Goal: Task Accomplishment & Management: Complete application form

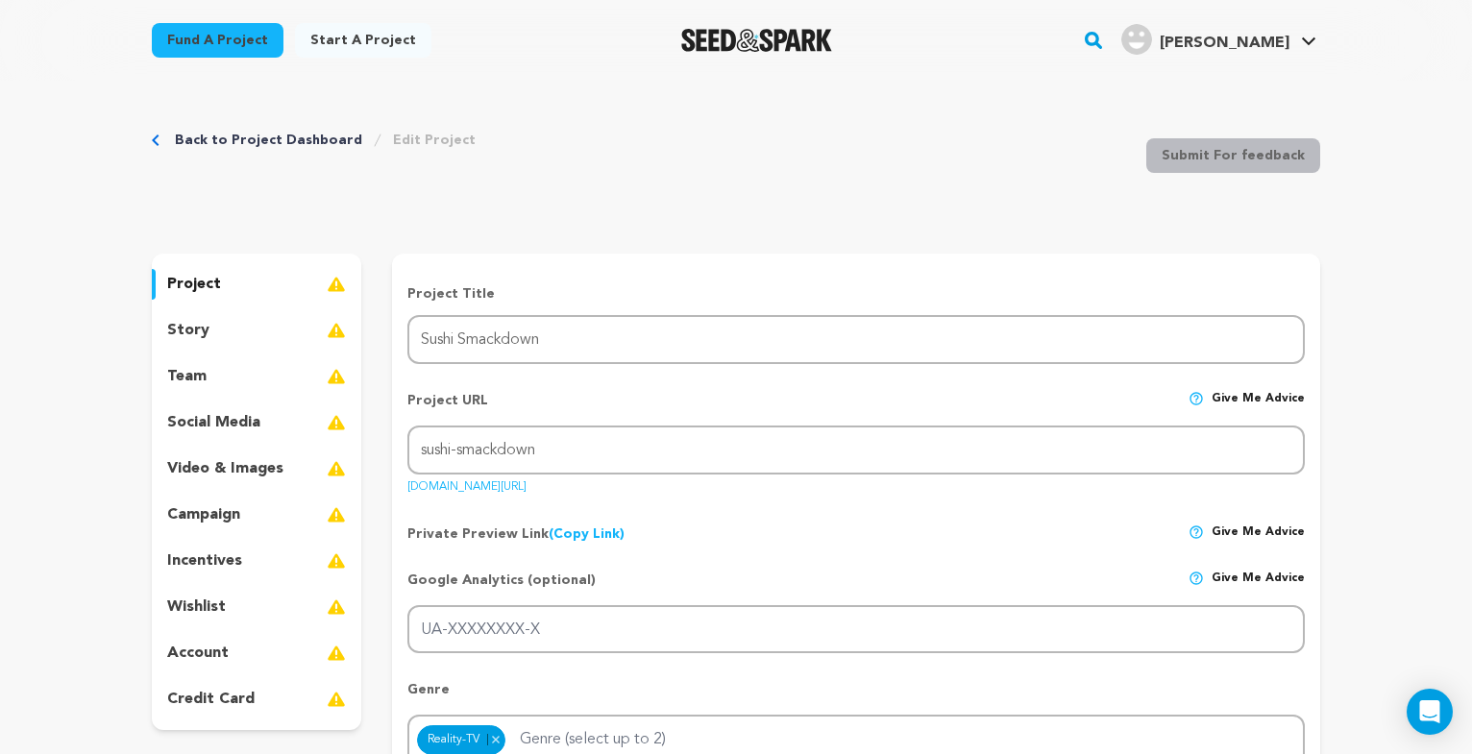
scroll to position [882, 0]
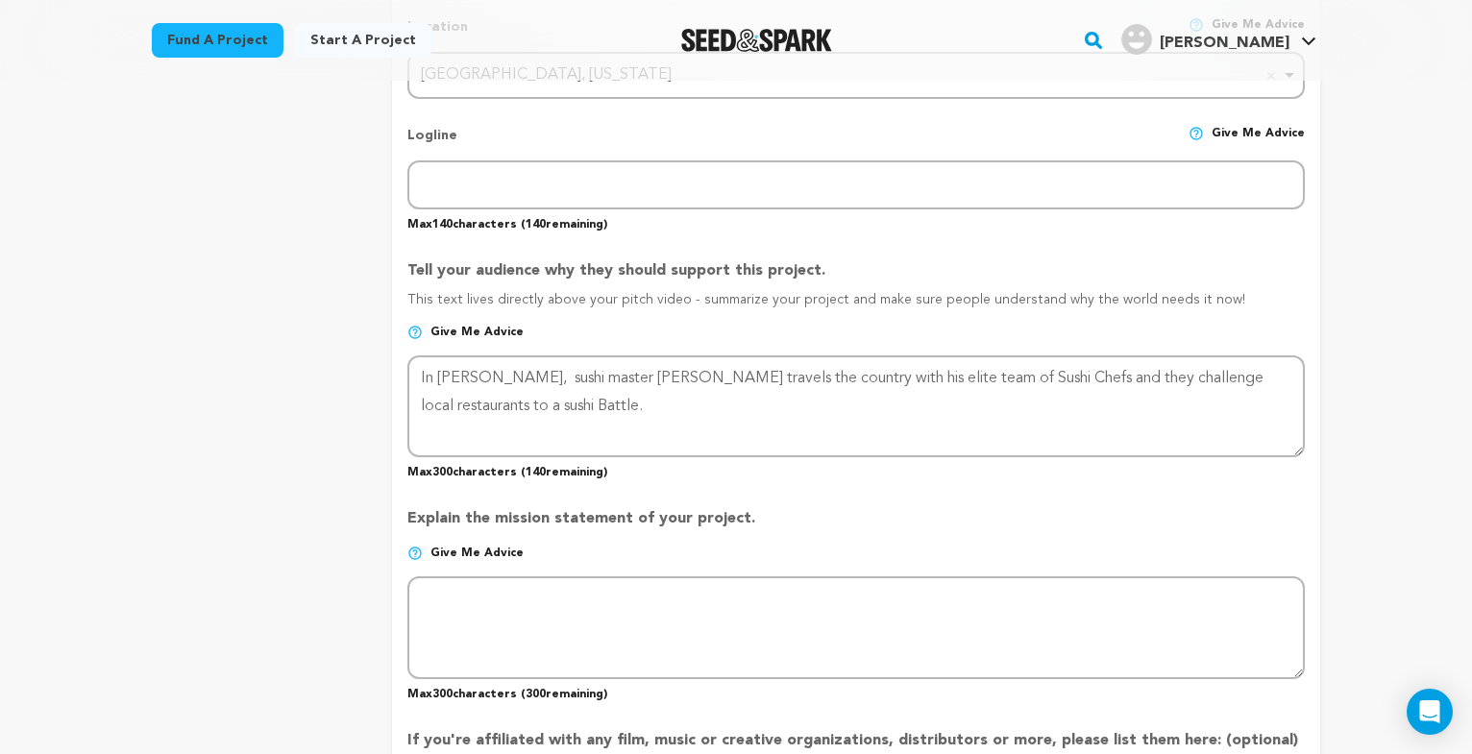
drag, startPoint x: 610, startPoint y: 413, endPoint x: 373, endPoint y: 324, distance: 253.6
click at [407, 356] on textarea at bounding box center [856, 407] width 898 height 102
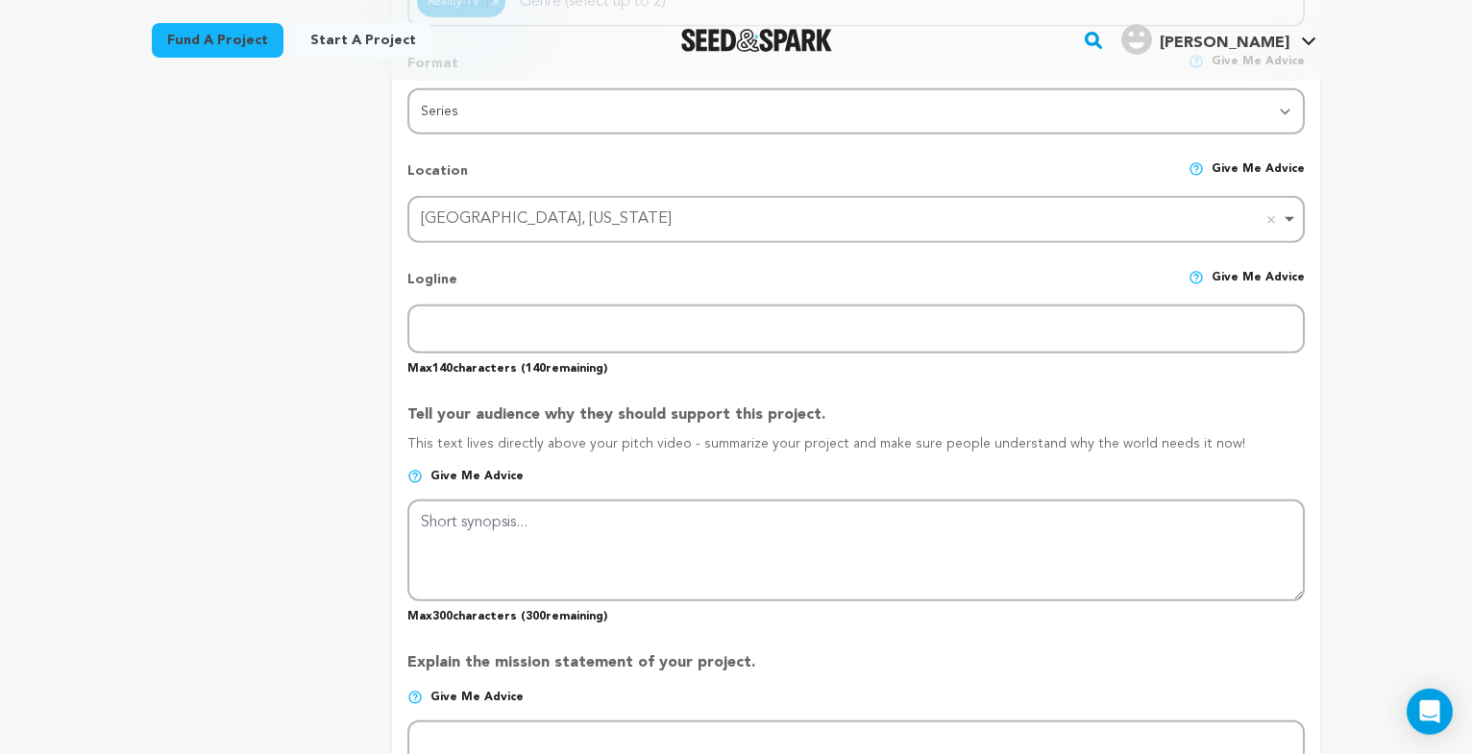
scroll to position [686, 0]
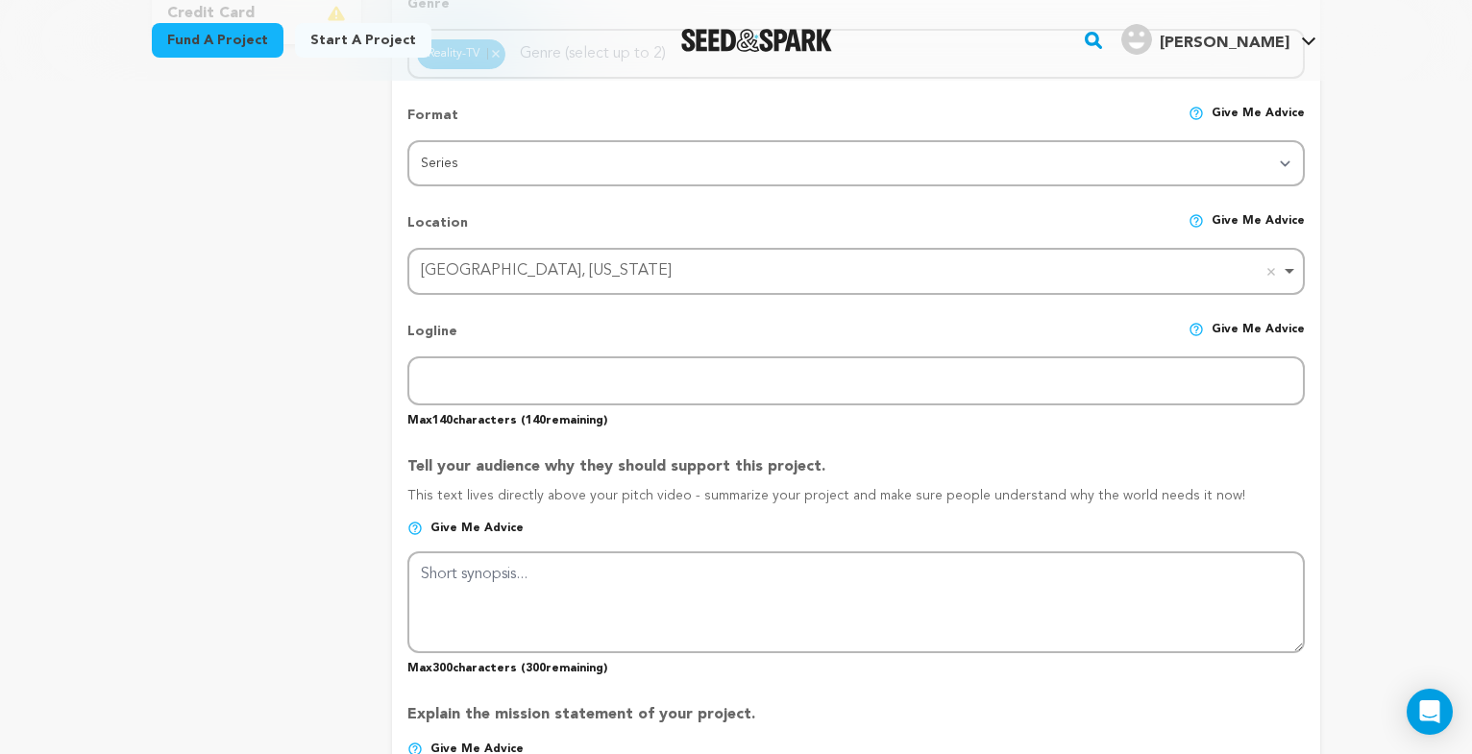
click at [505, 571] on textarea at bounding box center [856, 603] width 898 height 102
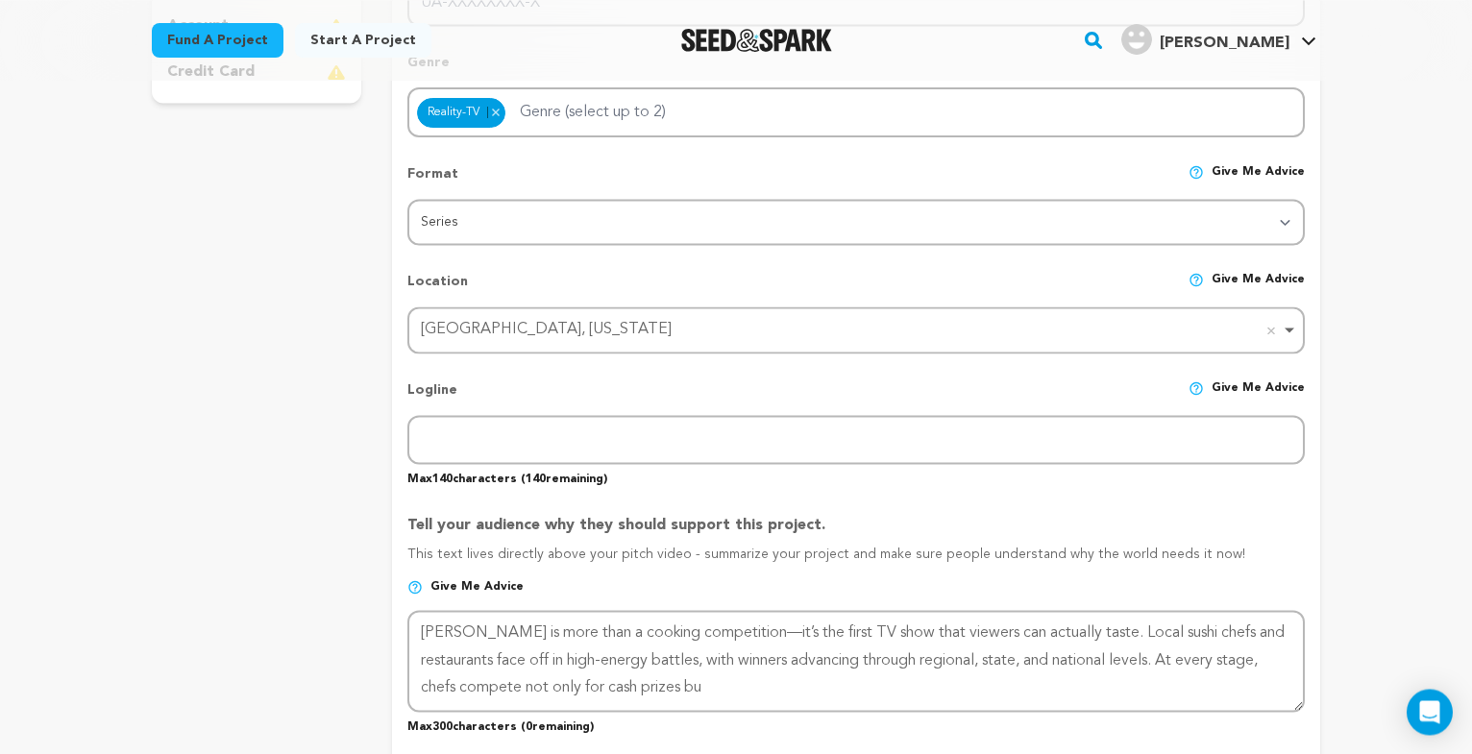
scroll to position [588, 0]
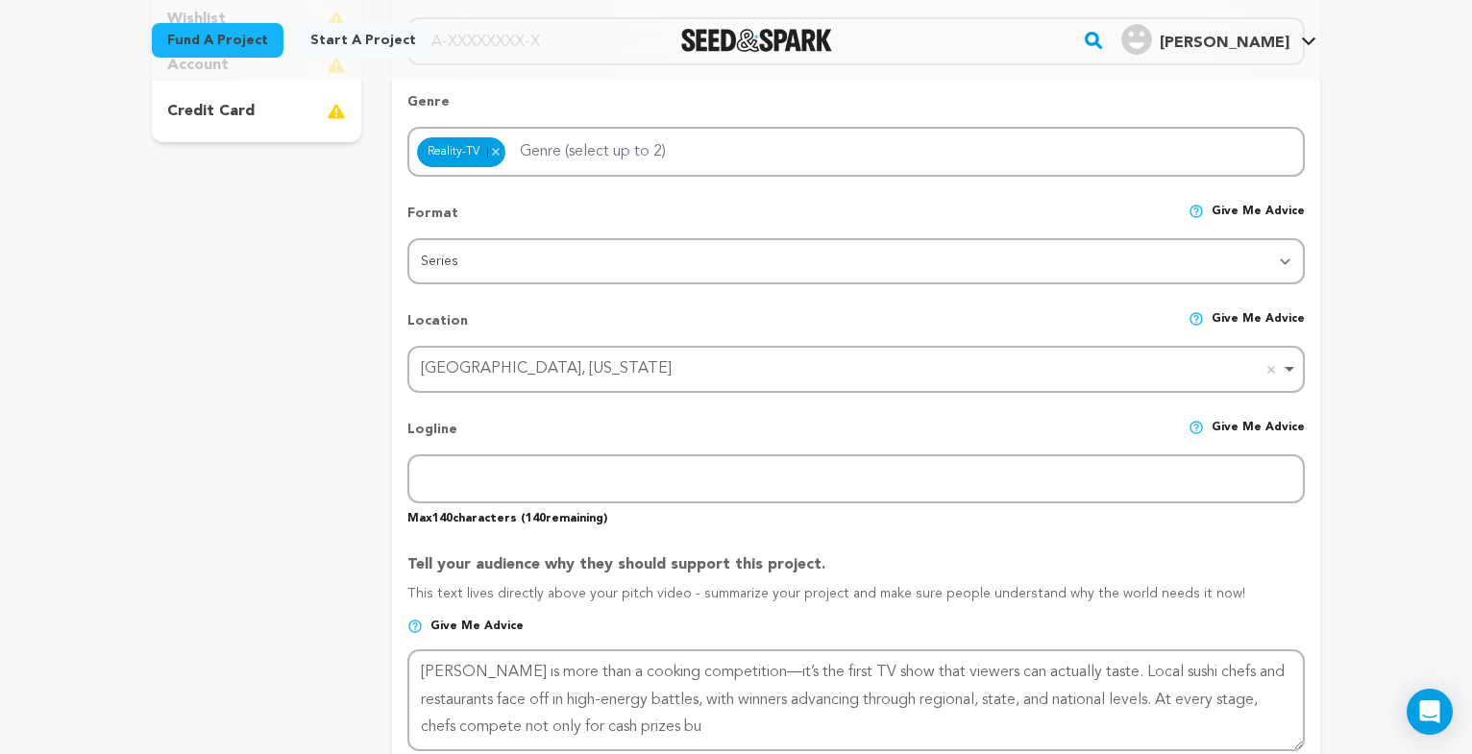
type textarea "Sushi Smackdown is more than a cooking competition—it’s the first TV show that …"
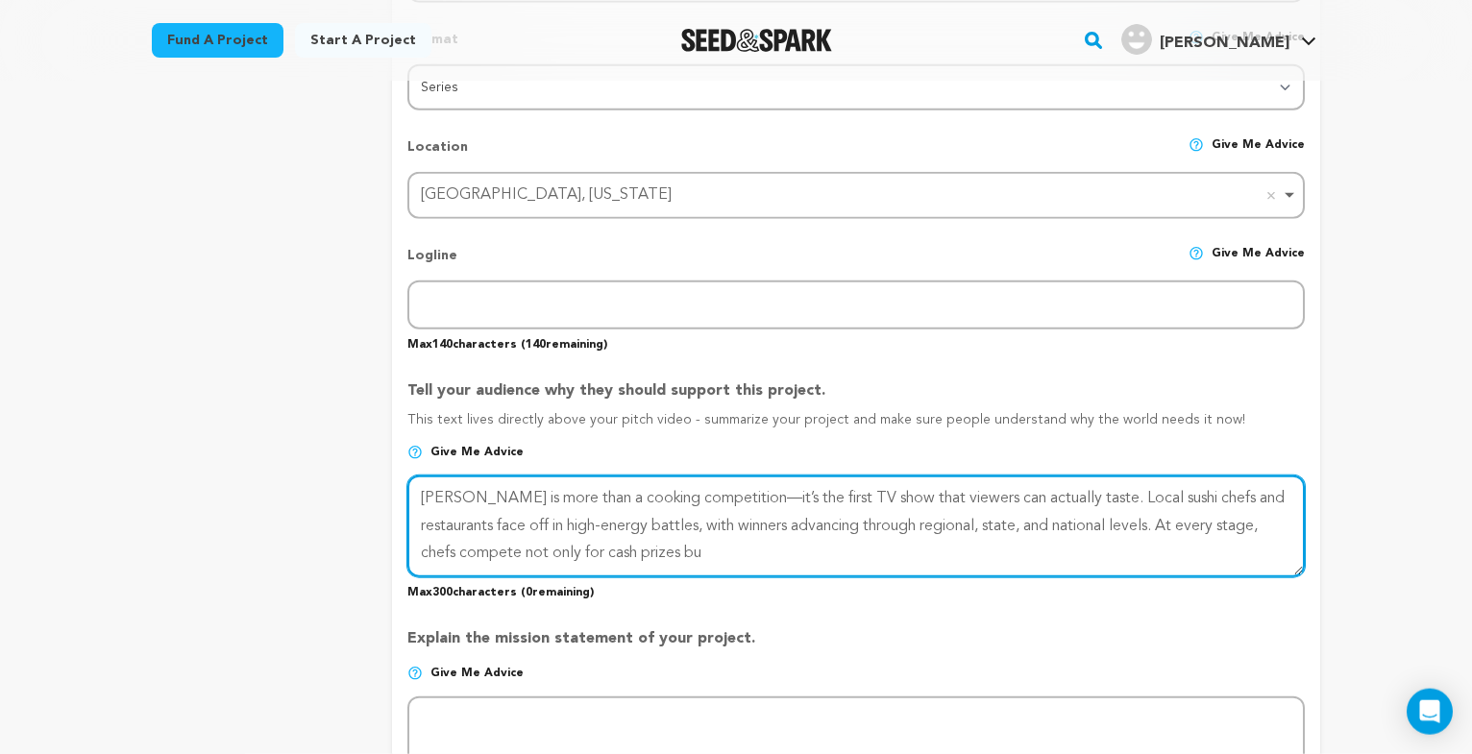
scroll to position [784, 0]
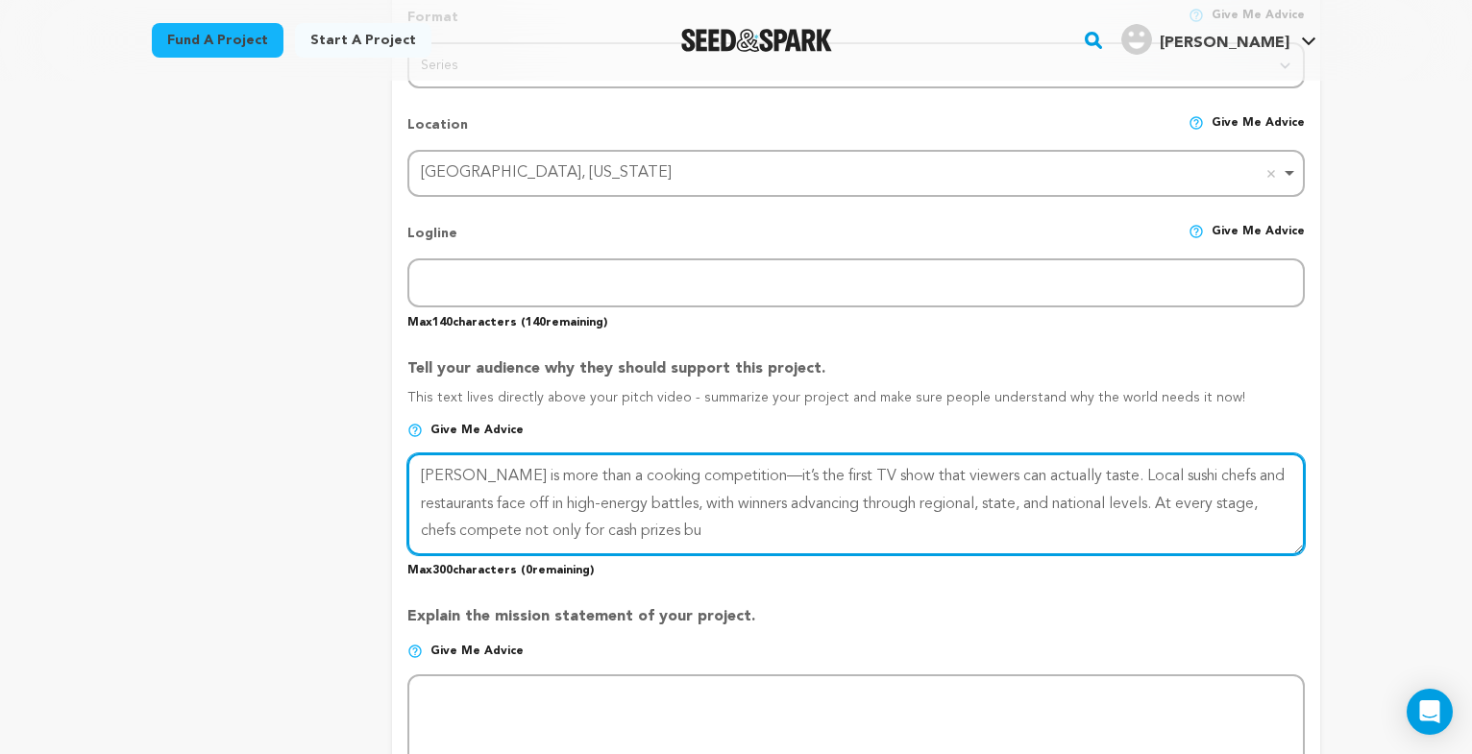
drag, startPoint x: 767, startPoint y: 529, endPoint x: 487, endPoint y: 483, distance: 283.3
click at [407, 454] on textarea at bounding box center [856, 505] width 898 height 102
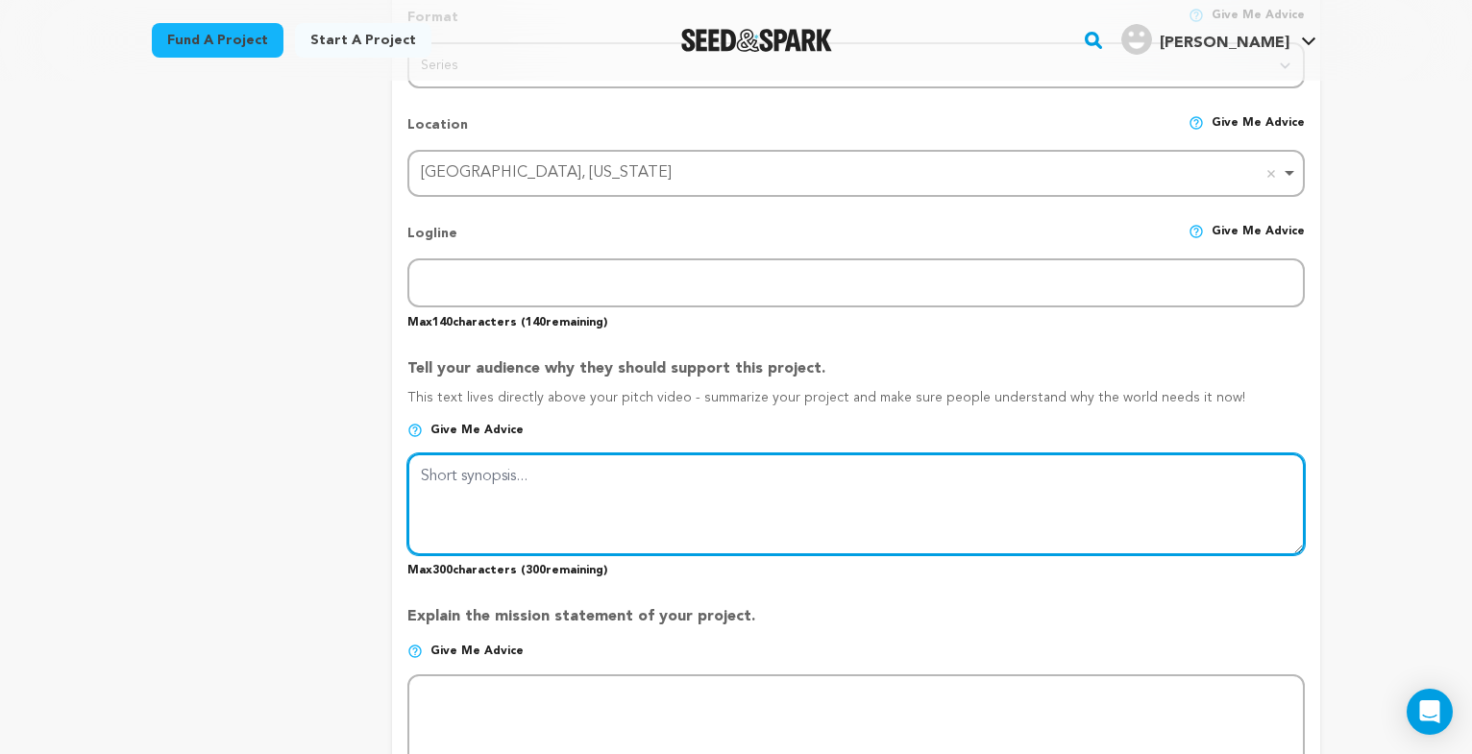
paste textarea "Sushi Smackdown brings sushi chef battles to a national stage. Viewers can visi…"
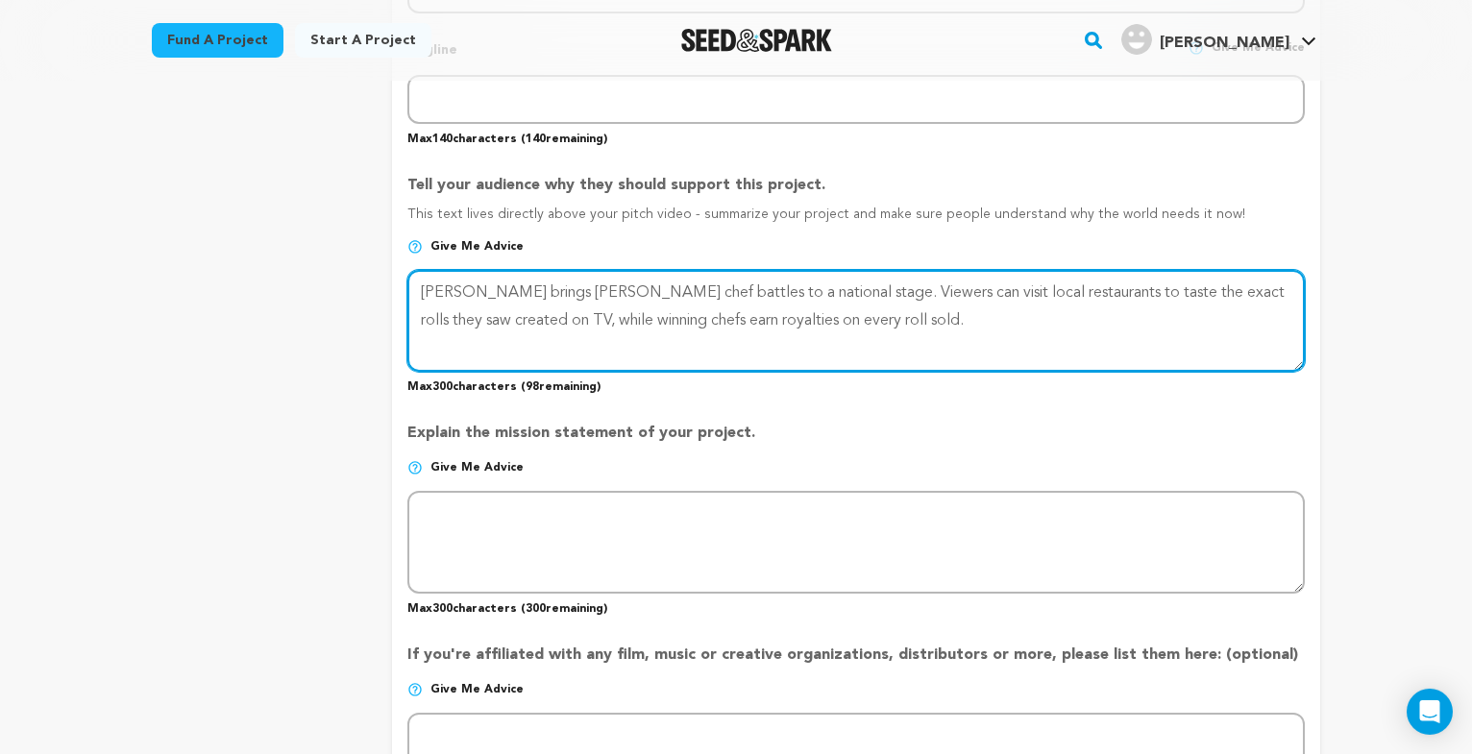
scroll to position [980, 0]
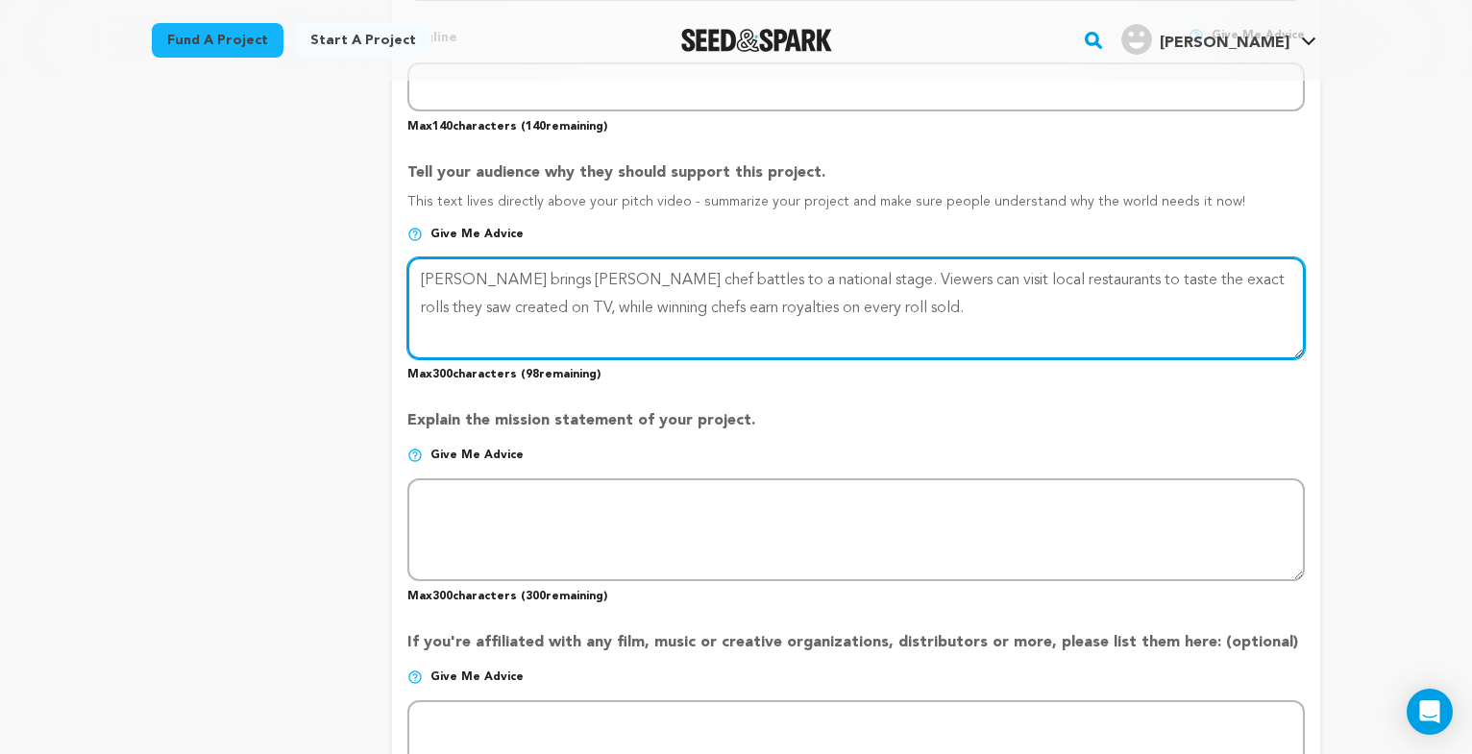
type textarea "Sushi Smackdown brings sushi chef battles to a national stage. Viewers can visi…"
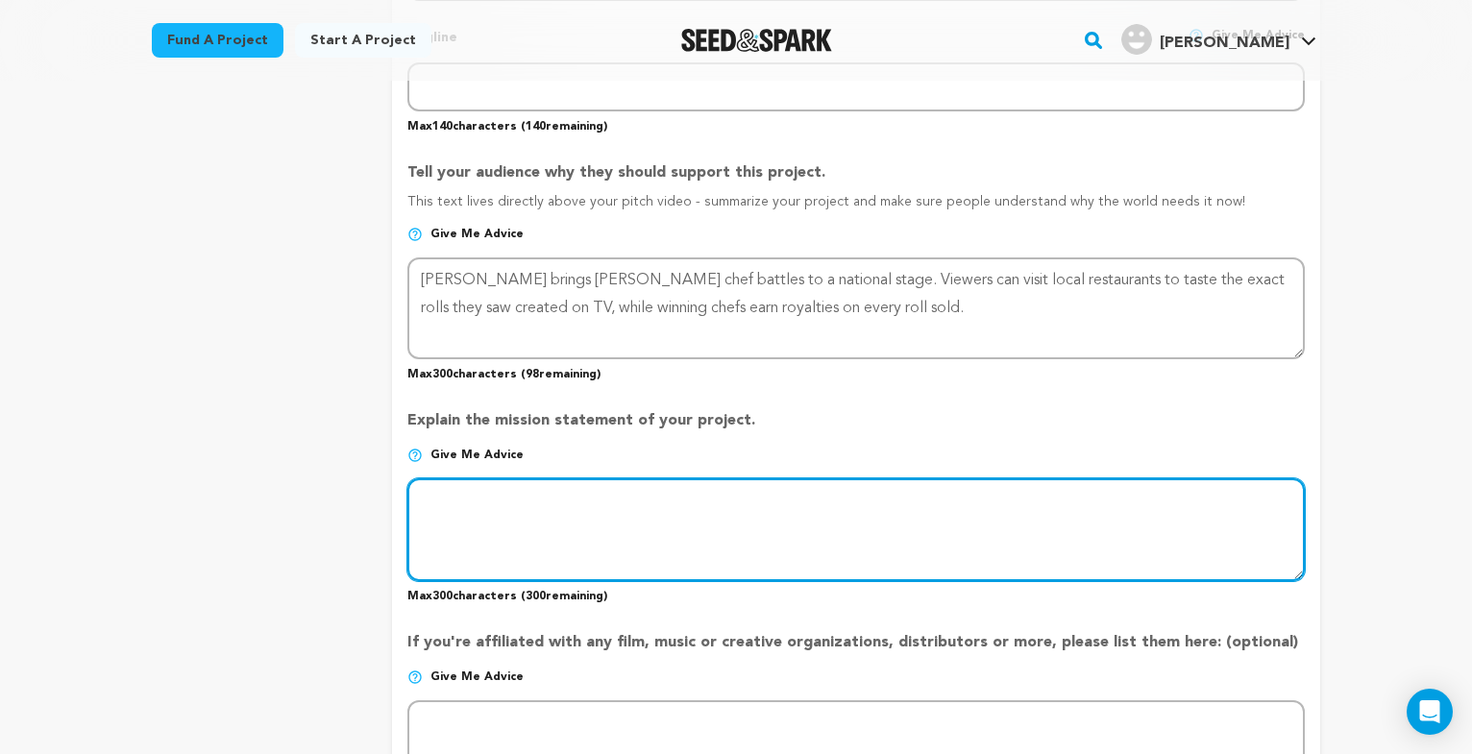
click at [457, 503] on textarea at bounding box center [856, 530] width 898 height 102
paste textarea "Mission Statement Sushi Smackdown’s mission is to unite chefs, restaurants, and…"
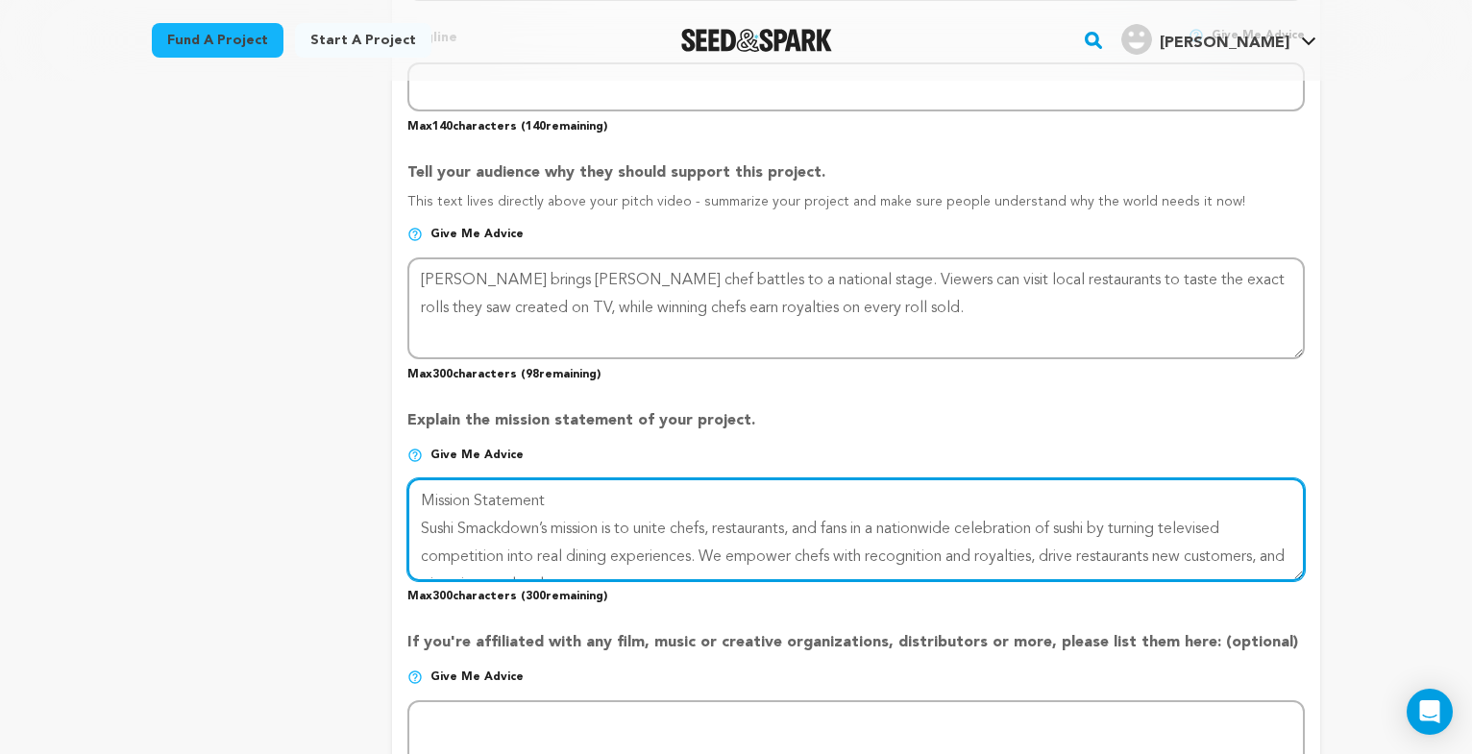
scroll to position [16, 0]
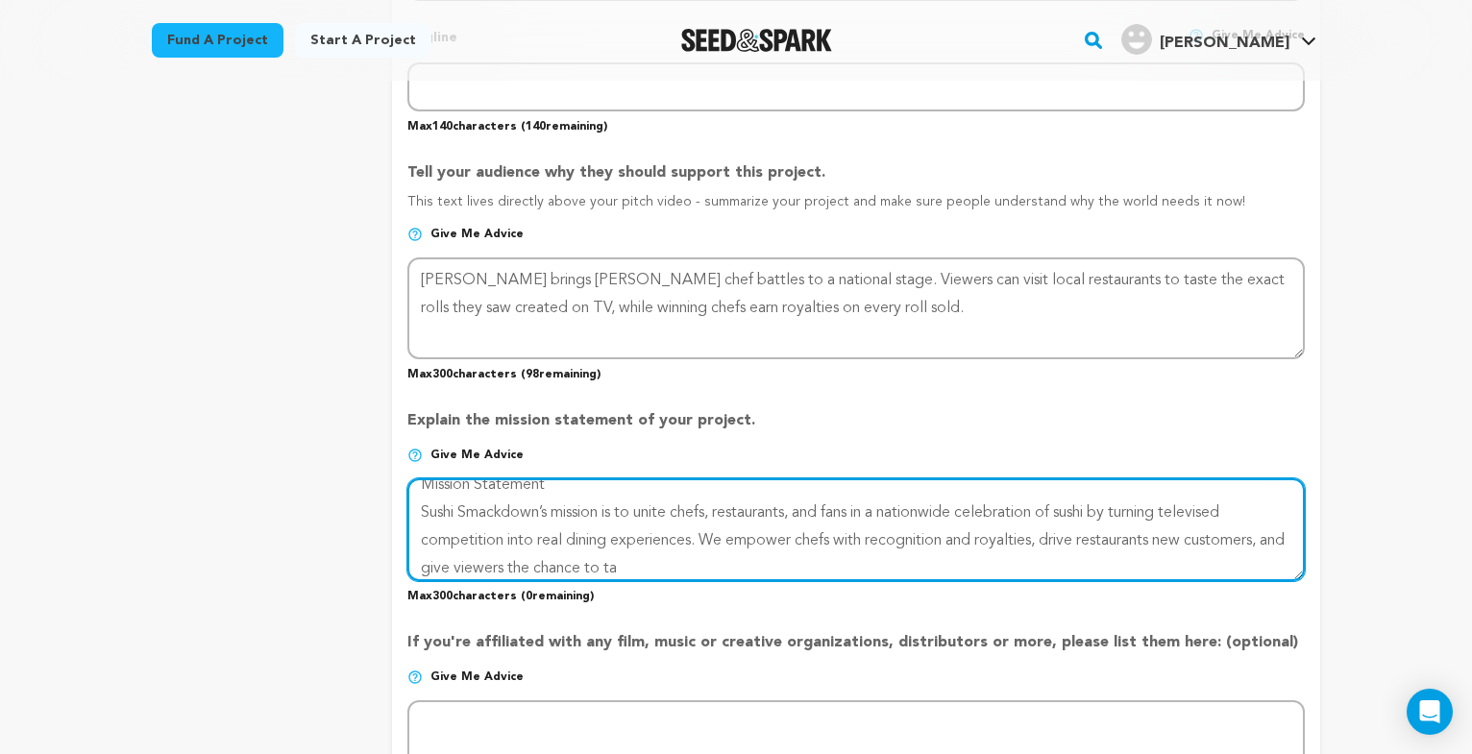
click at [1258, 514] on textarea at bounding box center [856, 530] width 898 height 102
click at [569, 489] on textarea at bounding box center [856, 530] width 898 height 102
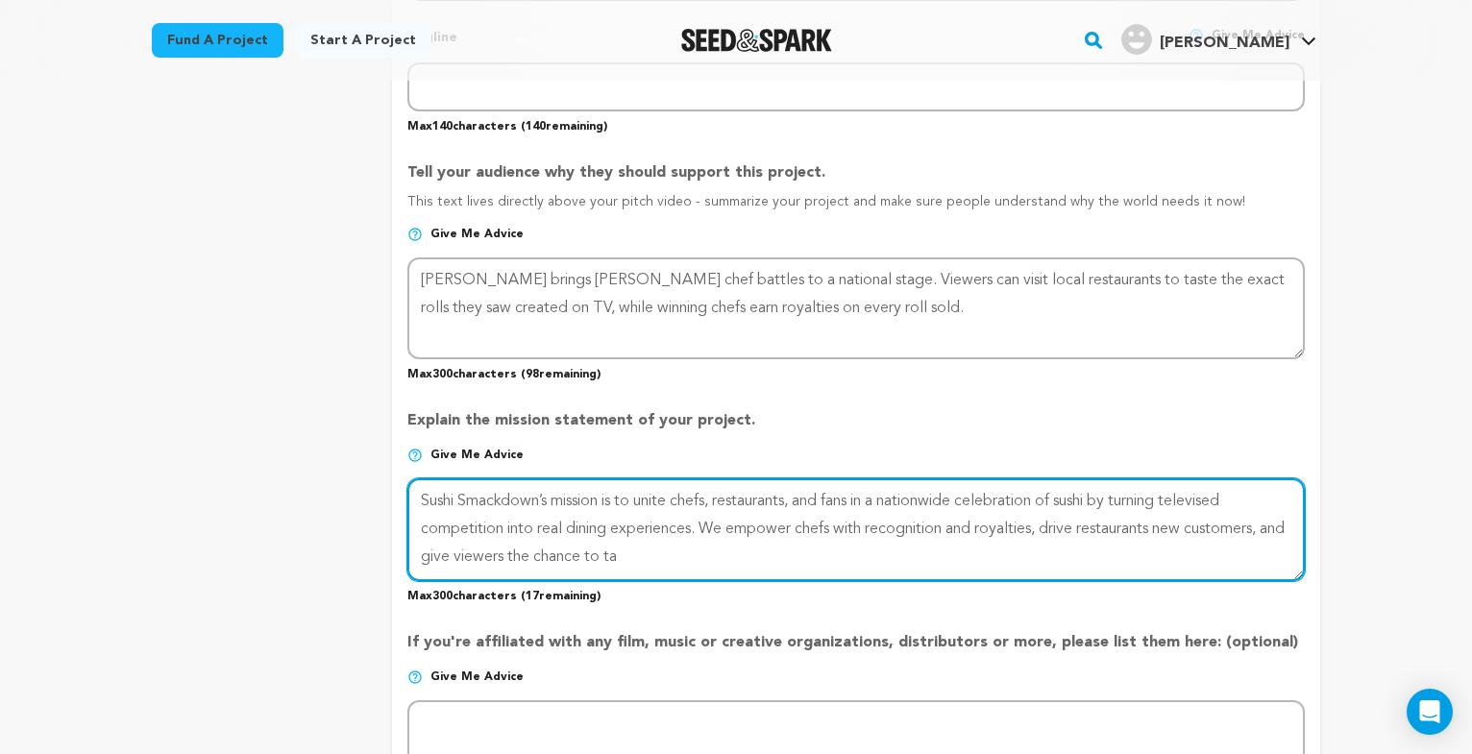
scroll to position [0, 0]
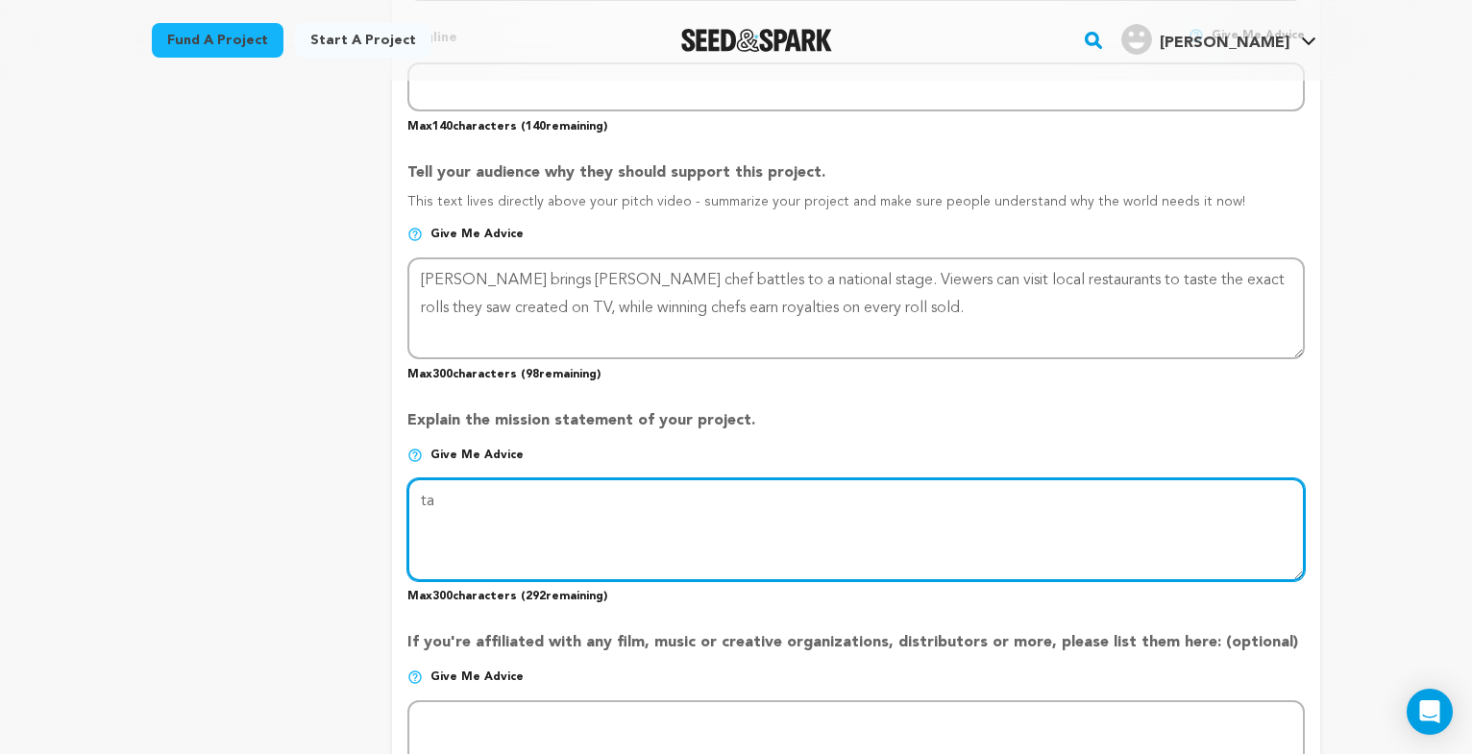
type textarea "a"
click at [441, 511] on textarea at bounding box center [856, 530] width 898 height 102
paste textarea "Sushi Smackdown’s mission is to unite chefs, restaurants, and fans in a nationw…"
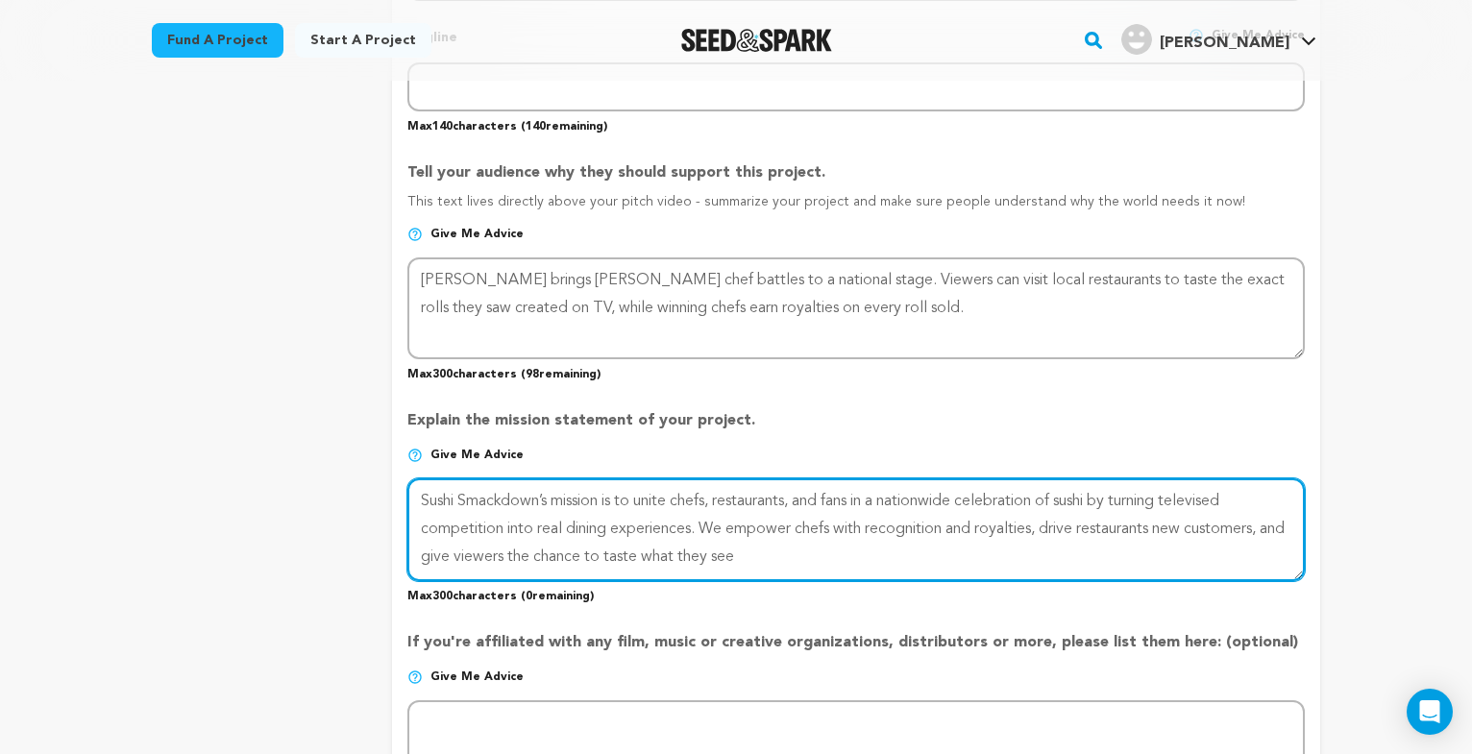
click at [987, 531] on textarea at bounding box center [856, 530] width 898 height 102
click at [1171, 531] on textarea at bounding box center [856, 530] width 898 height 102
click at [748, 558] on textarea at bounding box center [856, 530] width 898 height 102
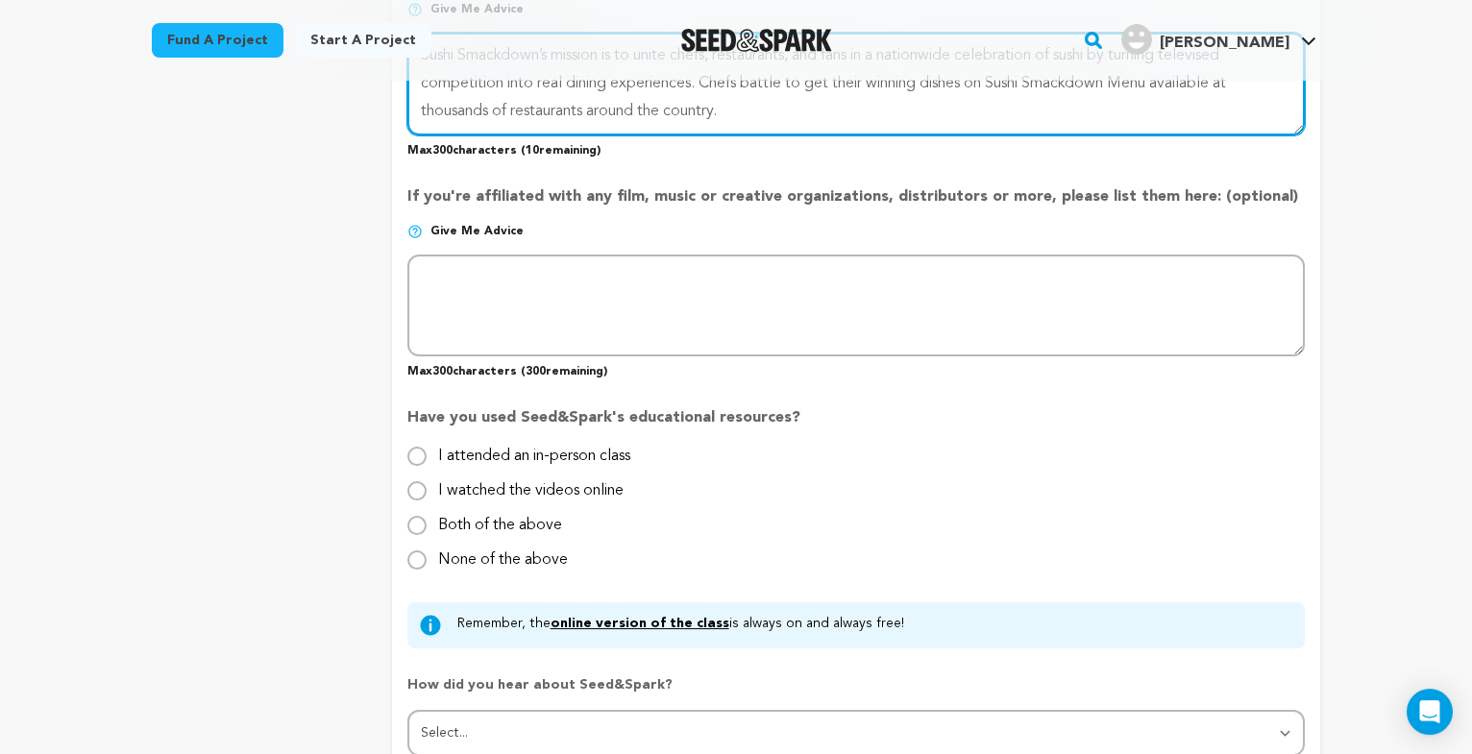
scroll to position [1470, 0]
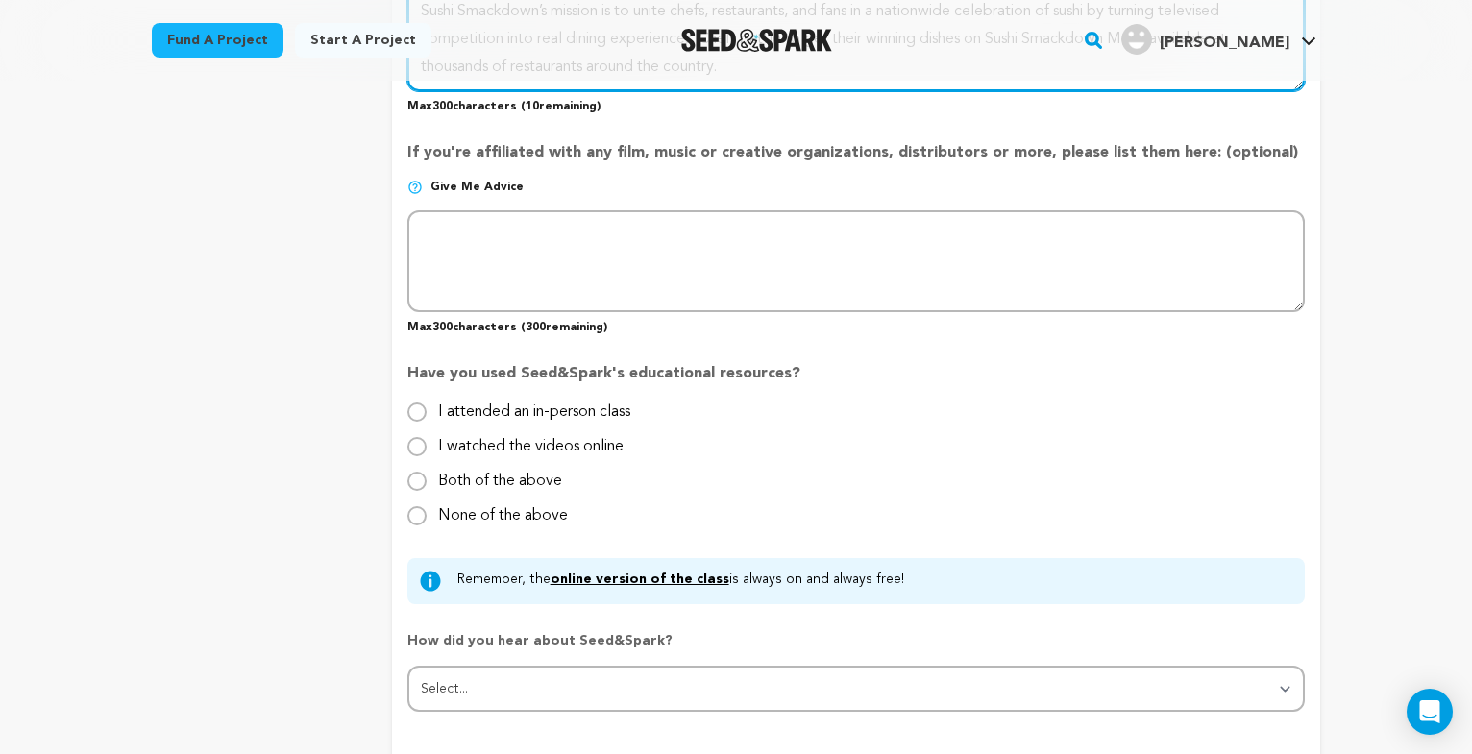
type textarea "Sushi Smackdown’s mission is to unite chefs, restaurants, and fans in a nationw…"
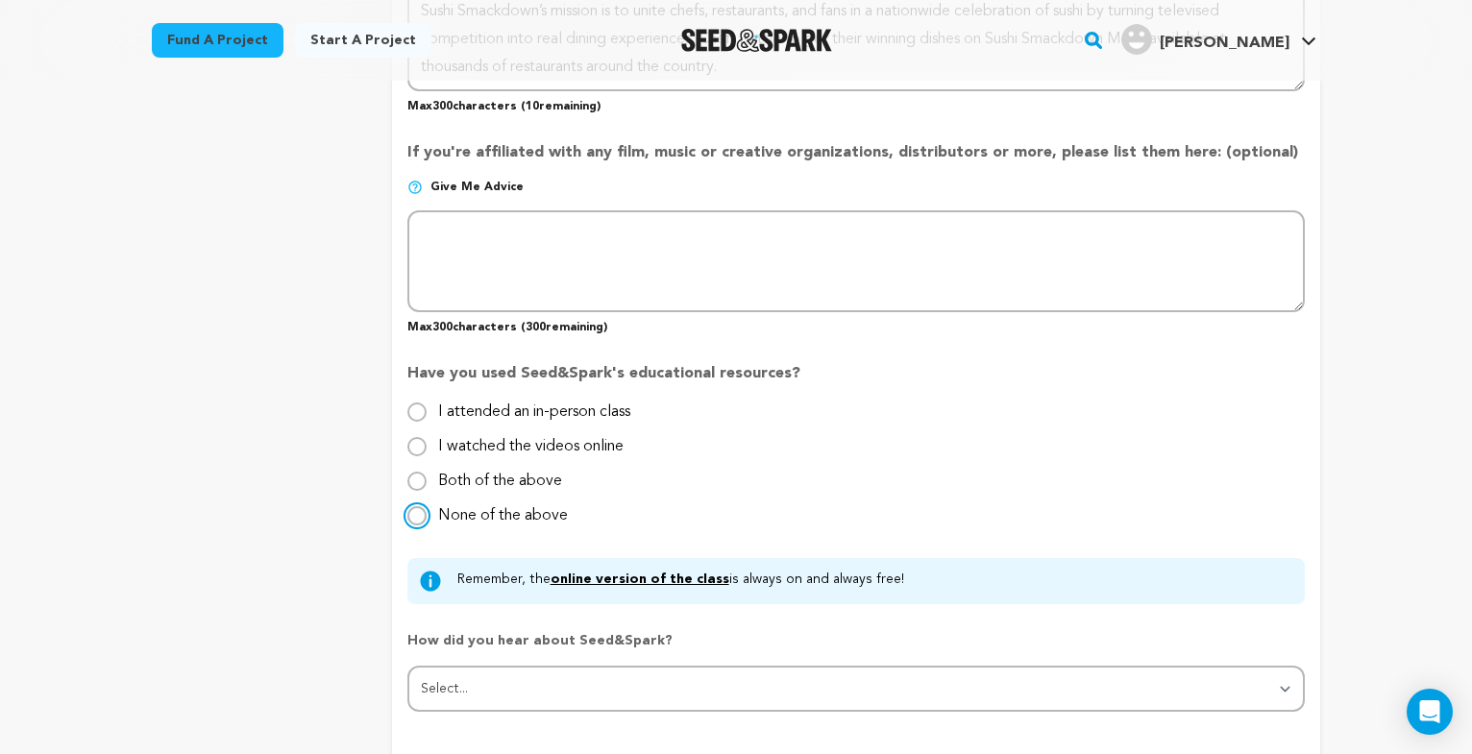
click at [416, 522] on input "None of the above" at bounding box center [416, 515] width 19 height 19
radio input "true"
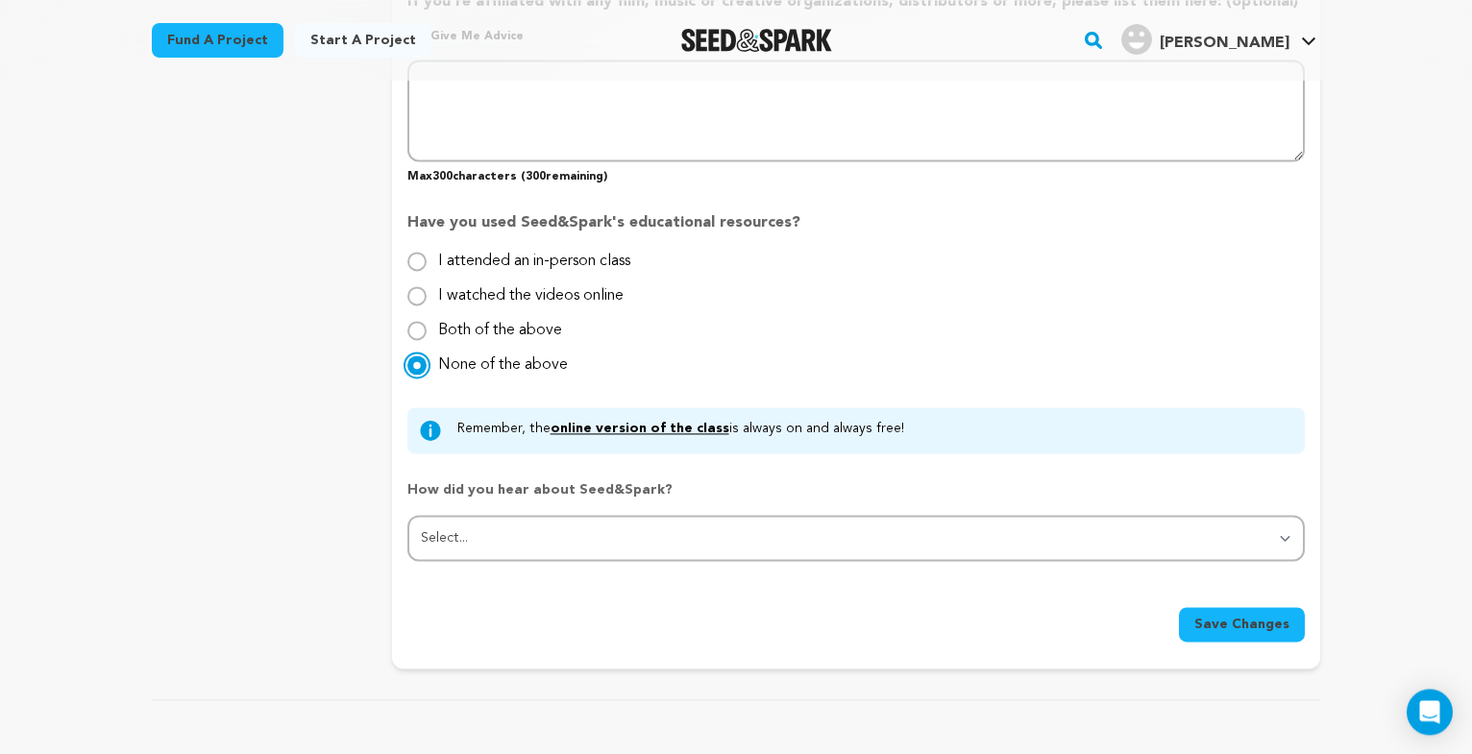
scroll to position [1666, 0]
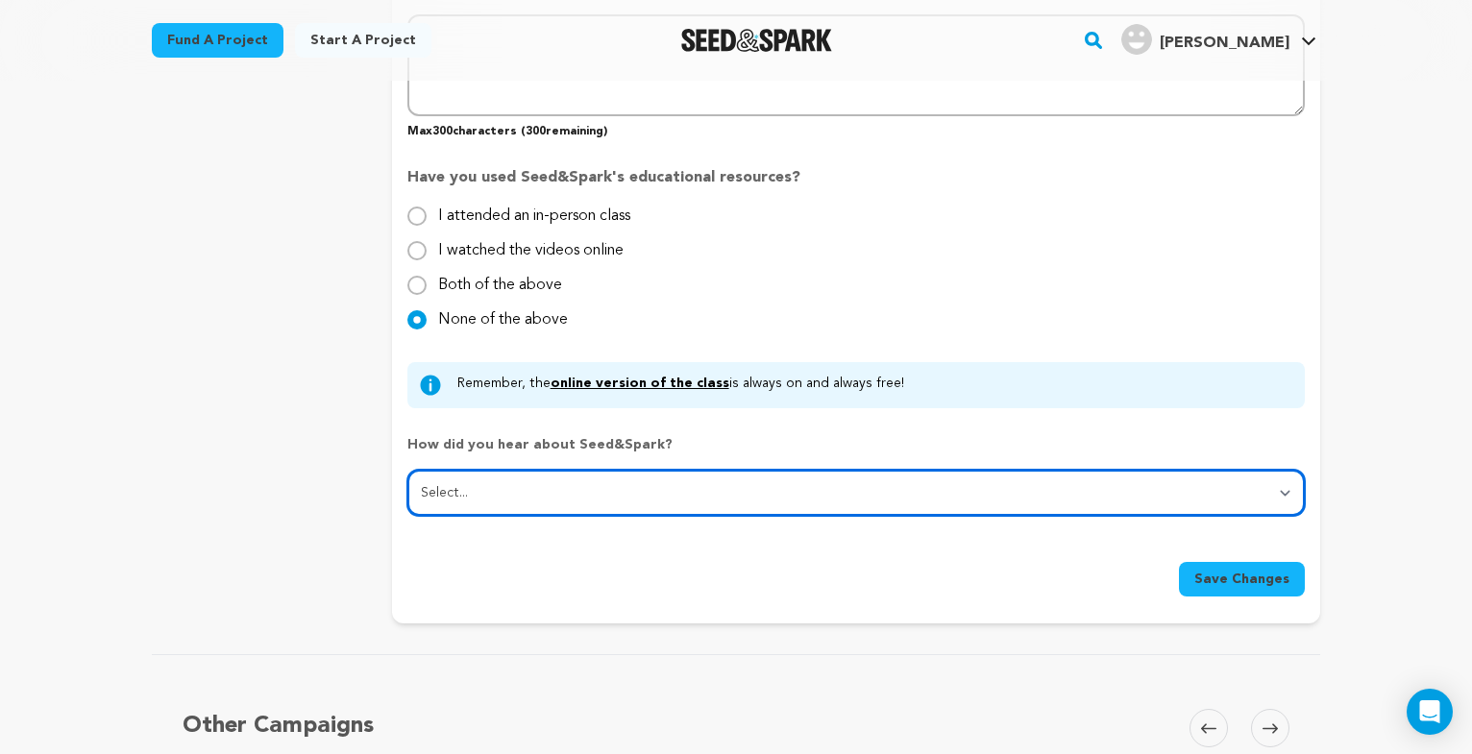
click at [407, 470] on select "Select... From a friend Social media Film festival or film organization Took an…" at bounding box center [856, 493] width 898 height 46
select select "5"
click option "Online search" at bounding box center [0, 0] width 0 height 0
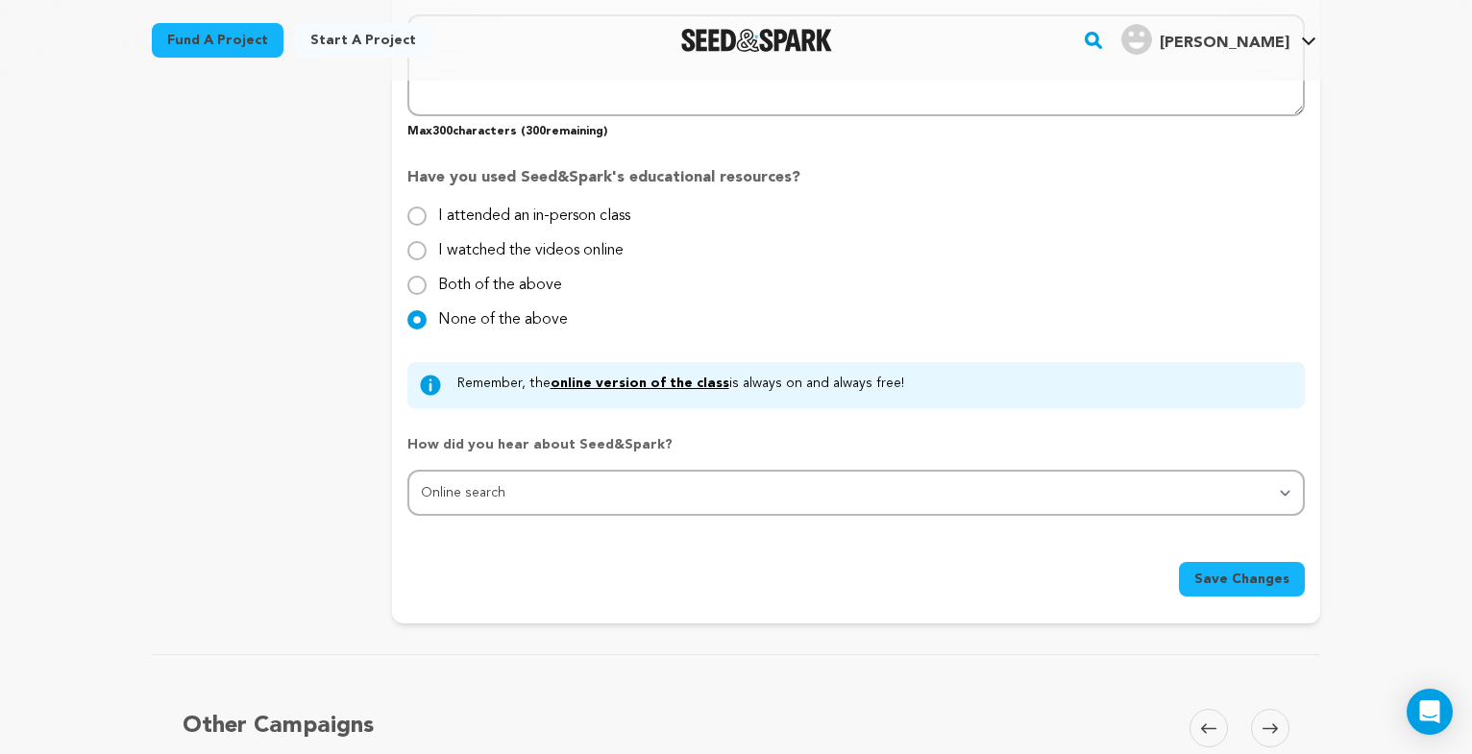
click at [1227, 578] on span "Save Changes" at bounding box center [1242, 579] width 95 height 19
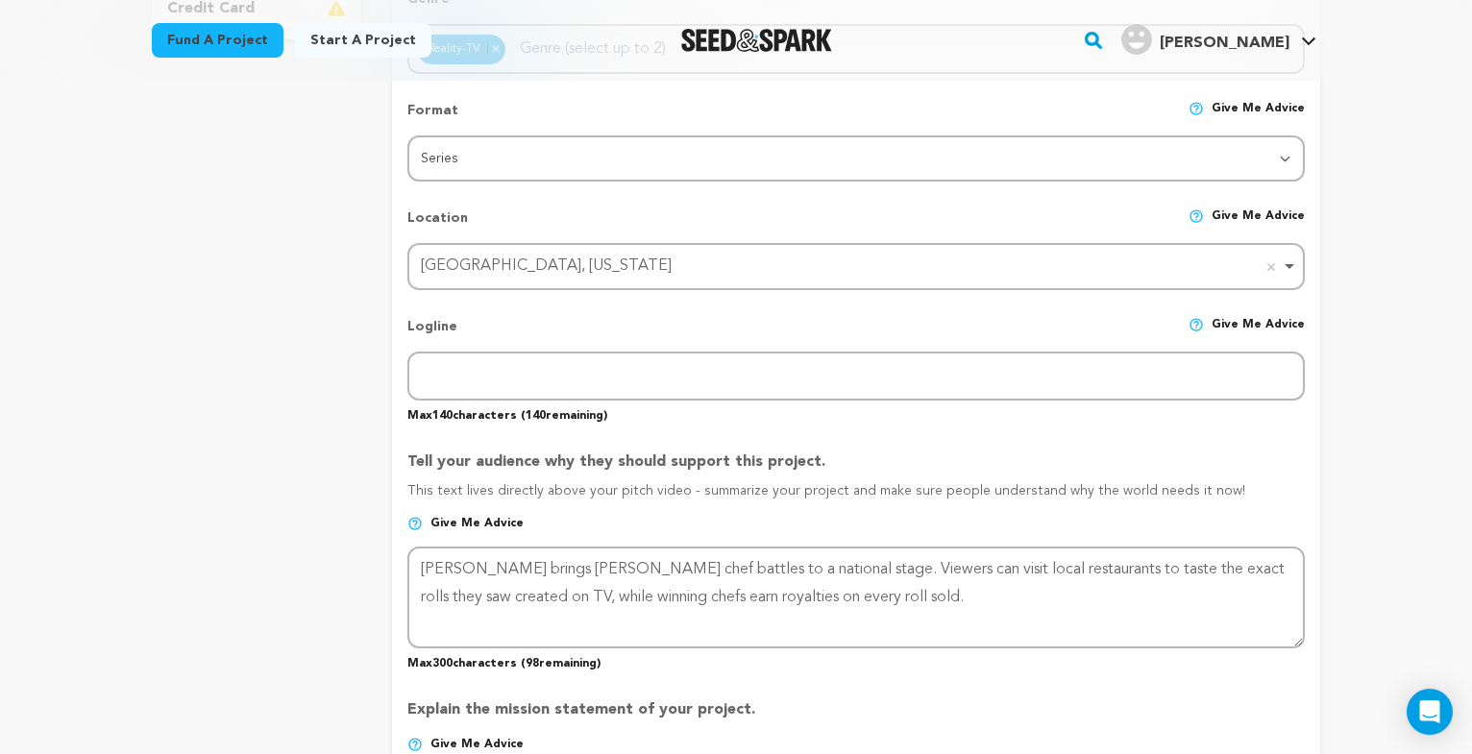
click at [532, 319] on div "Logline Give me advice" at bounding box center [856, 334] width 898 height 35
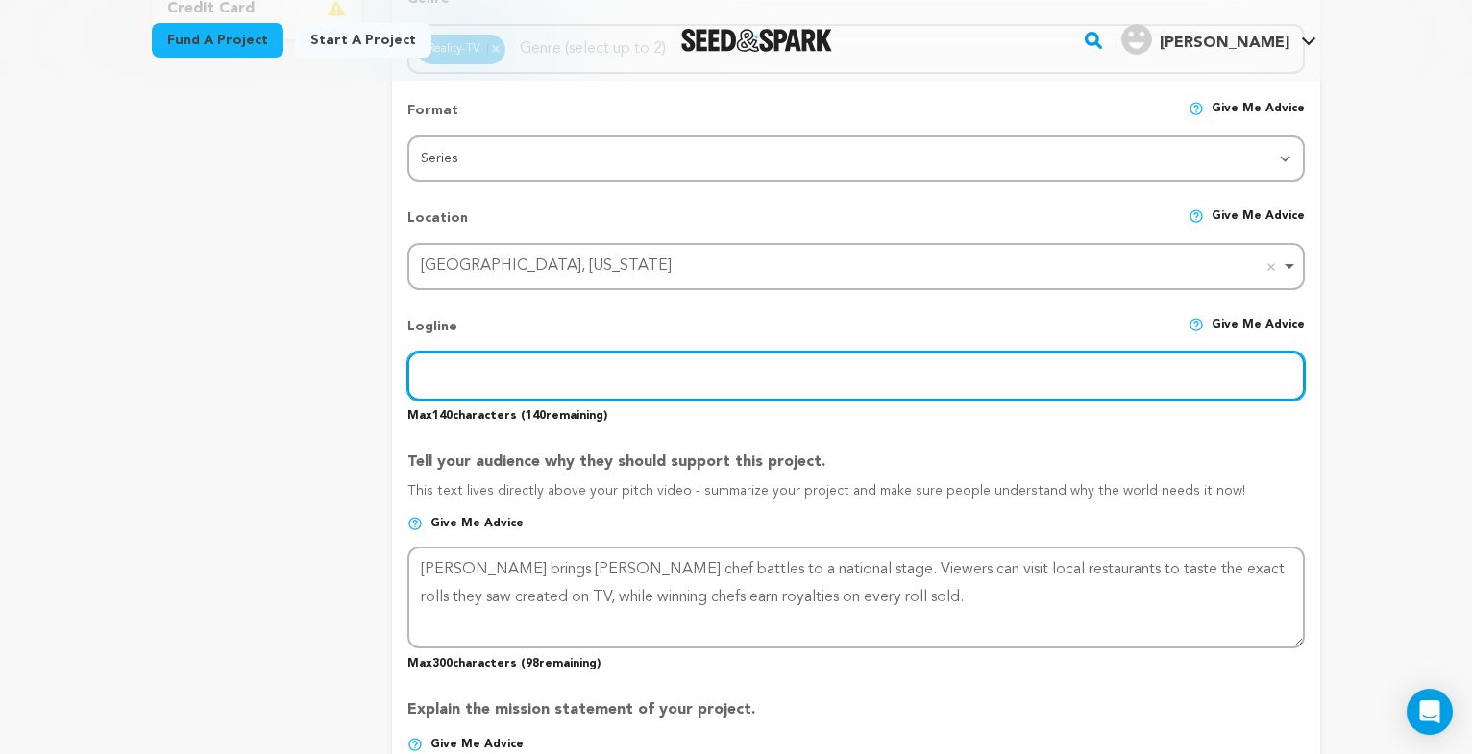
click at [515, 382] on input "text" at bounding box center [856, 376] width 898 height 49
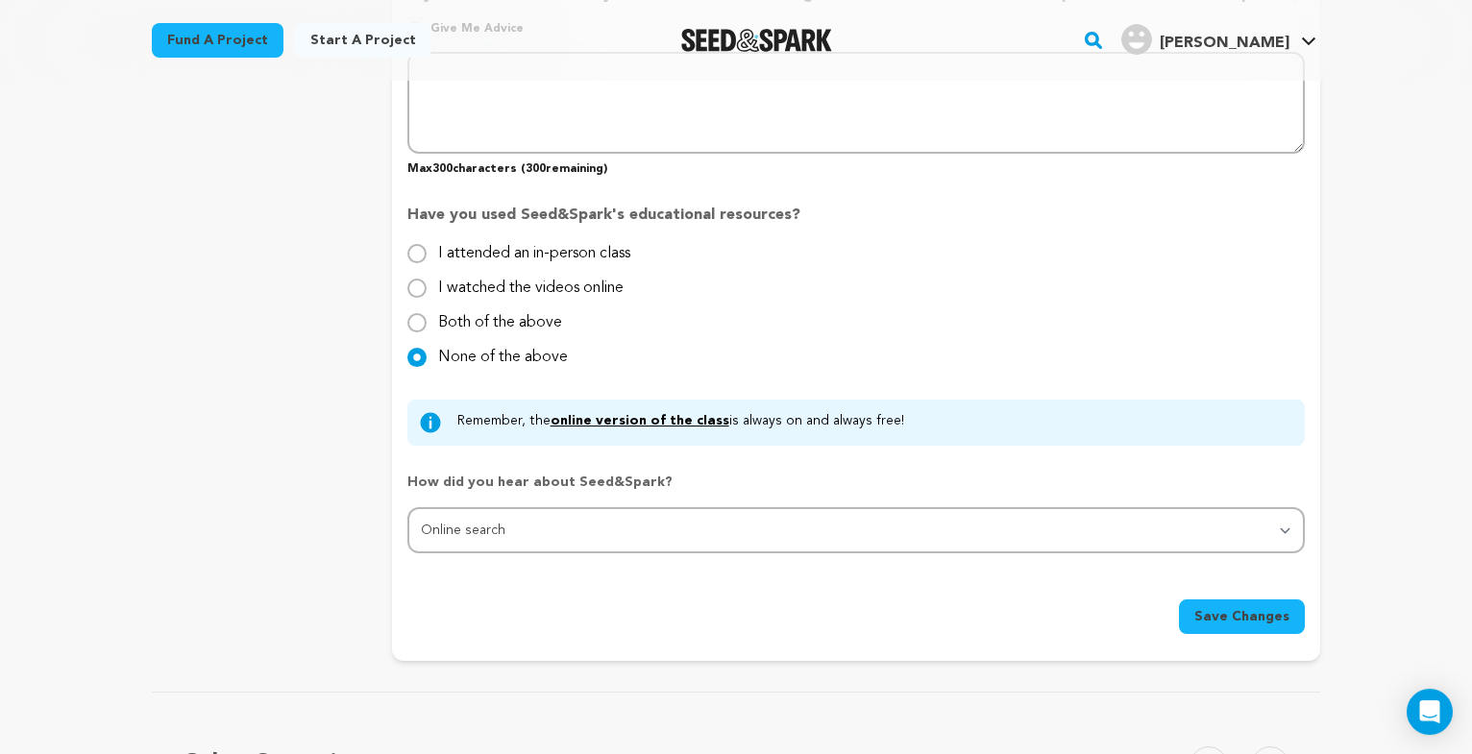
scroll to position [1769, 0]
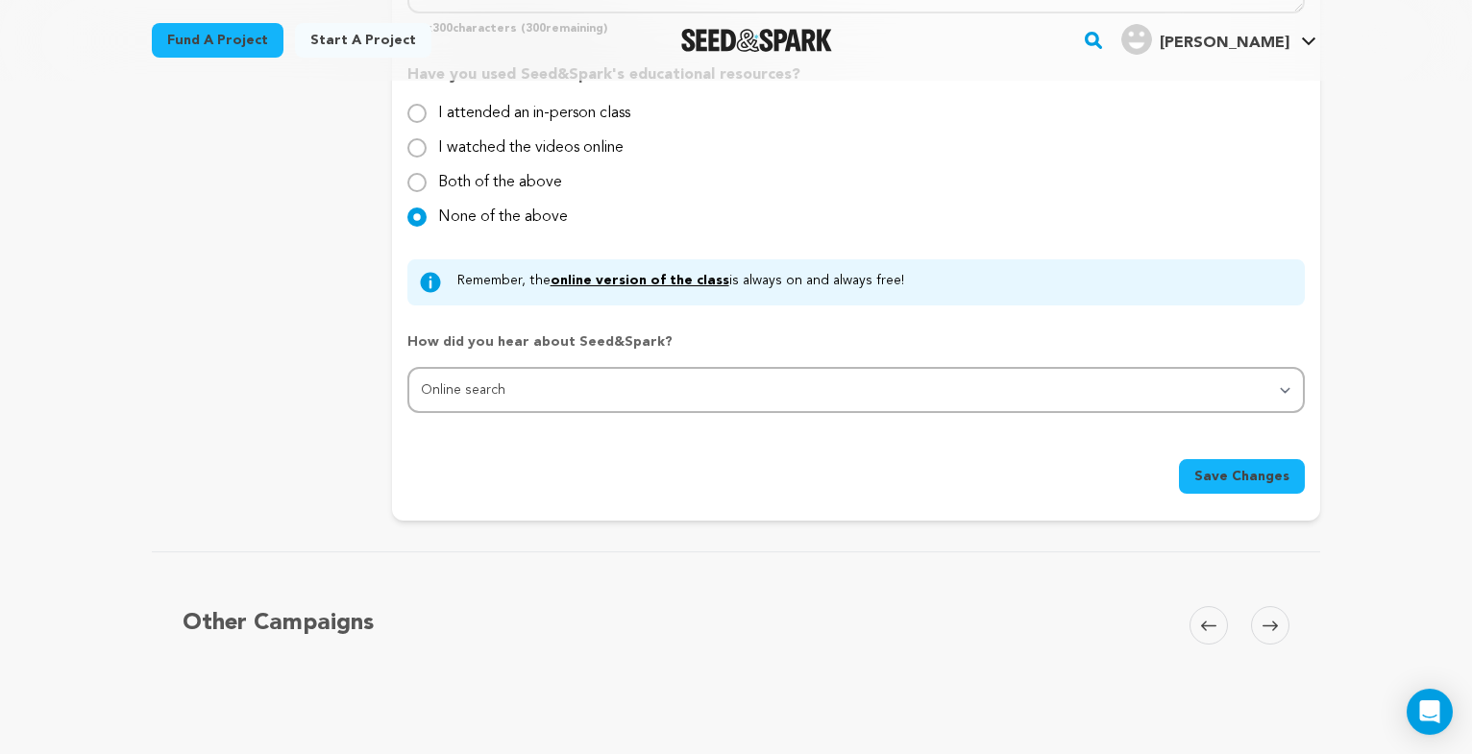
type input "Sushi Battles that viewers can go to a local restaurant and tast winning dishes."
click at [1209, 480] on span "Save Changes" at bounding box center [1242, 476] width 95 height 19
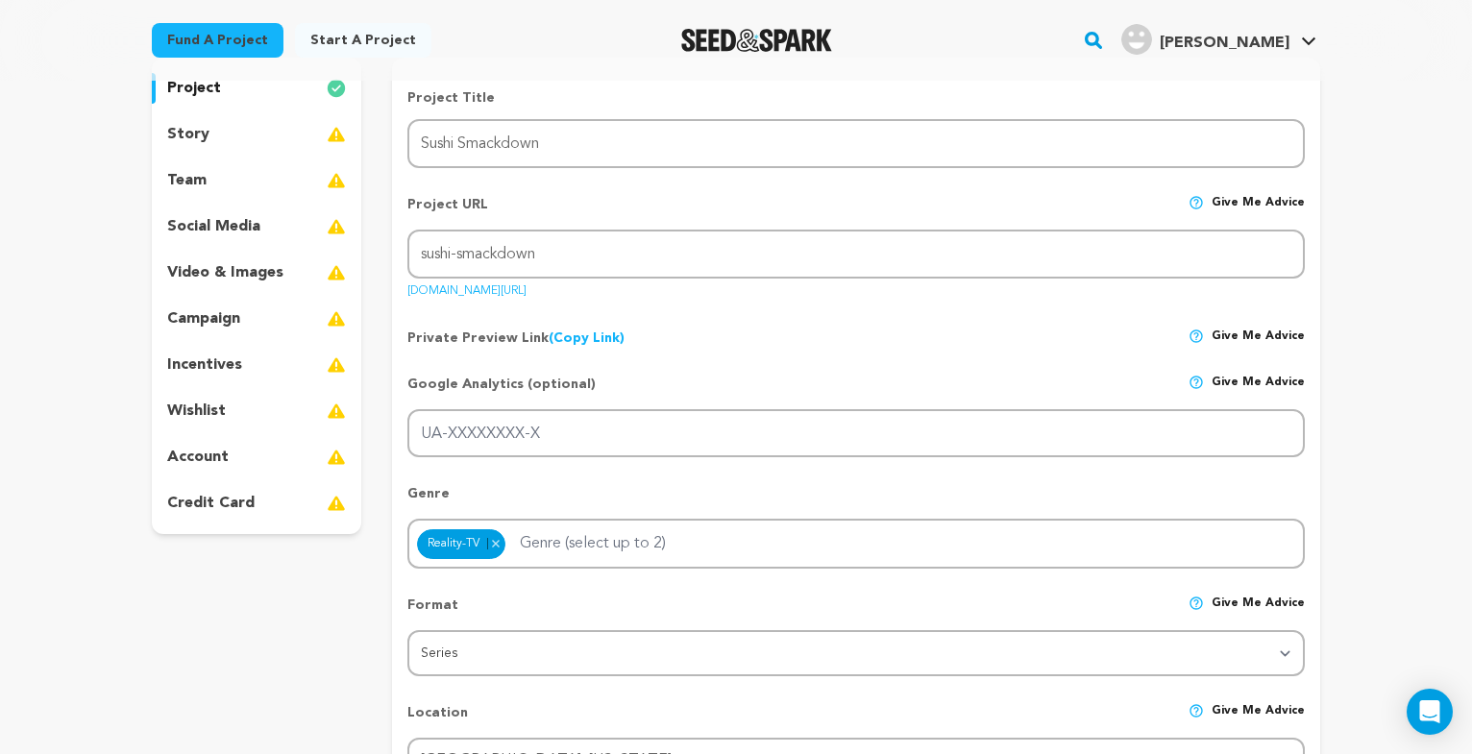
scroll to position [98, 0]
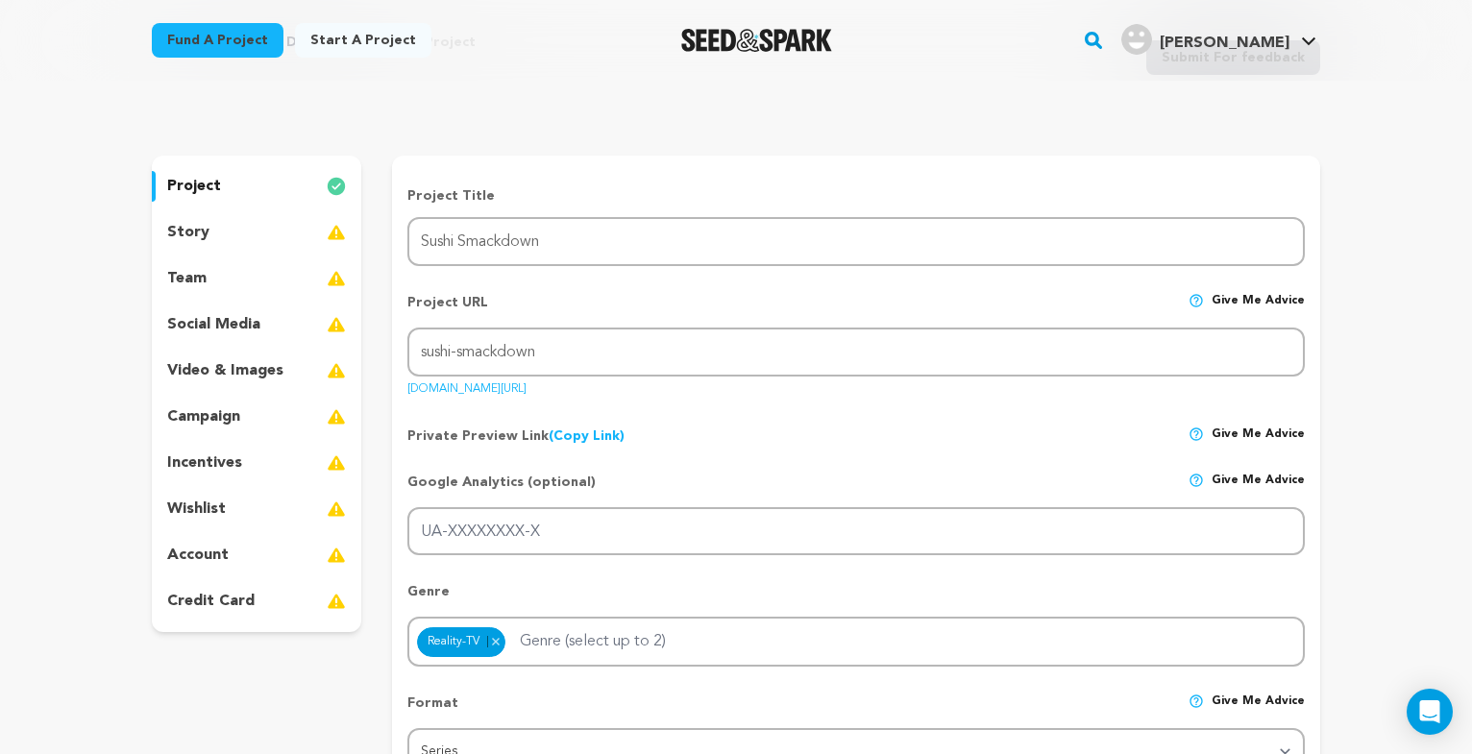
click at [194, 239] on p "story" at bounding box center [188, 232] width 42 height 23
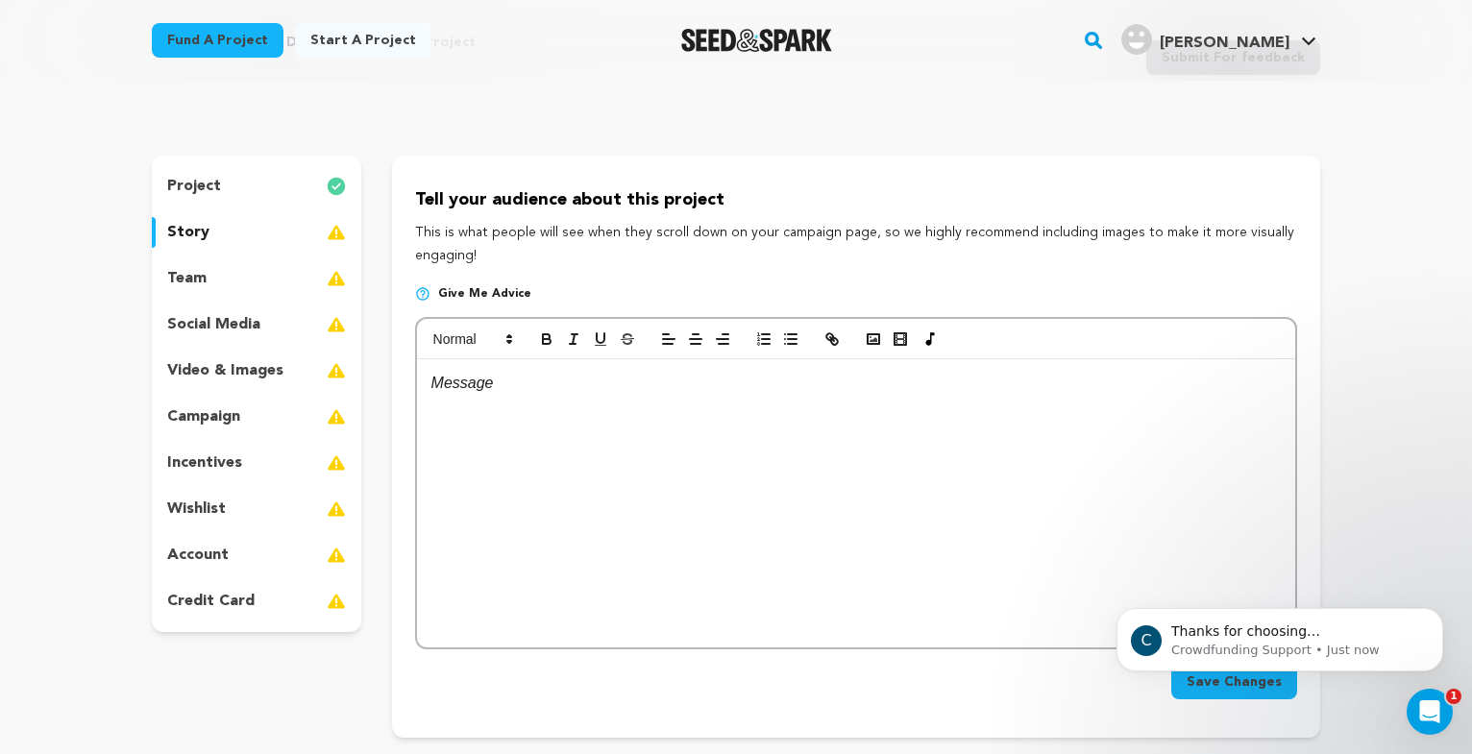
click at [464, 387] on p at bounding box center [857, 383] width 850 height 25
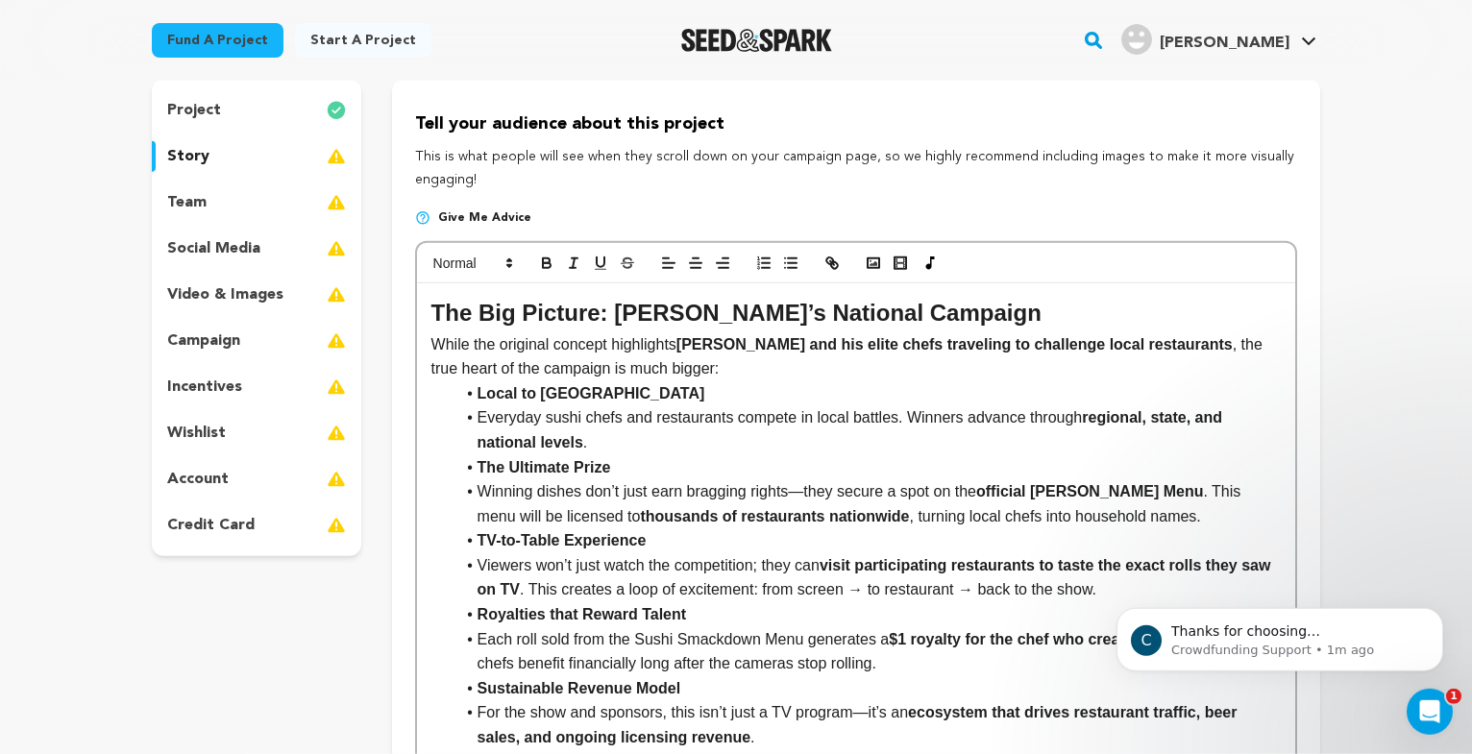
scroll to position [98, 0]
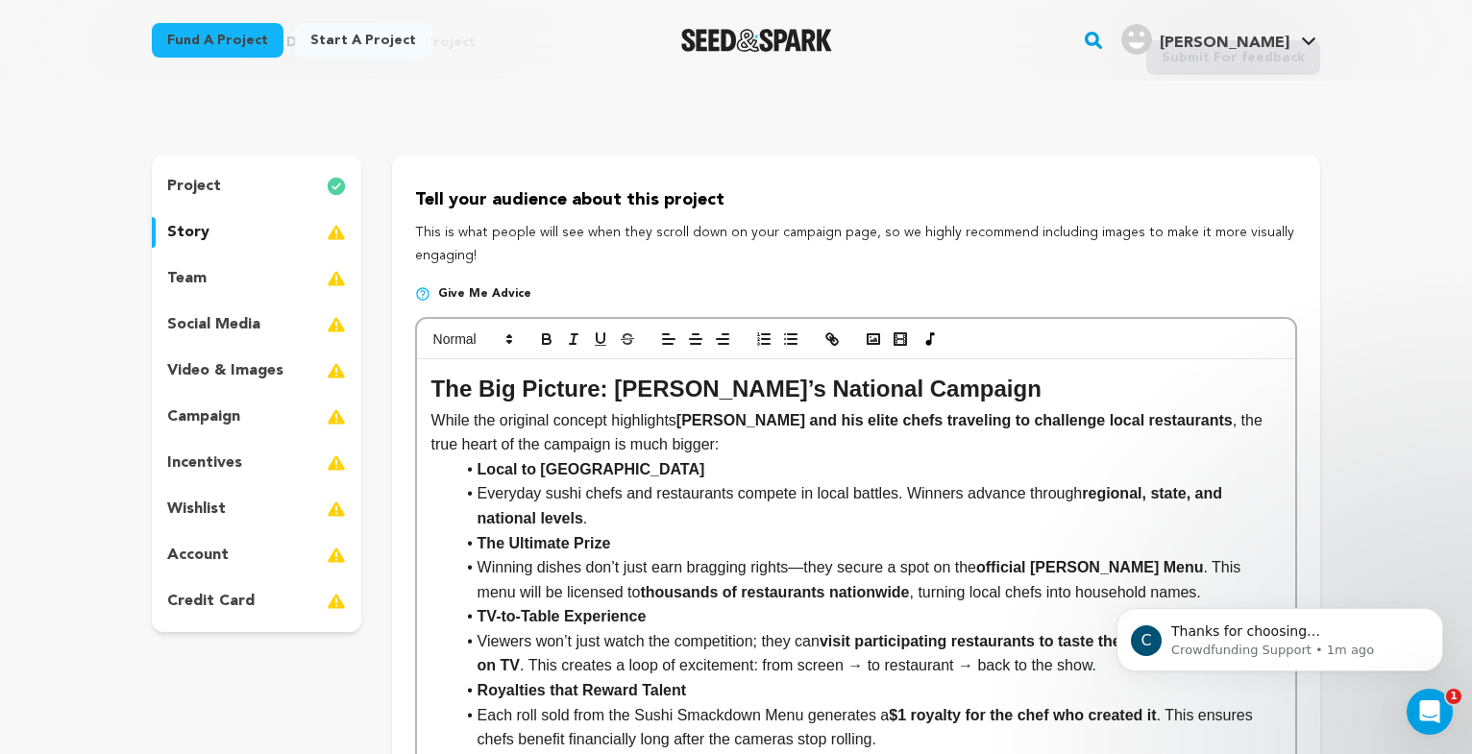
click at [434, 389] on h2 "The Big Picture: Sushi Smackdown’s National Campaign" at bounding box center [857, 389] width 850 height 37
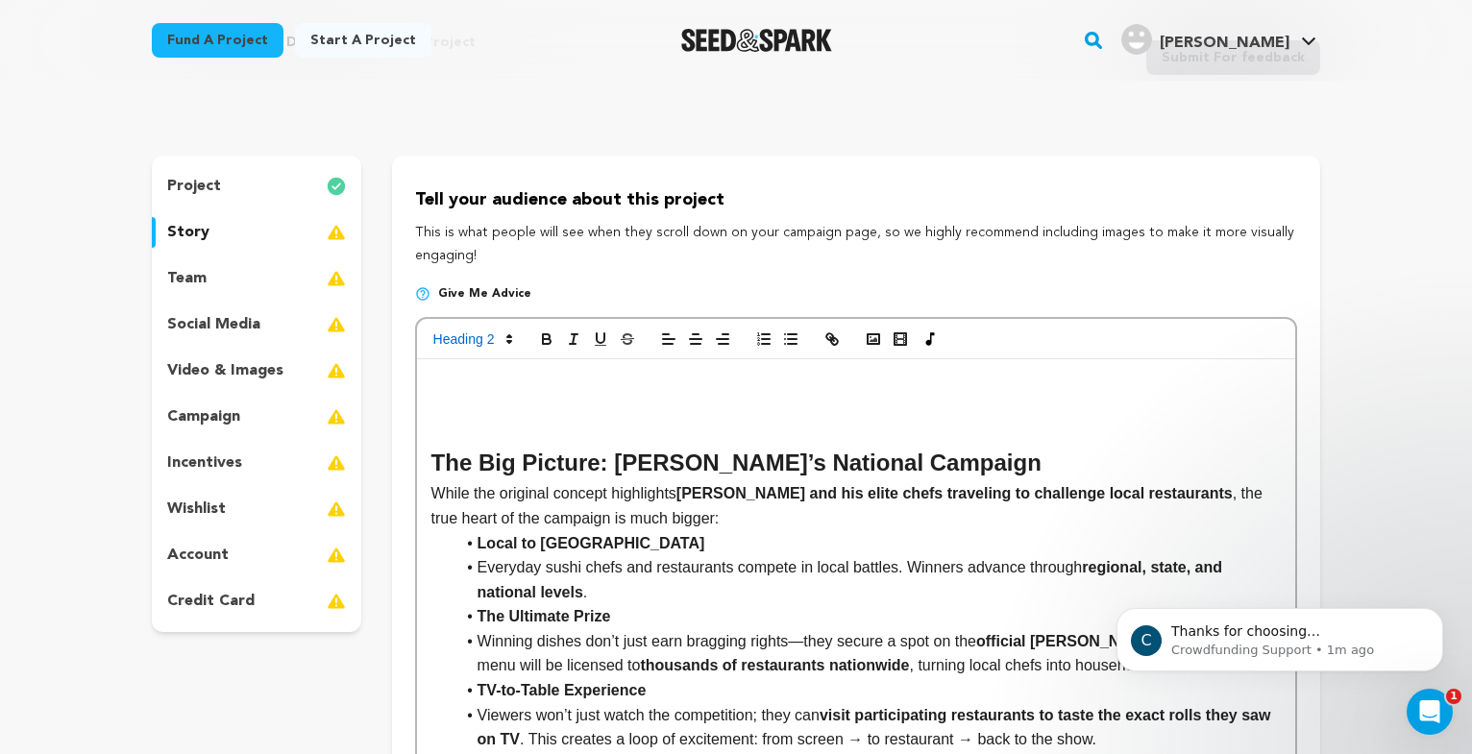
click at [454, 389] on h2 at bounding box center [857, 389] width 850 height 37
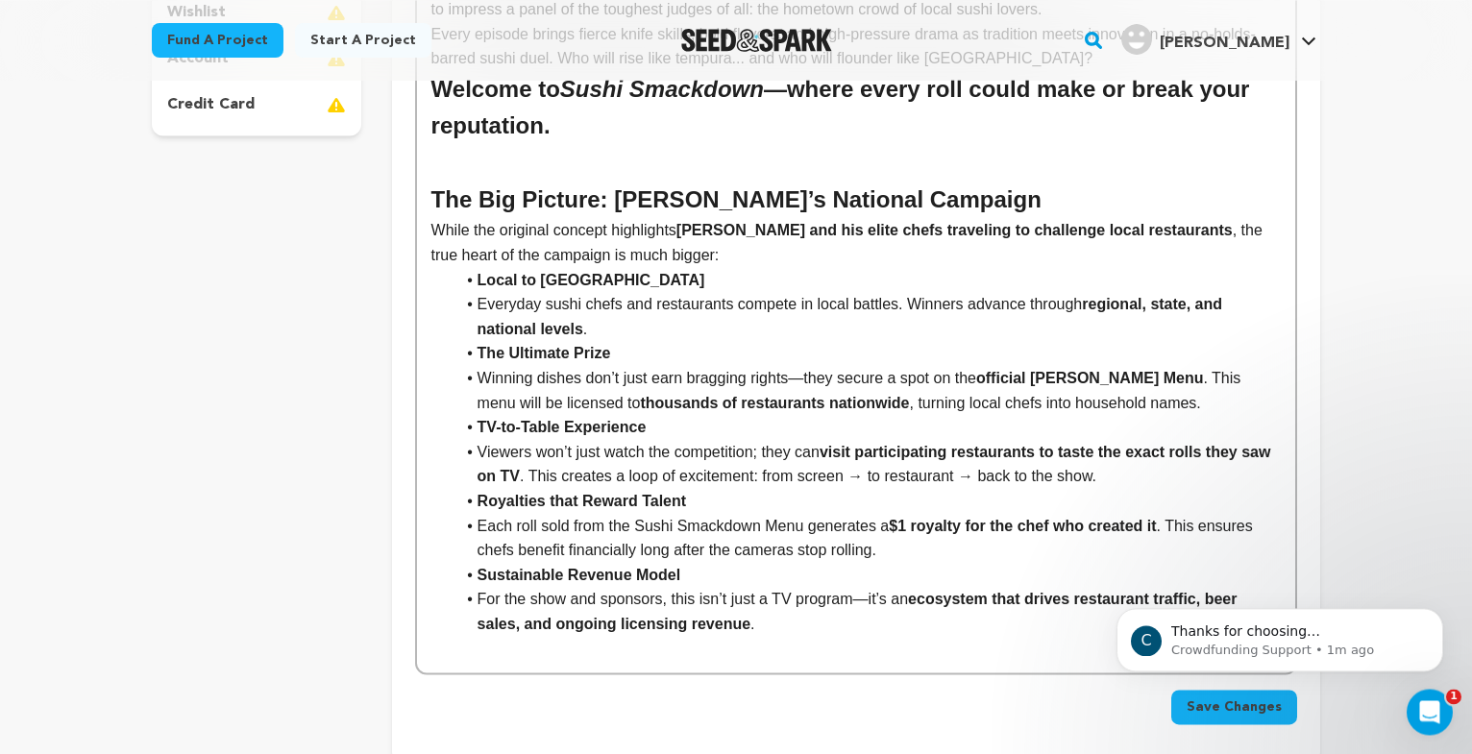
scroll to position [588, 0]
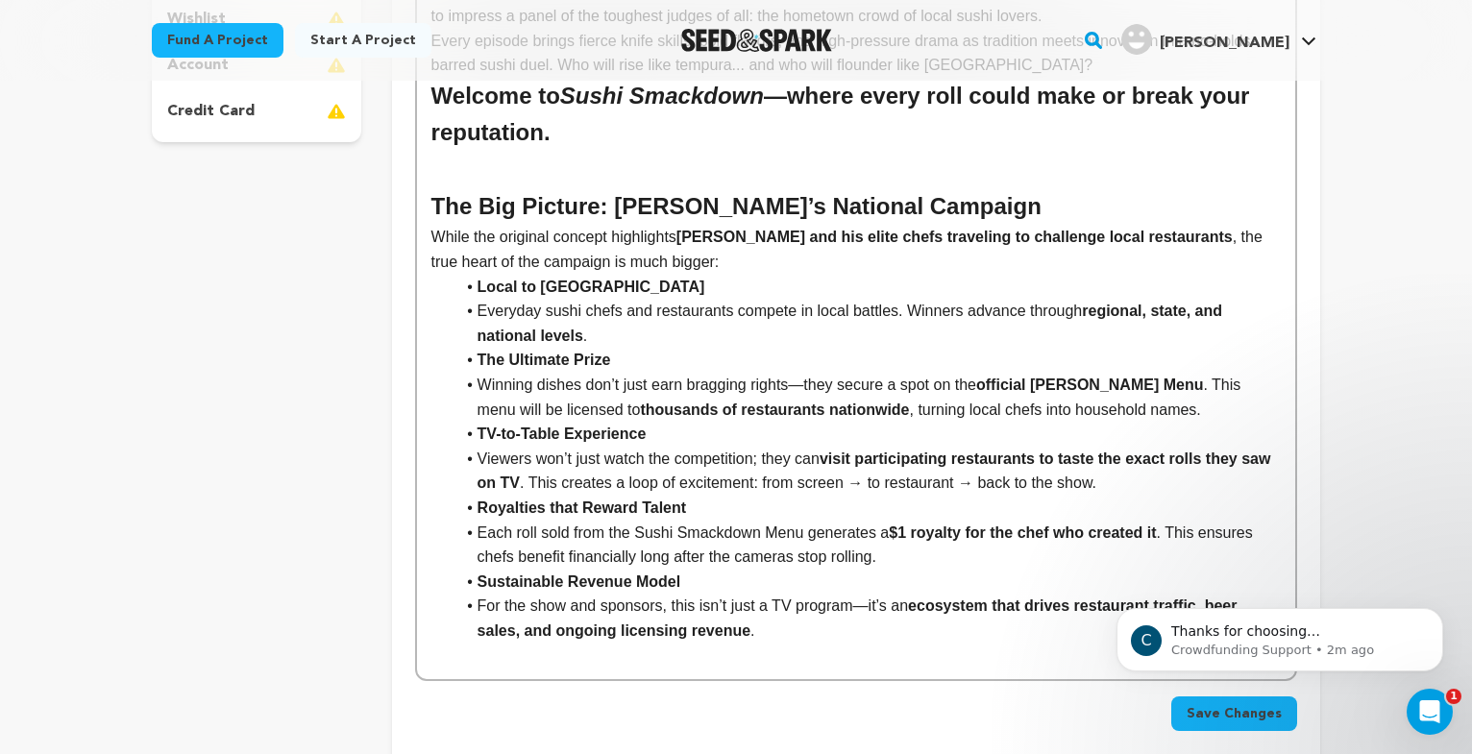
click at [812, 373] on li "Winning dishes don’t just earn bragging rights—they secure a spot on the offici…" at bounding box center [868, 397] width 826 height 49
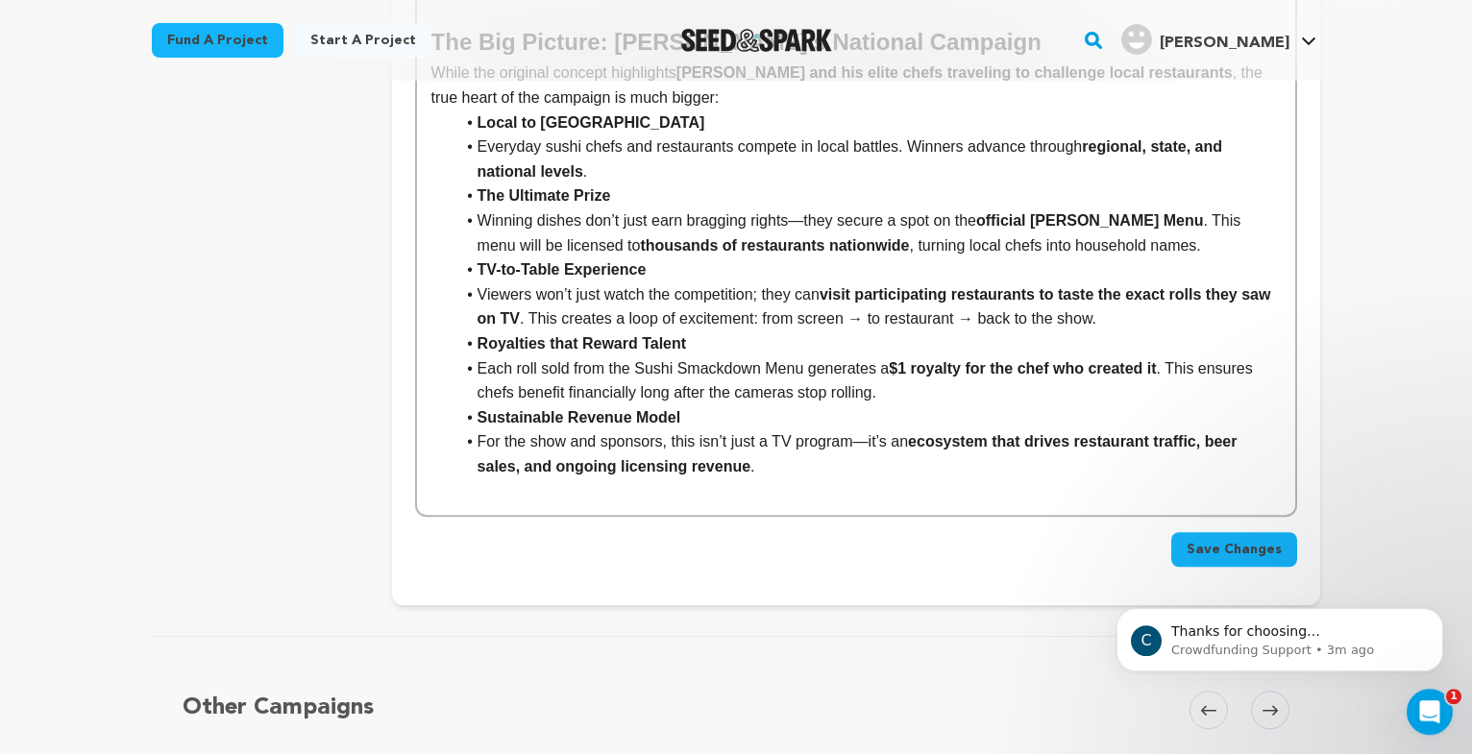
scroll to position [784, 0]
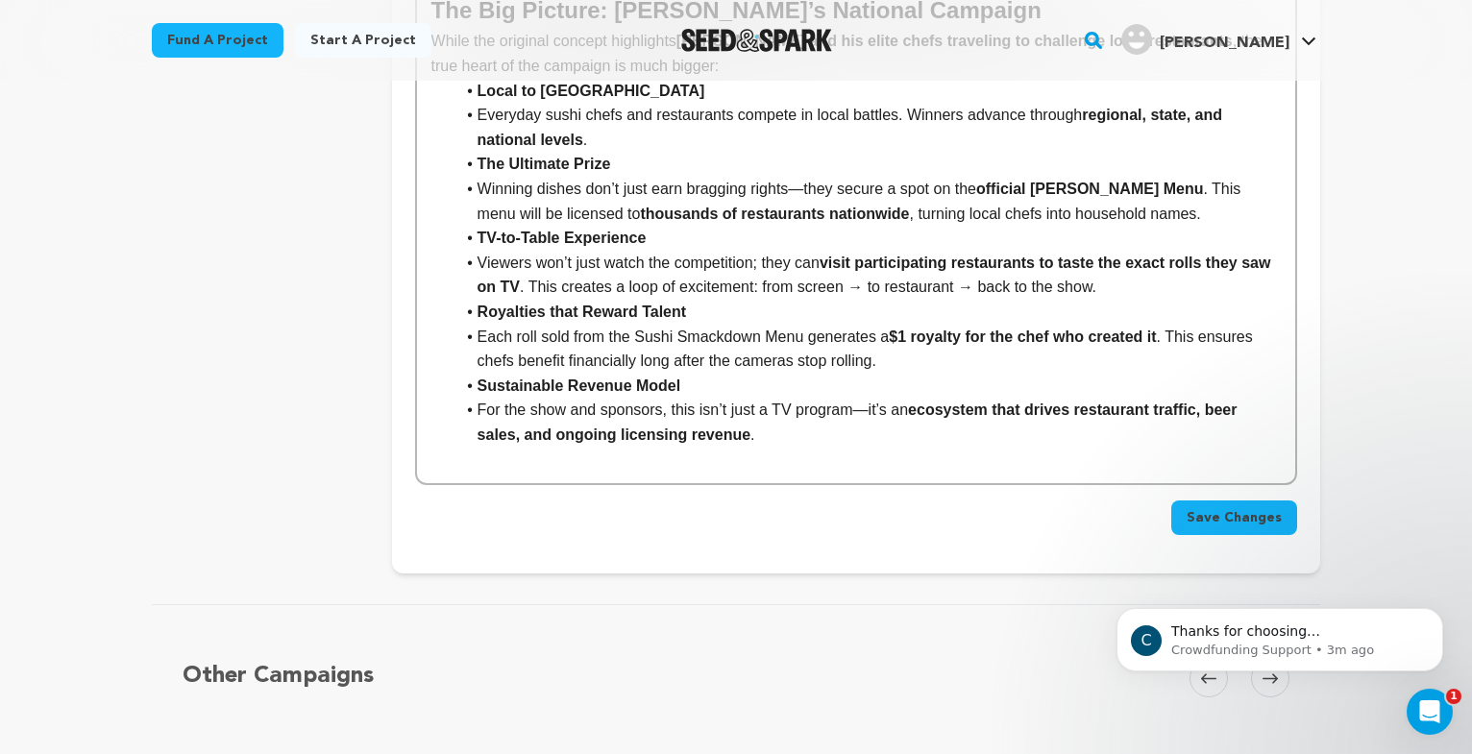
click at [1201, 508] on span "Save Changes" at bounding box center [1234, 517] width 95 height 19
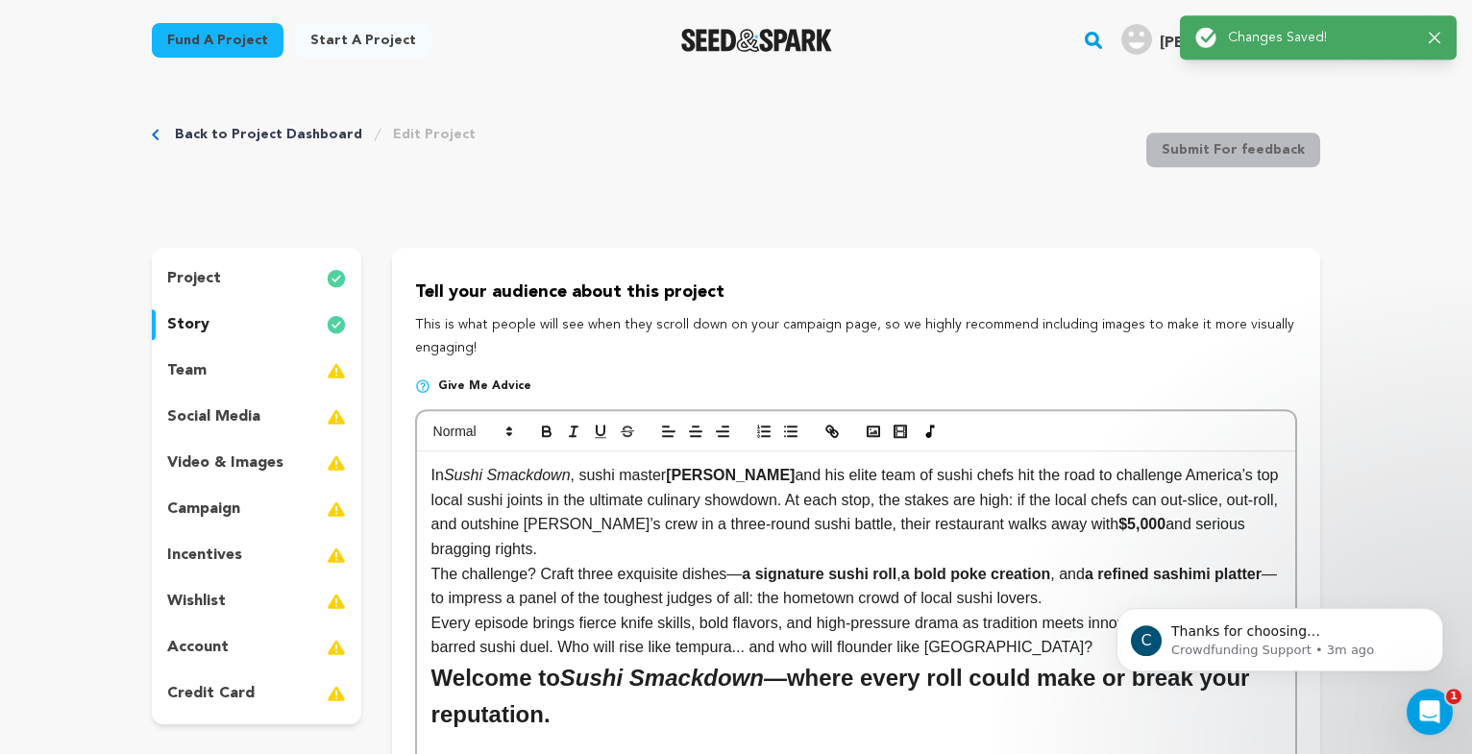
scroll to position [0, 0]
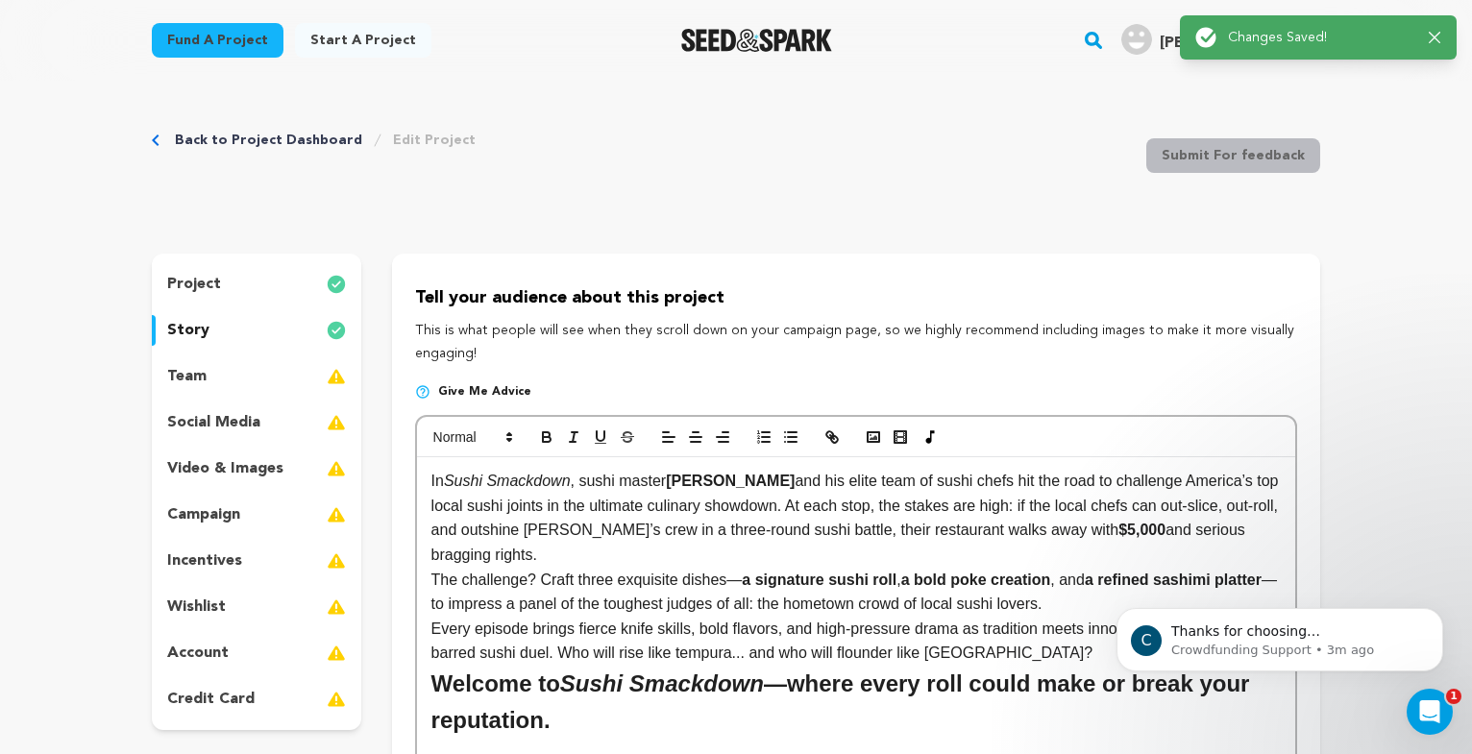
click at [193, 376] on p "team" at bounding box center [186, 376] width 39 height 23
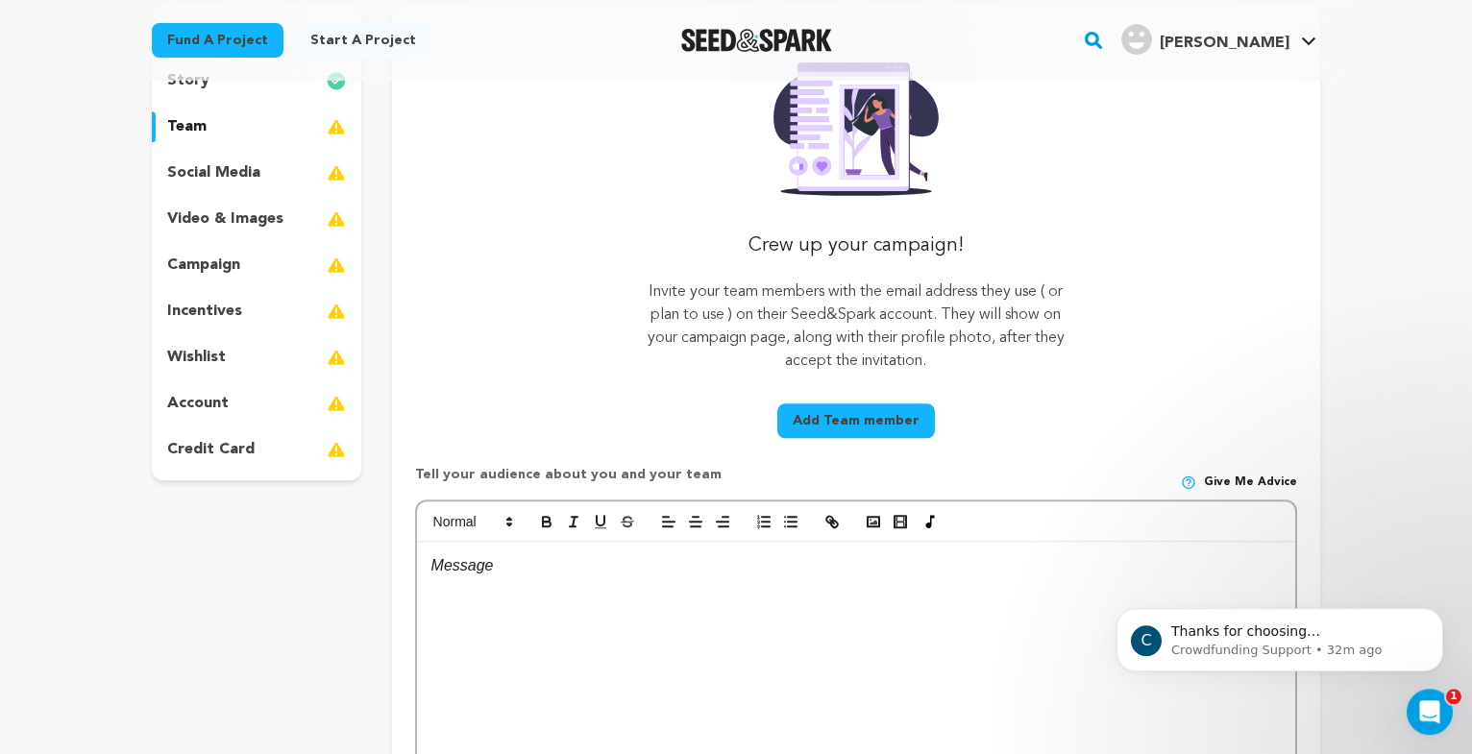
scroll to position [196, 0]
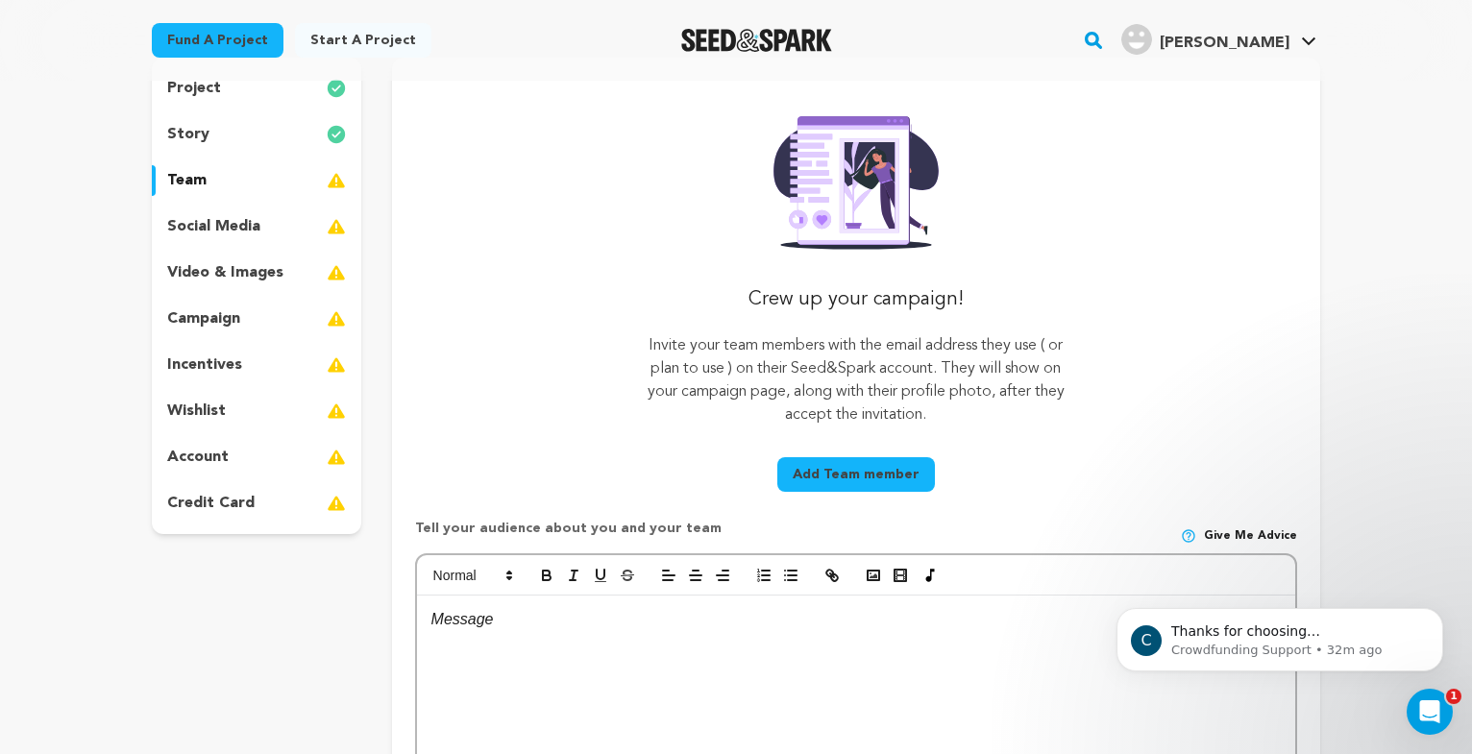
click at [250, 279] on p "video & images" at bounding box center [225, 272] width 116 height 23
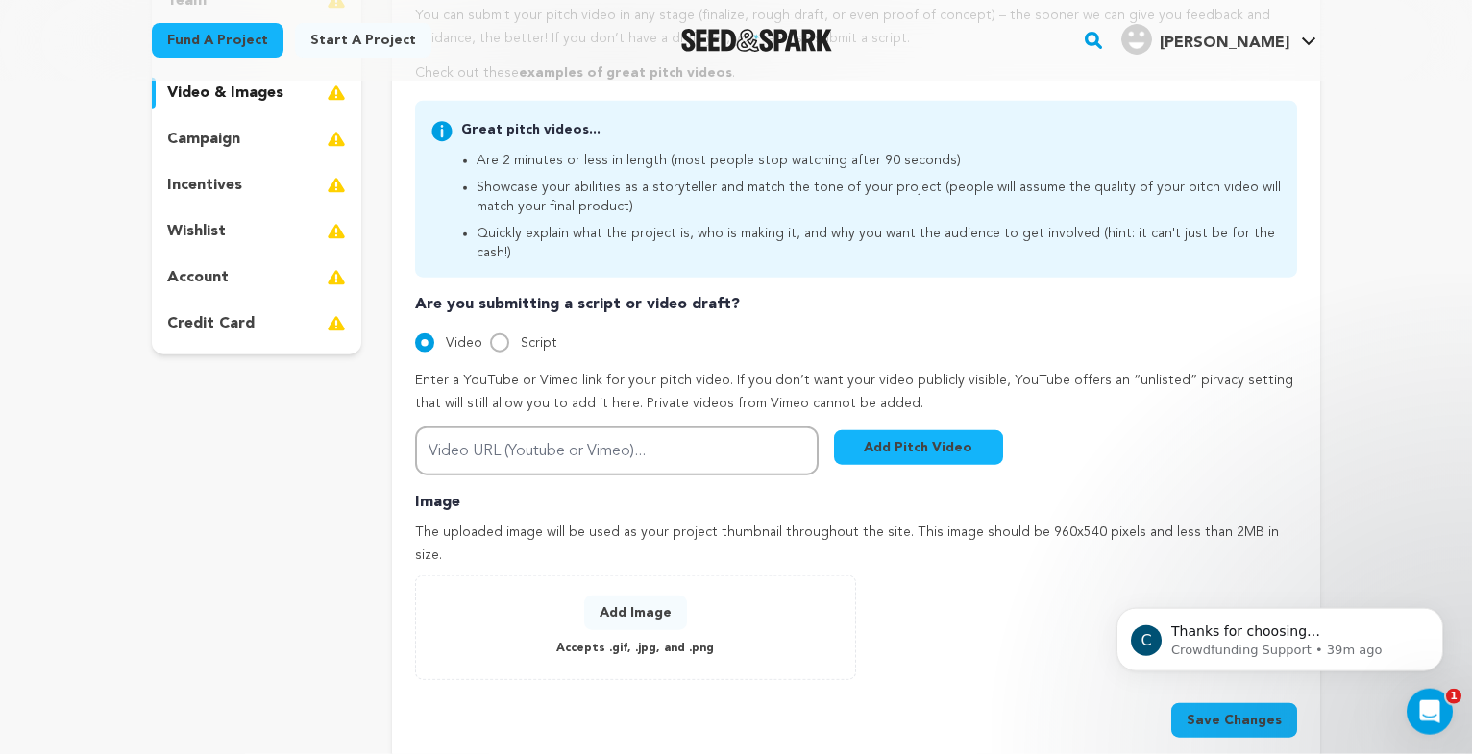
scroll to position [392, 0]
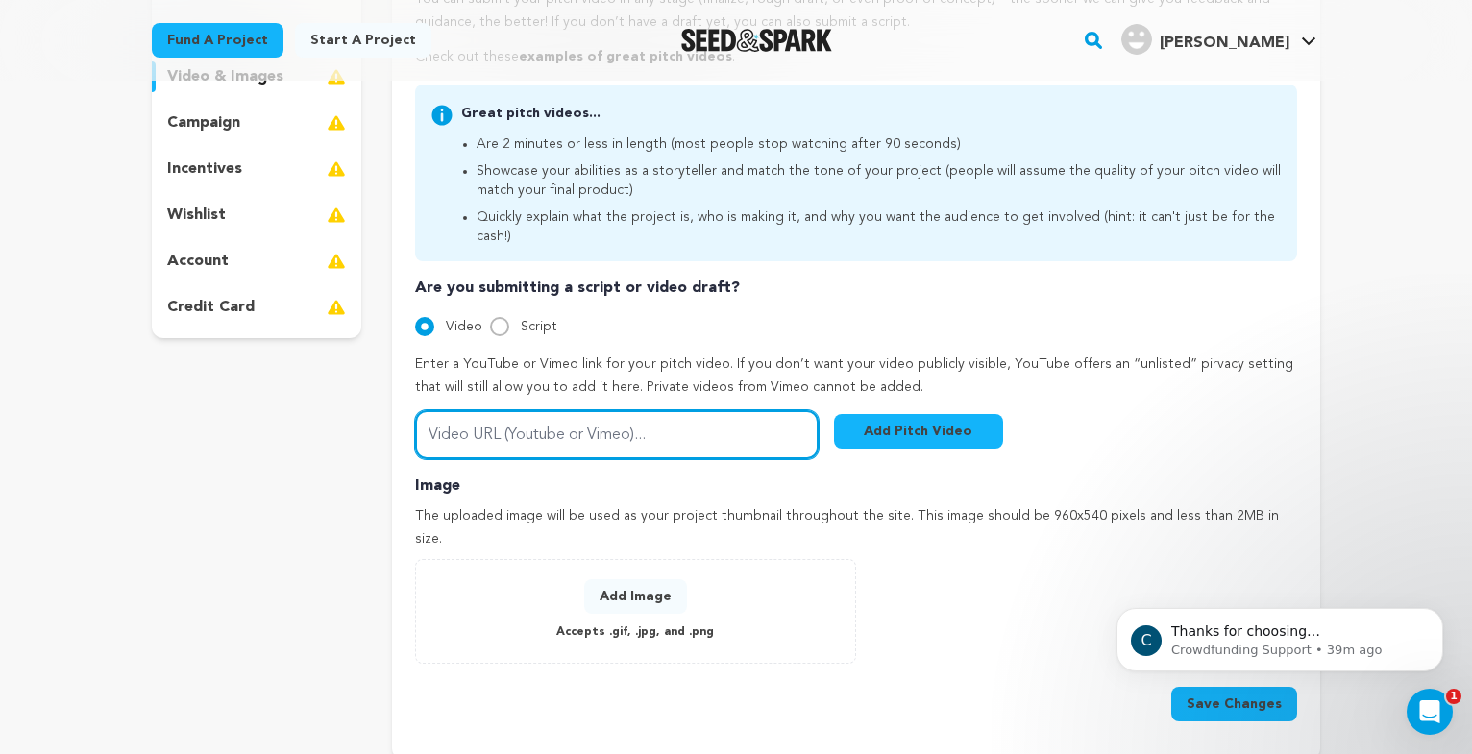
click at [544, 427] on input "Video URL (Youtube or Vimeo)..." at bounding box center [617, 434] width 404 height 49
paste input "<iframe title="vimeo-player" src="https://player.vimeo.com/video/141259535?h=a1…"
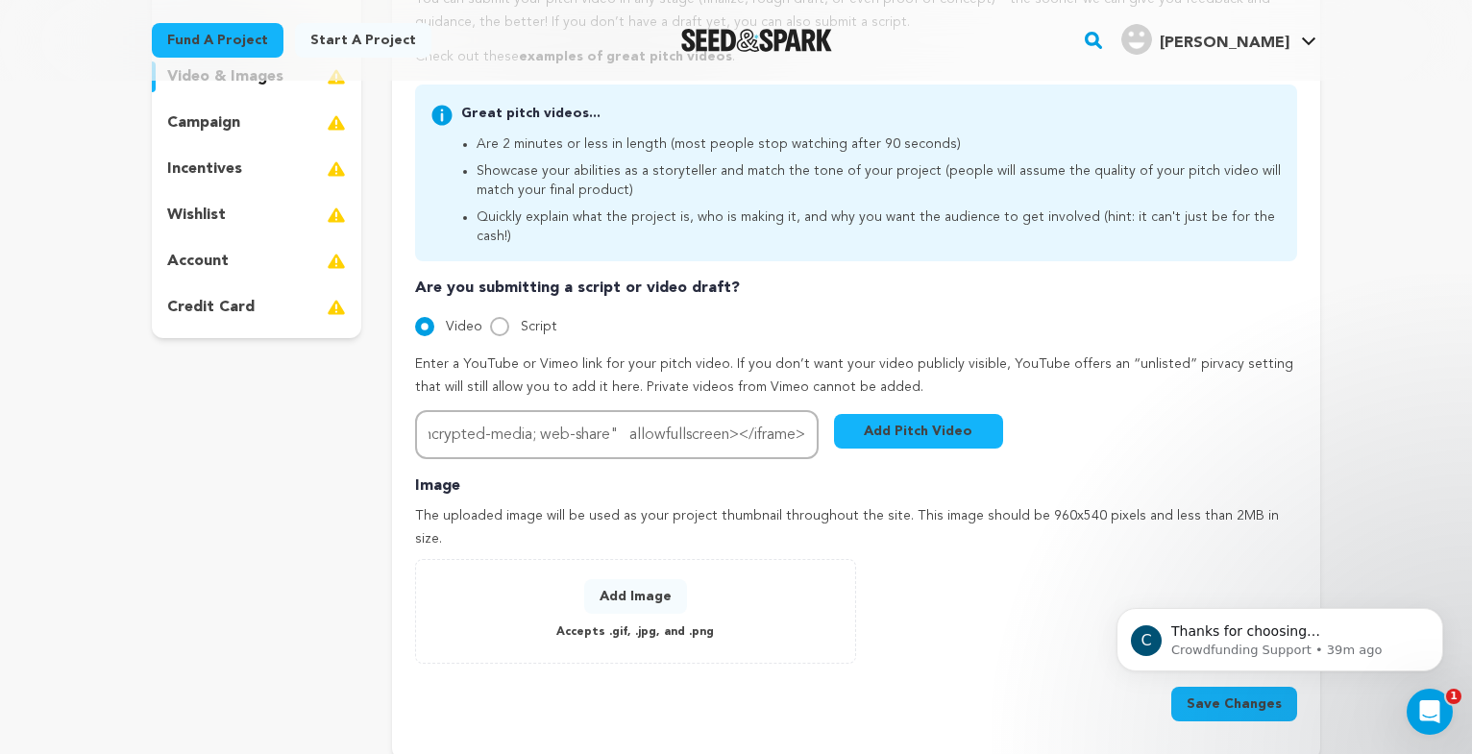
click at [935, 414] on button "Add Pitch Video" at bounding box center [918, 431] width 169 height 35
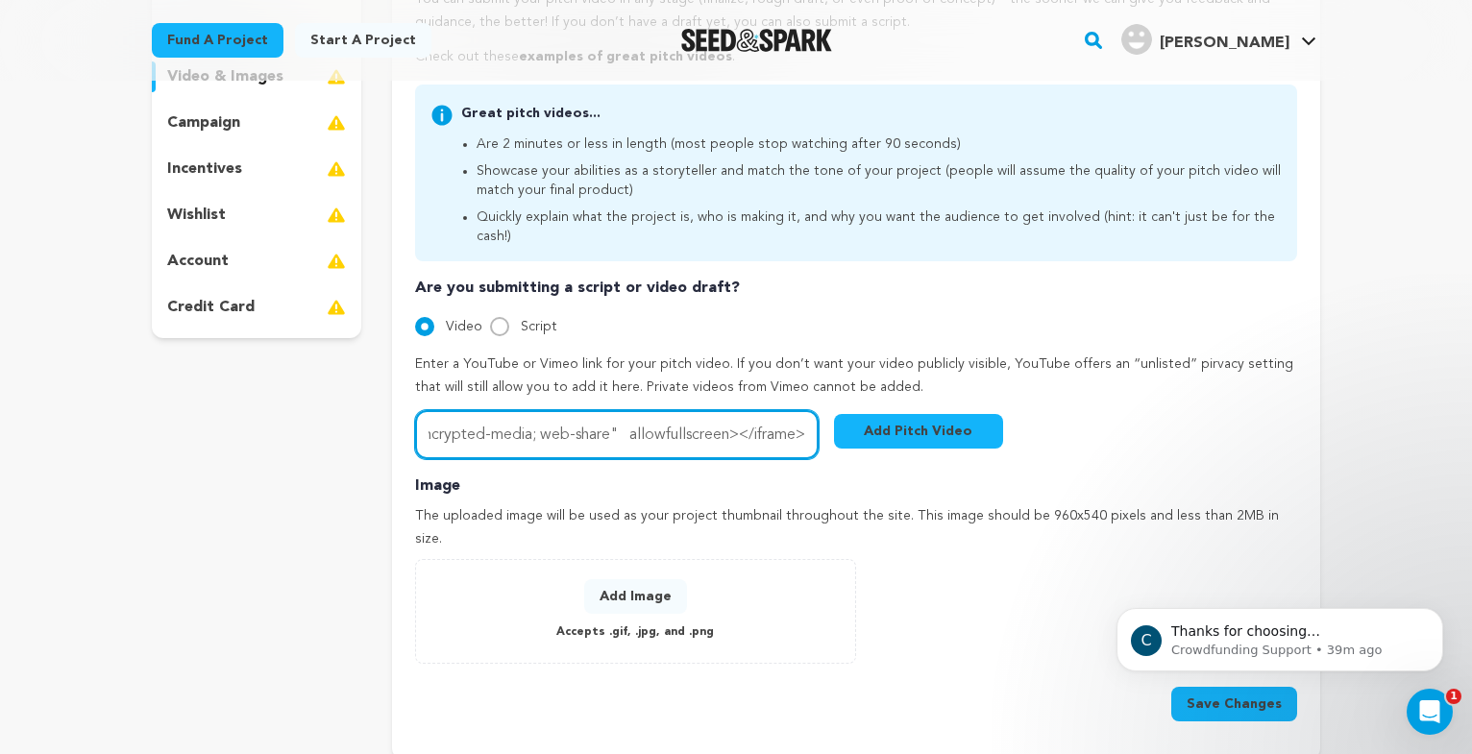
drag, startPoint x: 808, startPoint y: 420, endPoint x: 302, endPoint y: 436, distance: 506.7
click at [302, 436] on div "project story team social media video & images campaign incentives wishlist" at bounding box center [736, 311] width 1169 height 899
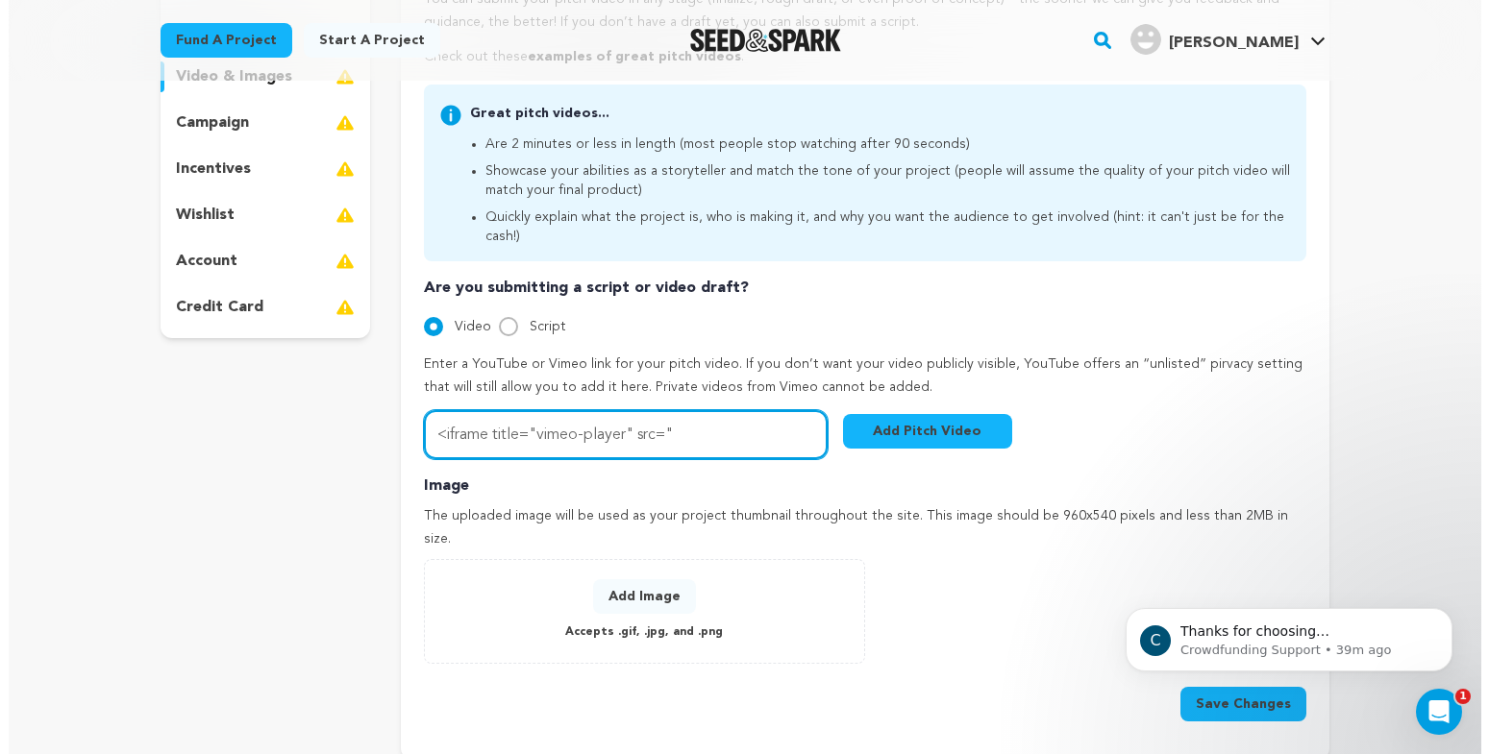
scroll to position [0, 0]
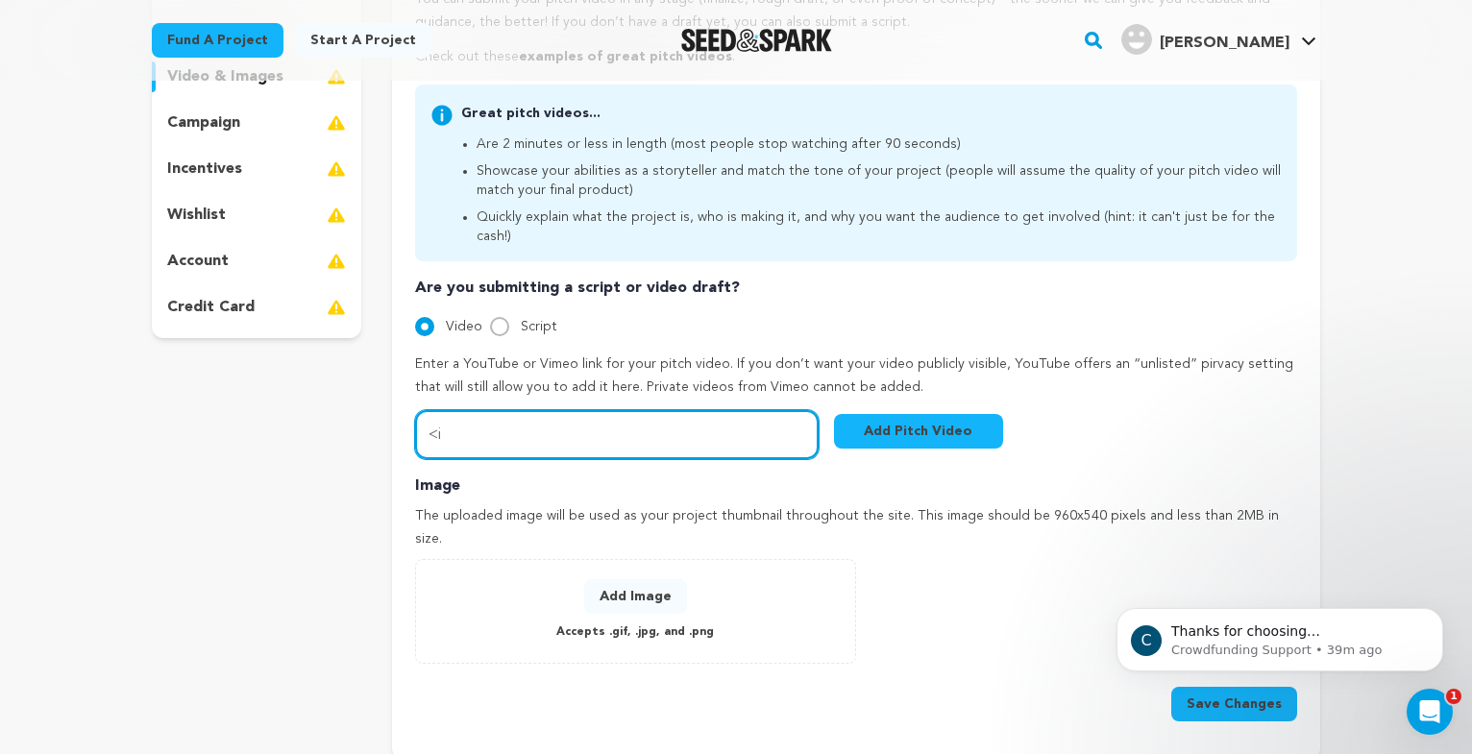
type input "<"
click at [496, 419] on input "Video URL (Youtube or Vimeo)..." at bounding box center [617, 434] width 404 height 49
paste input "https://vimeo.com/141259535?fl=pl&fe=sh"
type input "https://vimeo.com/141259535?fl=pl&fe=sh"
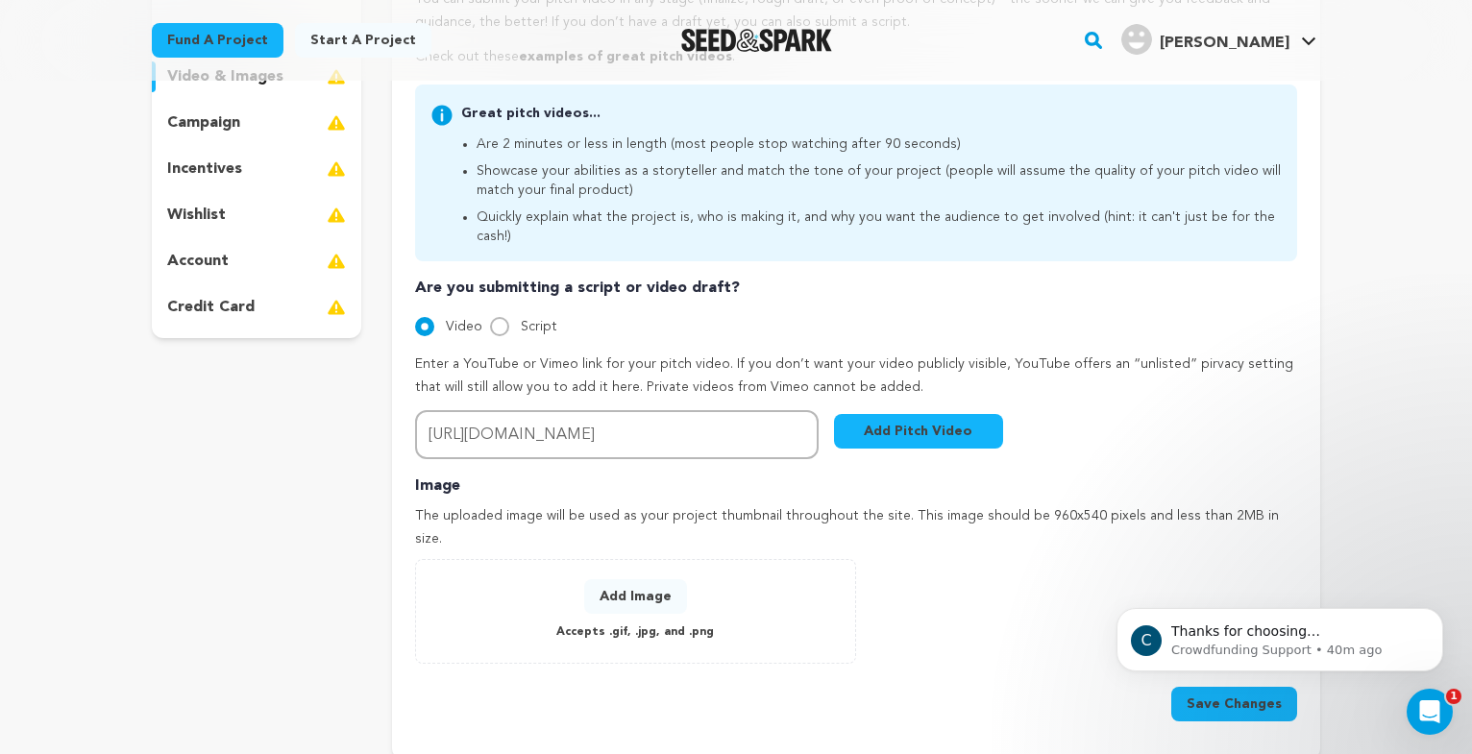
click at [925, 418] on button "Add Pitch Video" at bounding box center [918, 431] width 169 height 35
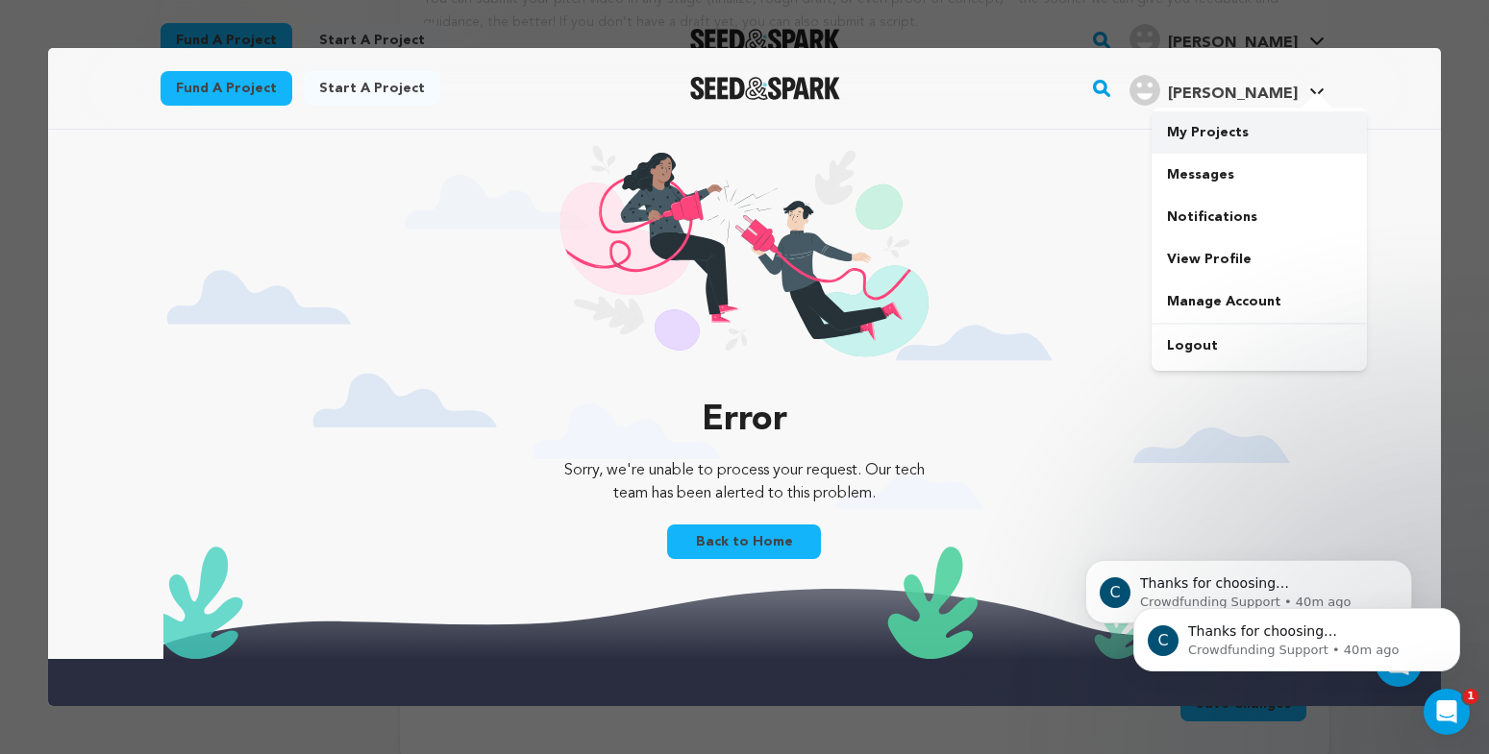
click at [1224, 132] on link "My Projects" at bounding box center [1258, 132] width 215 height 42
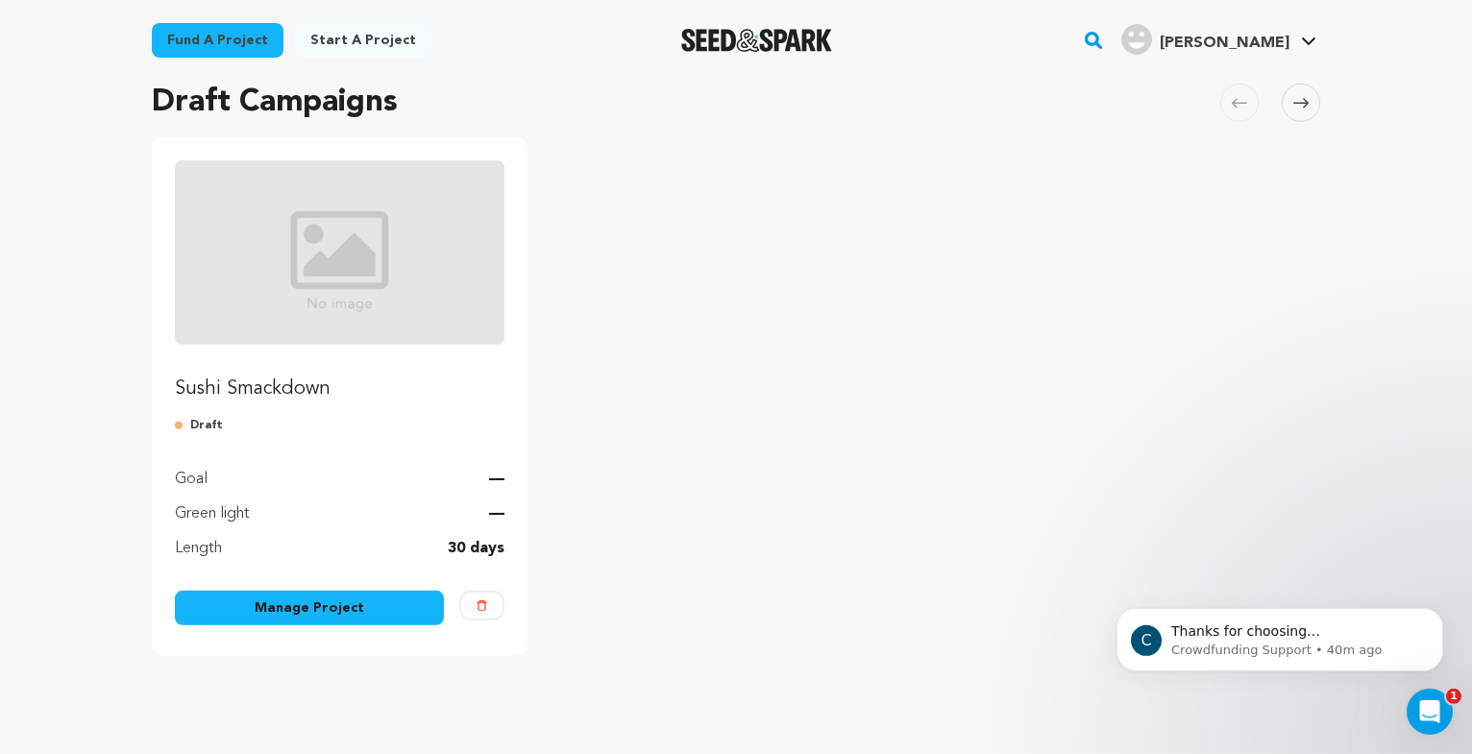
scroll to position [294, 0]
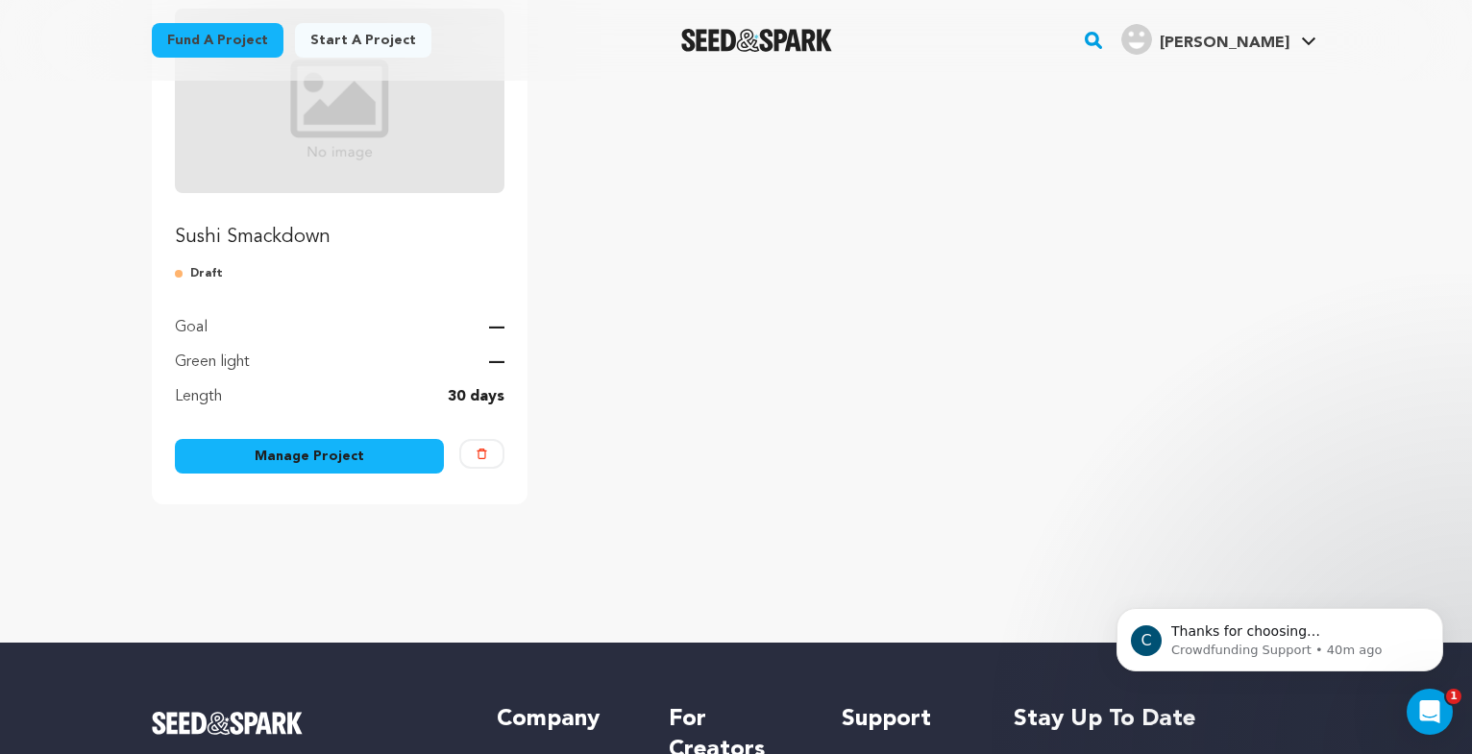
click at [352, 464] on link "Manage Project" at bounding box center [309, 456] width 269 height 35
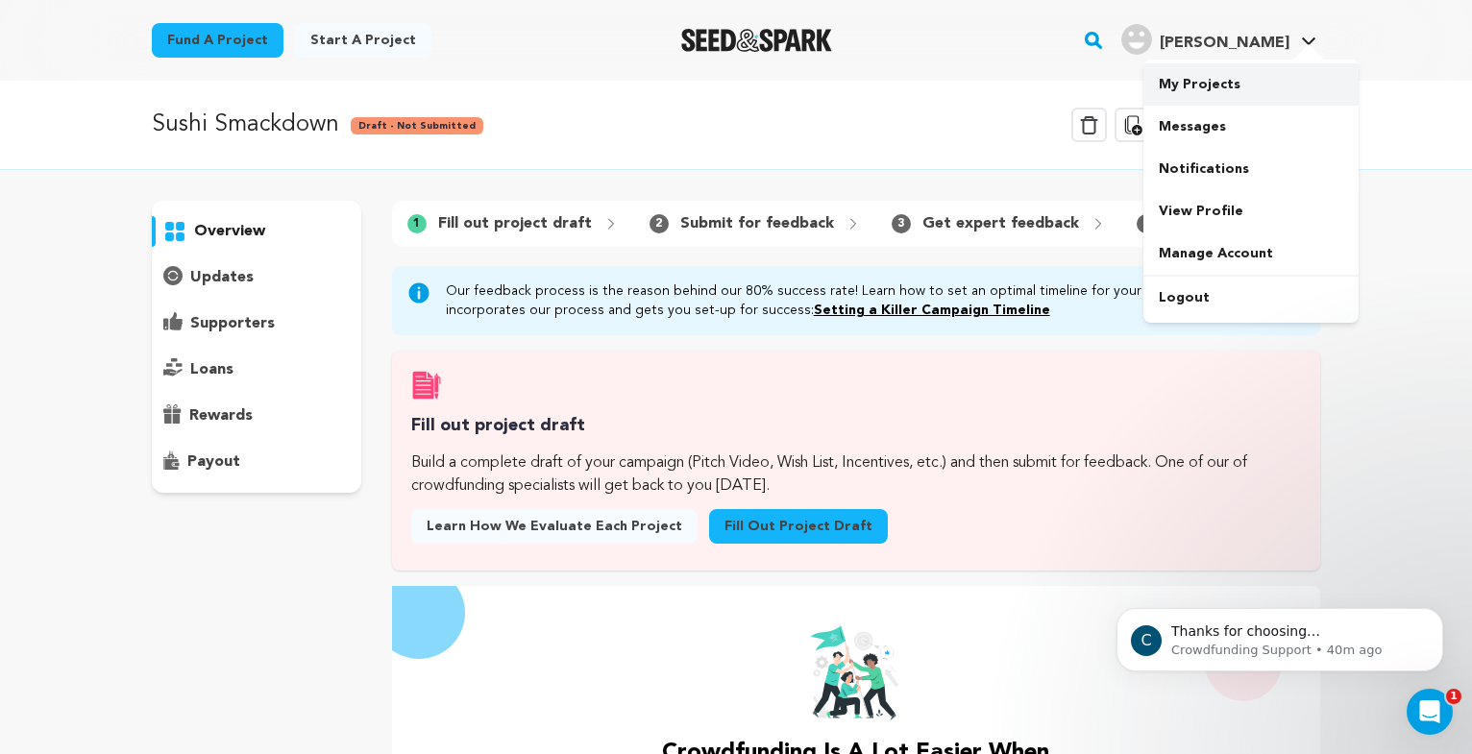
click at [1199, 86] on link "My Projects" at bounding box center [1251, 84] width 215 height 42
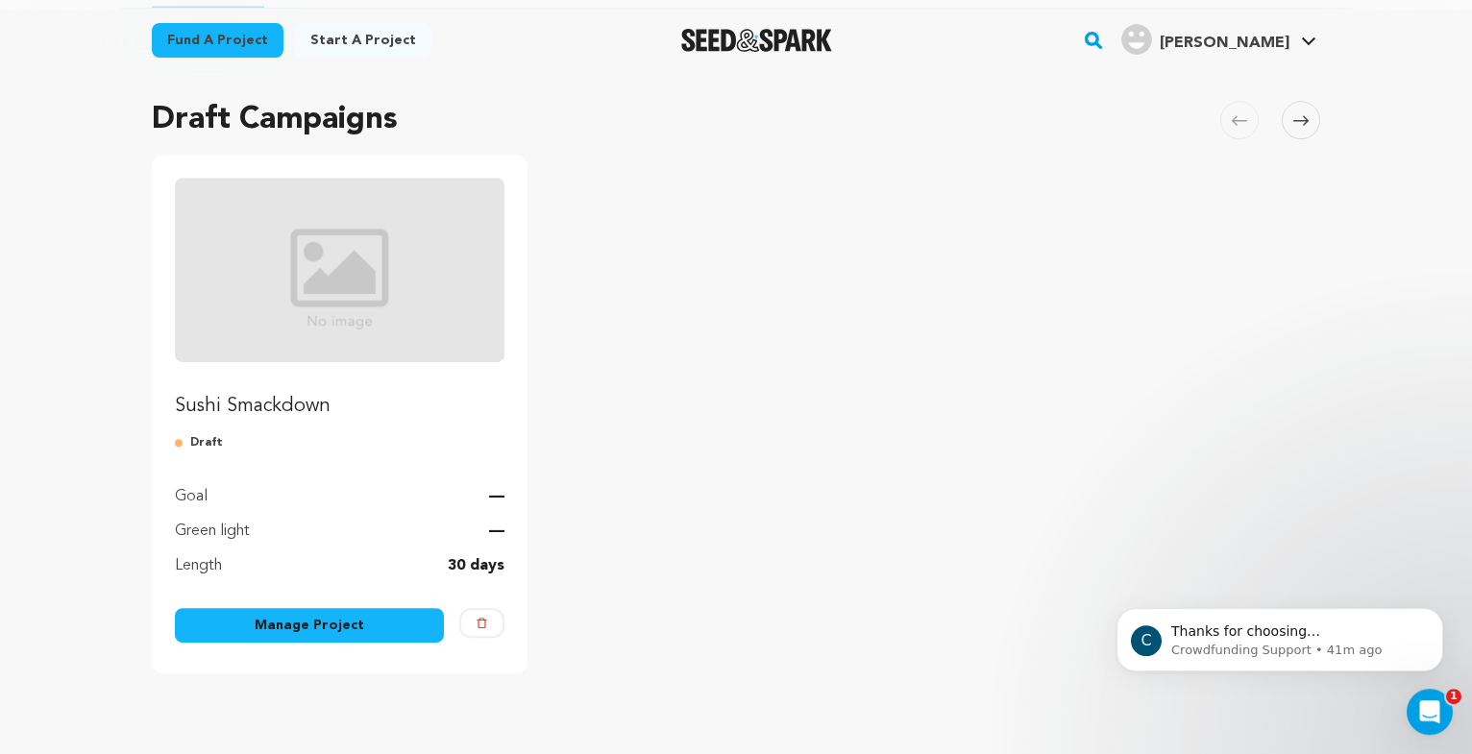
scroll to position [98, 0]
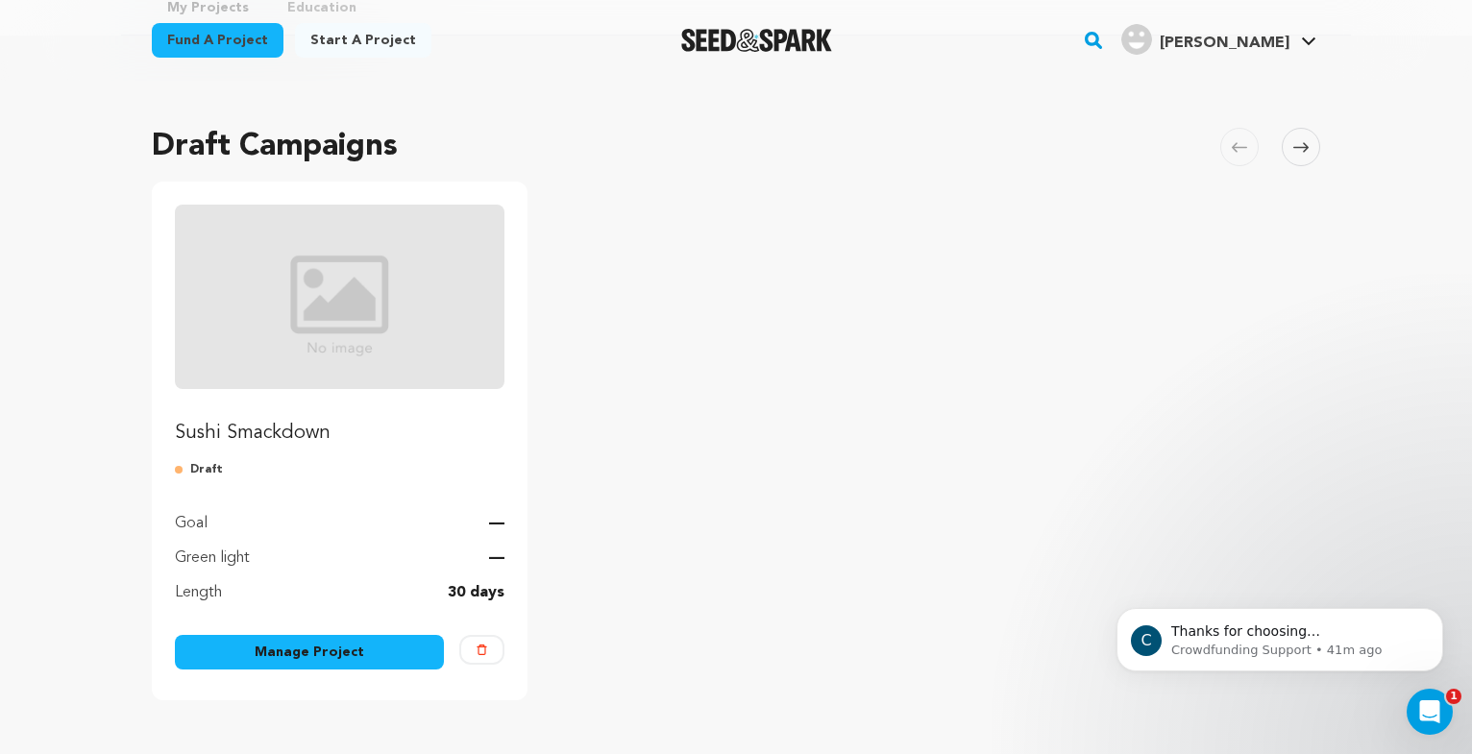
click at [356, 291] on img "Fund Sushi Smackdown" at bounding box center [340, 297] width 330 height 185
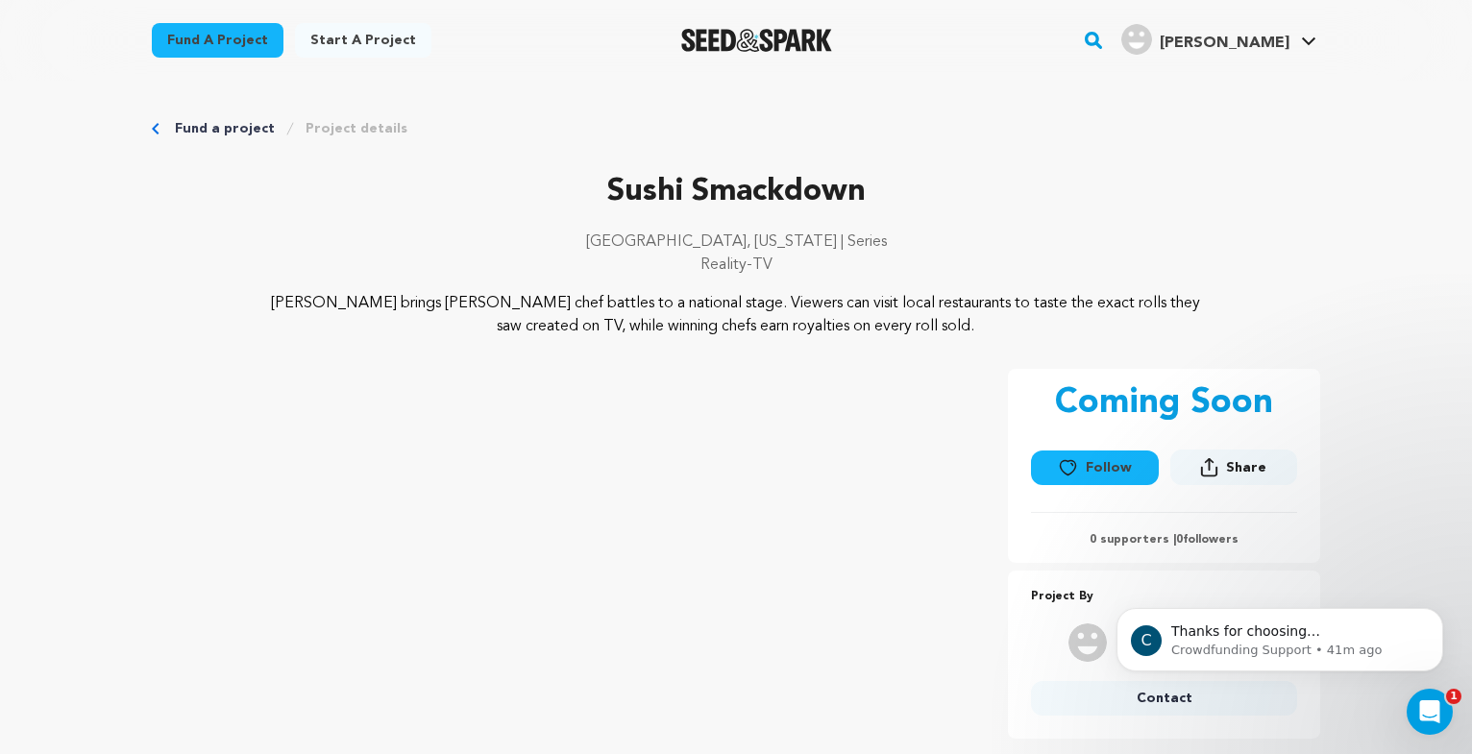
click at [1078, 471] on icon at bounding box center [1068, 467] width 20 height 19
click at [350, 130] on link "Project details" at bounding box center [357, 128] width 102 height 19
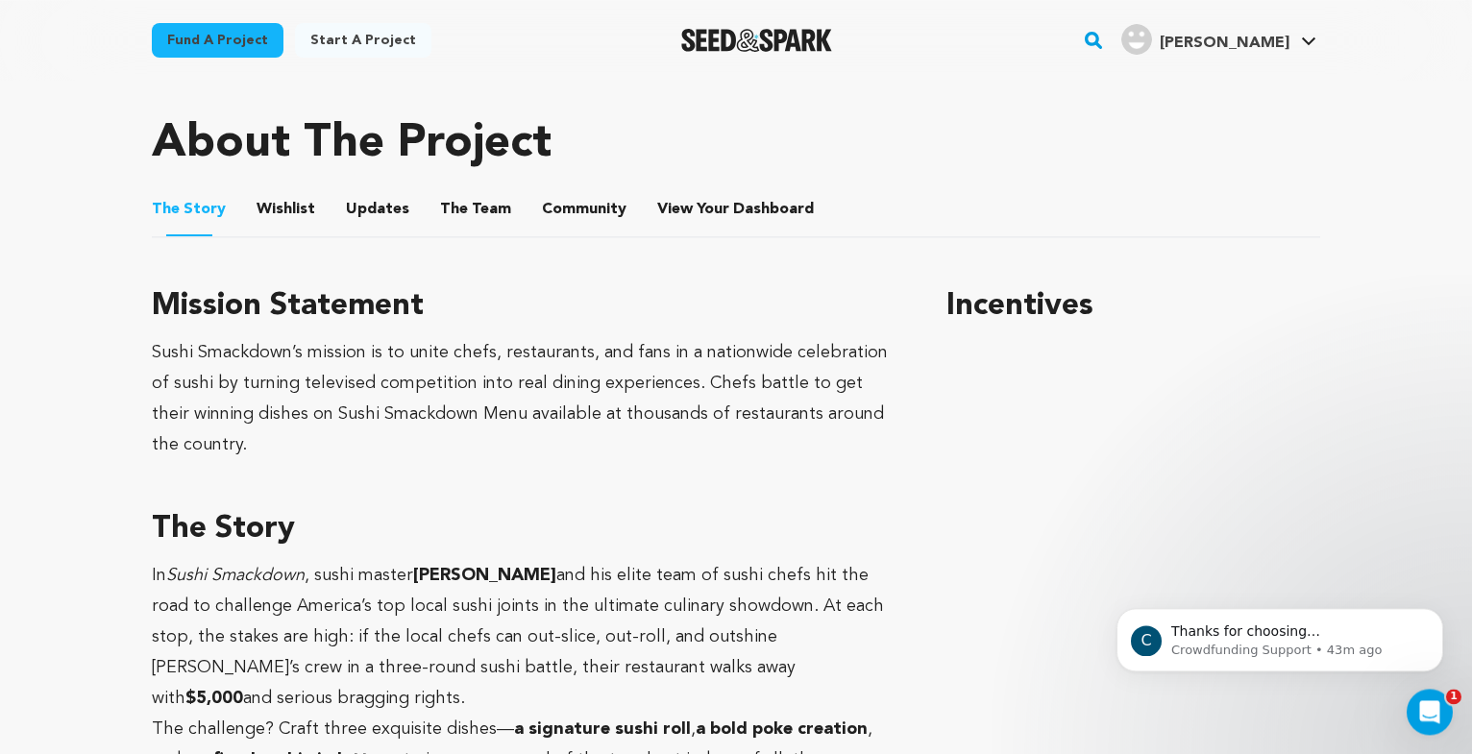
scroll to position [784, 0]
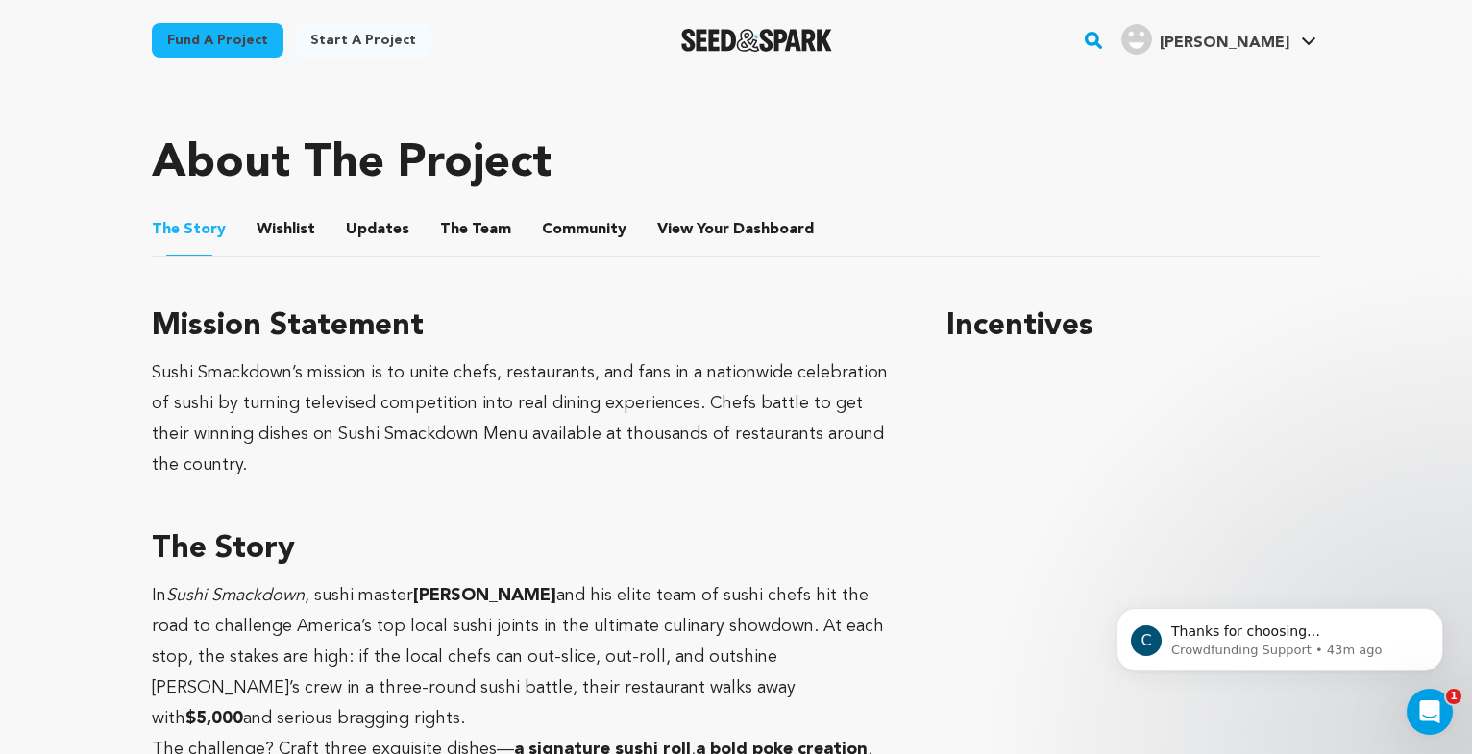
click at [288, 236] on button "Wishlist" at bounding box center [286, 233] width 46 height 46
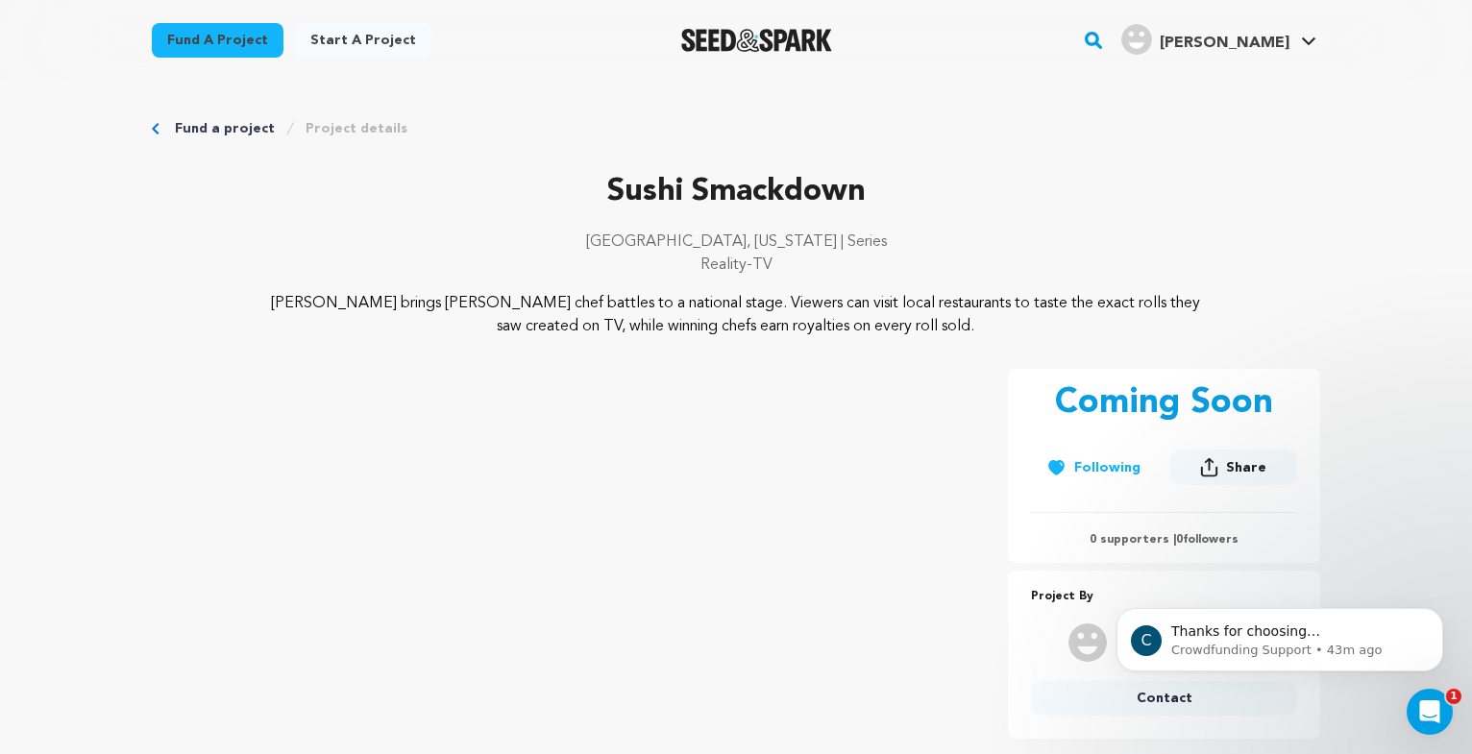
click at [334, 129] on link "Project details" at bounding box center [357, 128] width 102 height 19
click at [336, 129] on link "Project details" at bounding box center [357, 128] width 102 height 19
click at [1308, 37] on icon at bounding box center [1308, 42] width 15 height 10
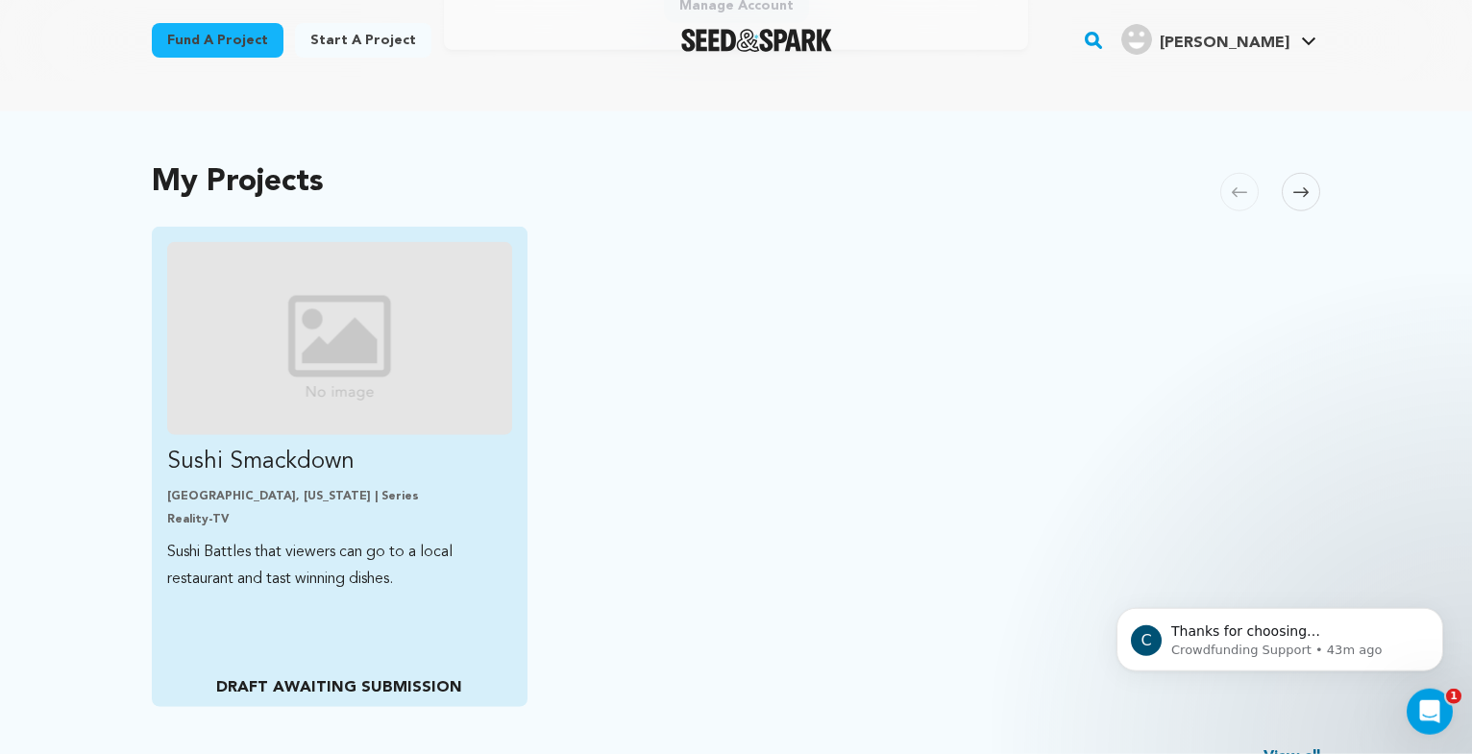
scroll to position [294, 0]
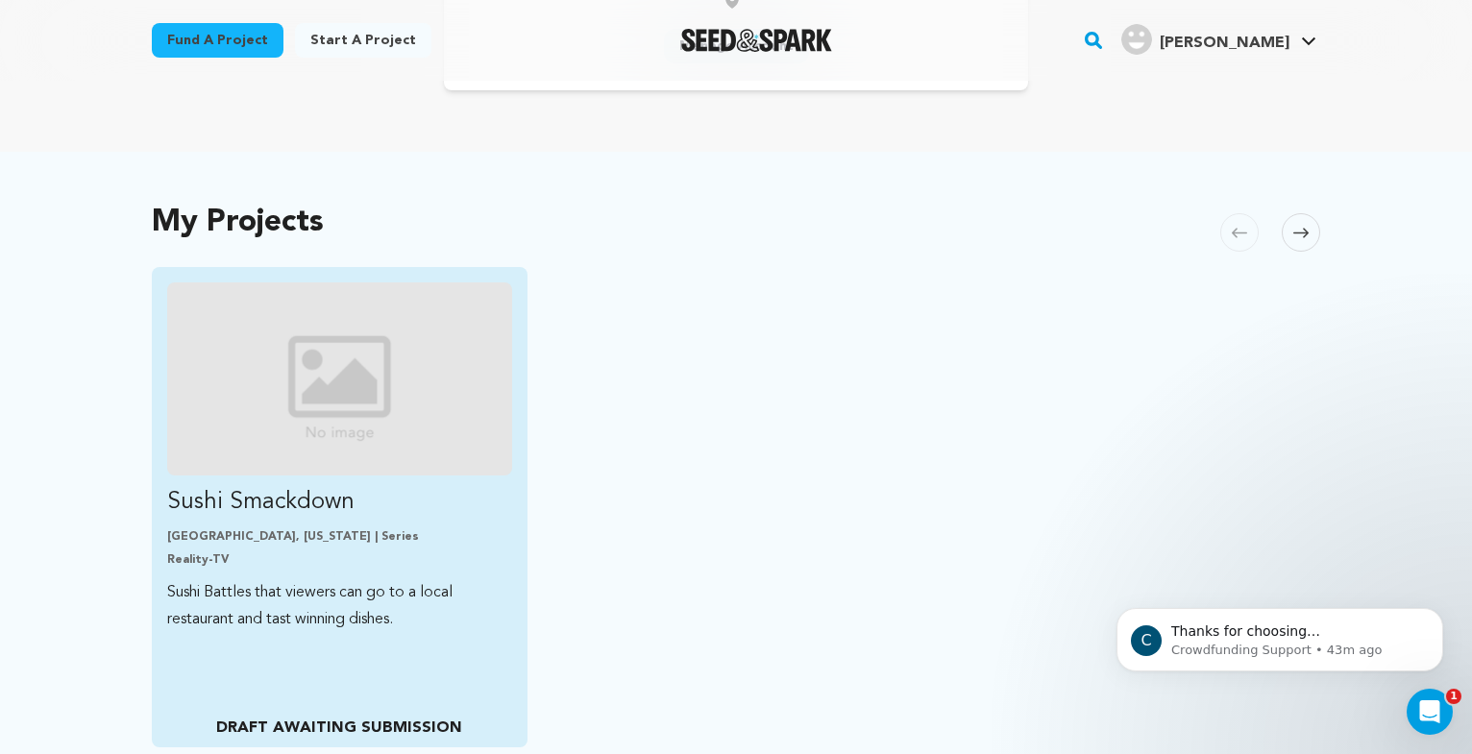
click at [363, 386] on img "Fund Sushi Smackdown" at bounding box center [339, 379] width 345 height 193
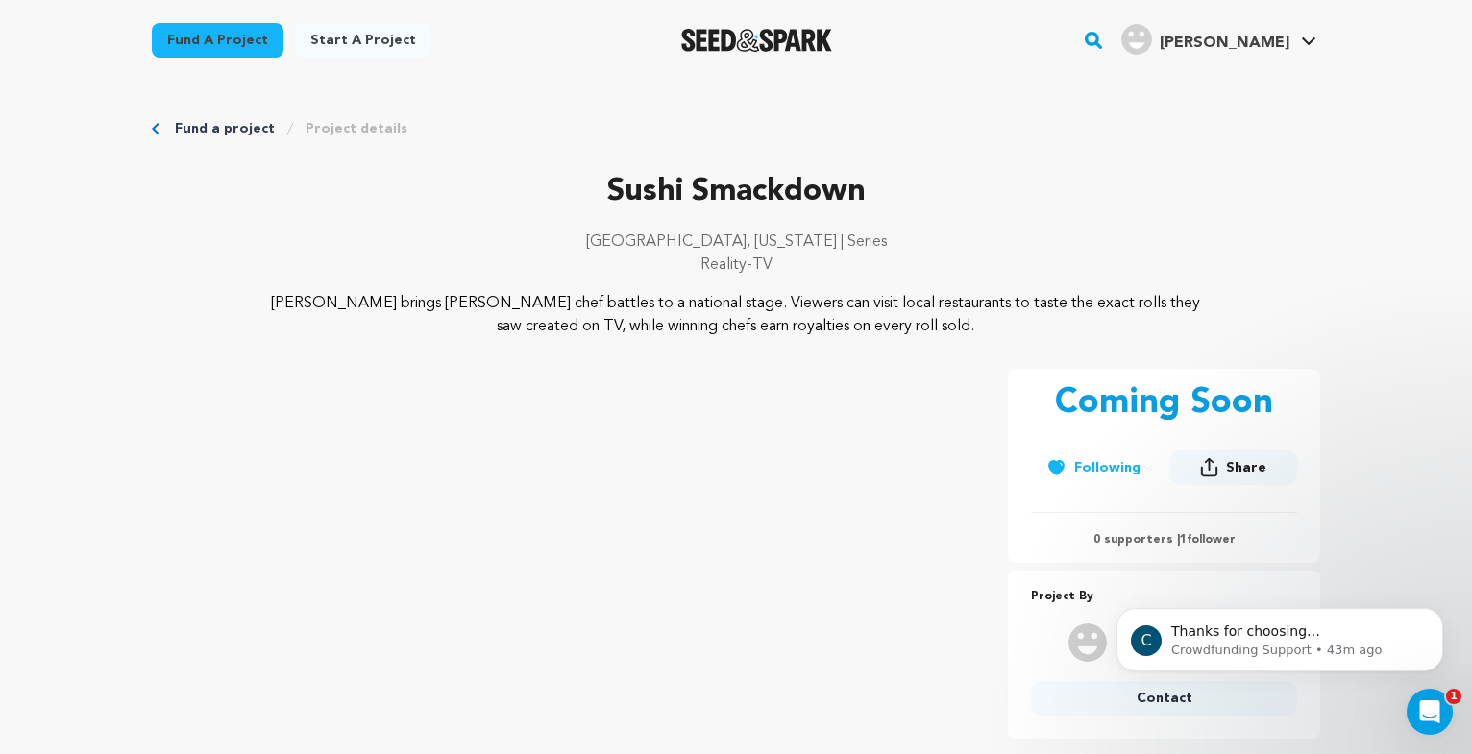
click at [218, 45] on link "Fund a project" at bounding box center [218, 40] width 132 height 35
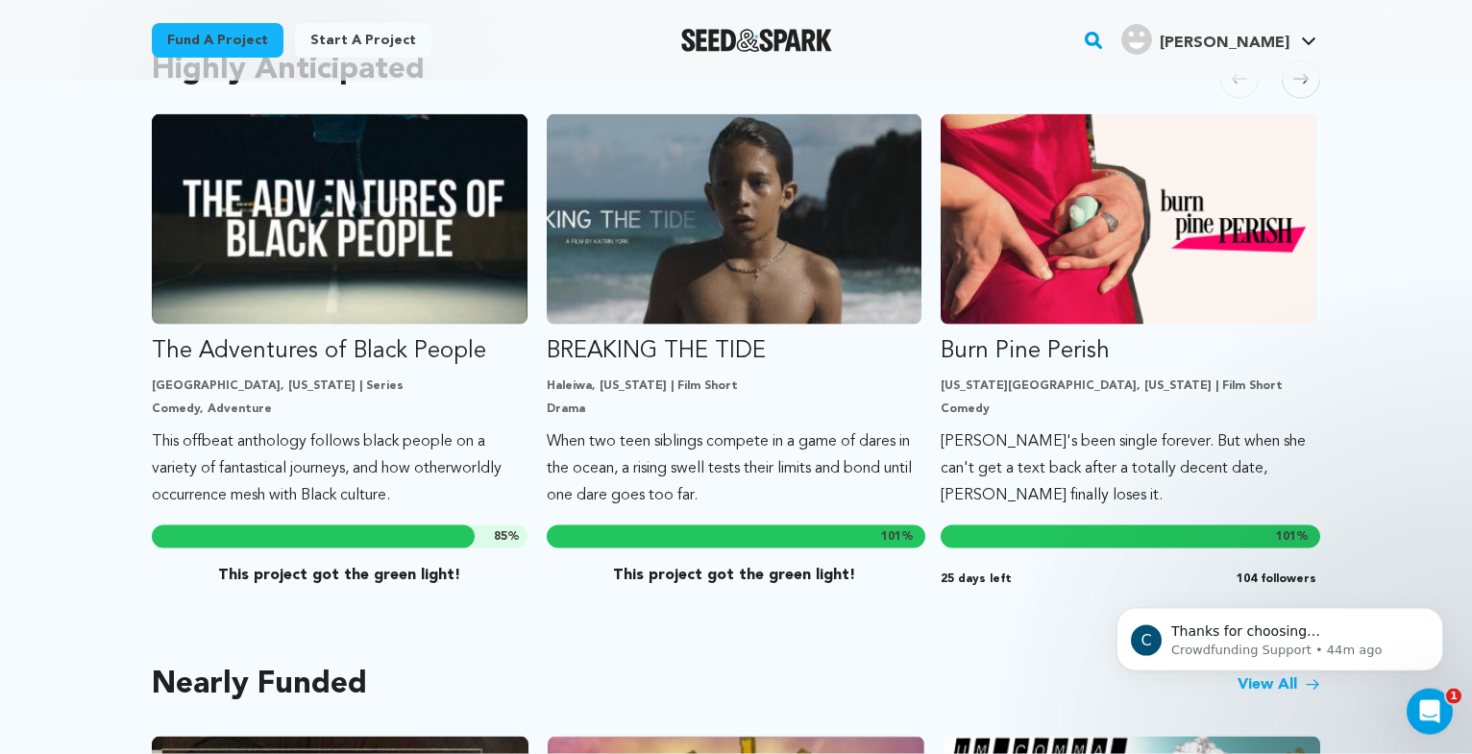
scroll to position [1078, 0]
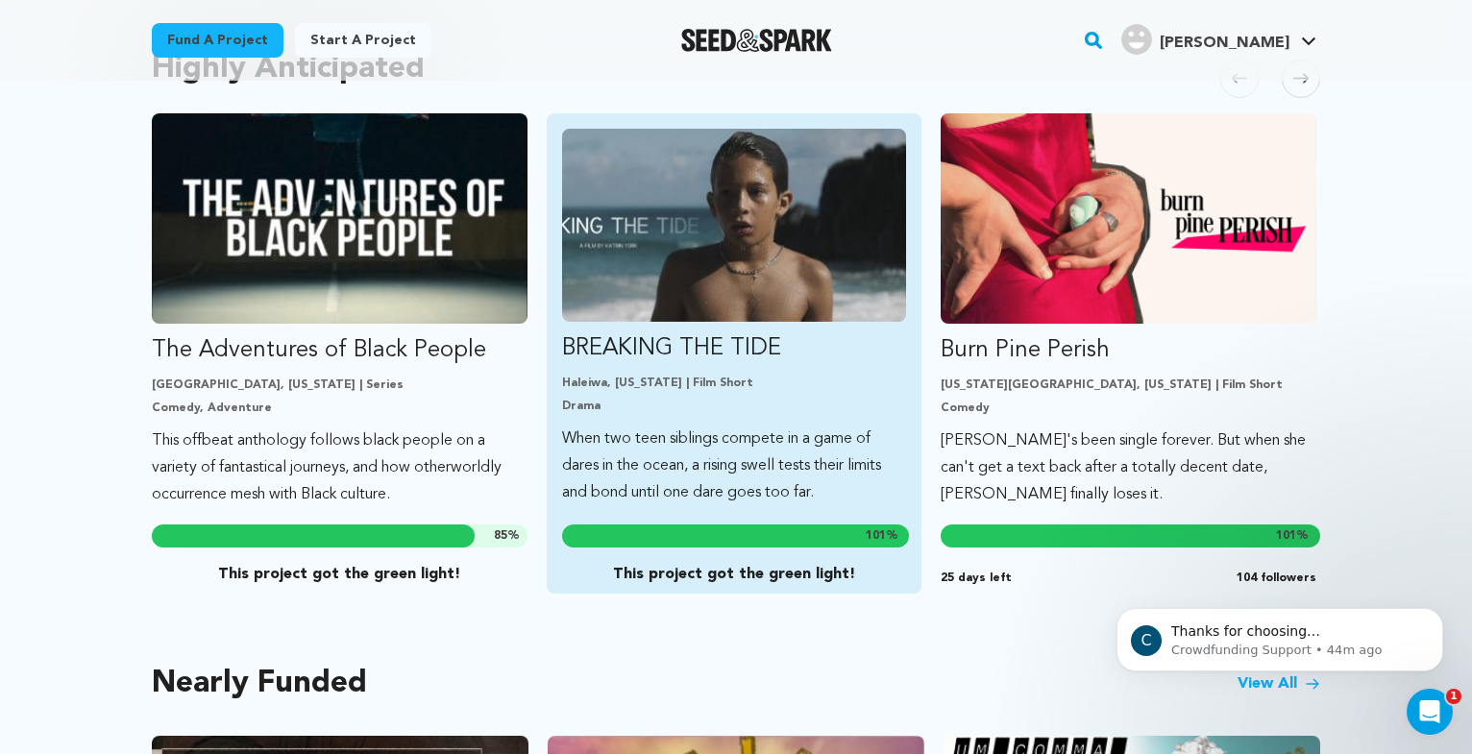
click at [808, 426] on p "When two teen siblings compete in a game of dares in the ocean, a rising swell …" at bounding box center [734, 466] width 345 height 81
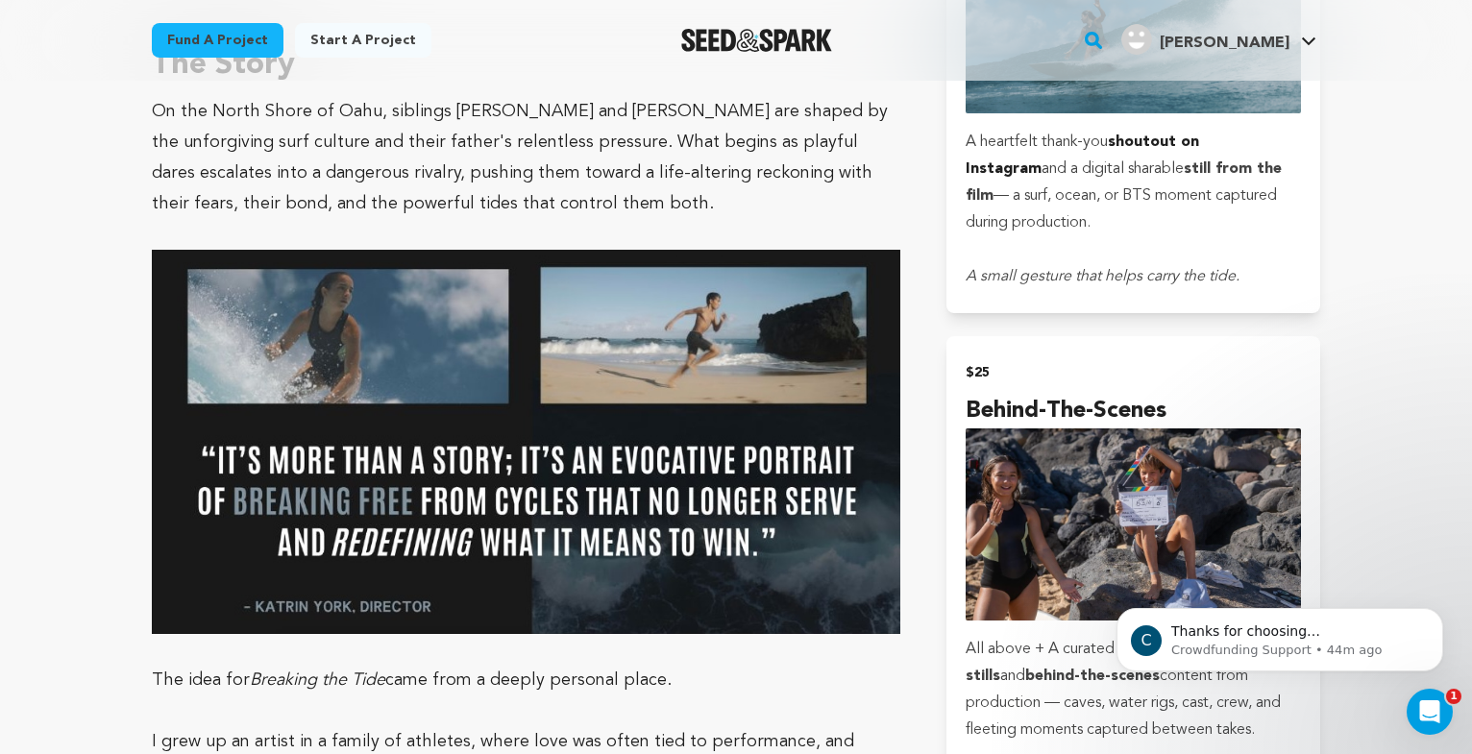
scroll to position [882, 0]
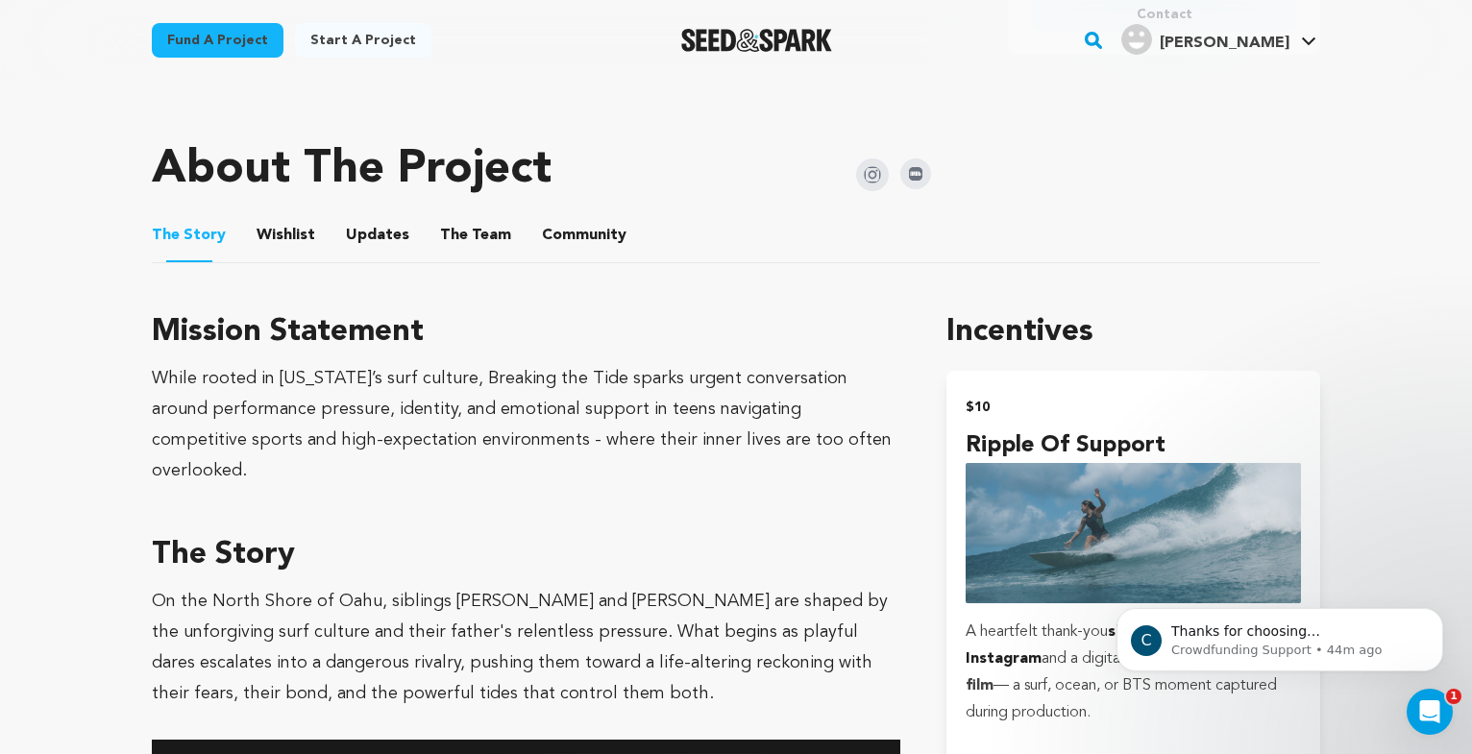
click at [286, 216] on button "Wishlist" at bounding box center [286, 239] width 46 height 46
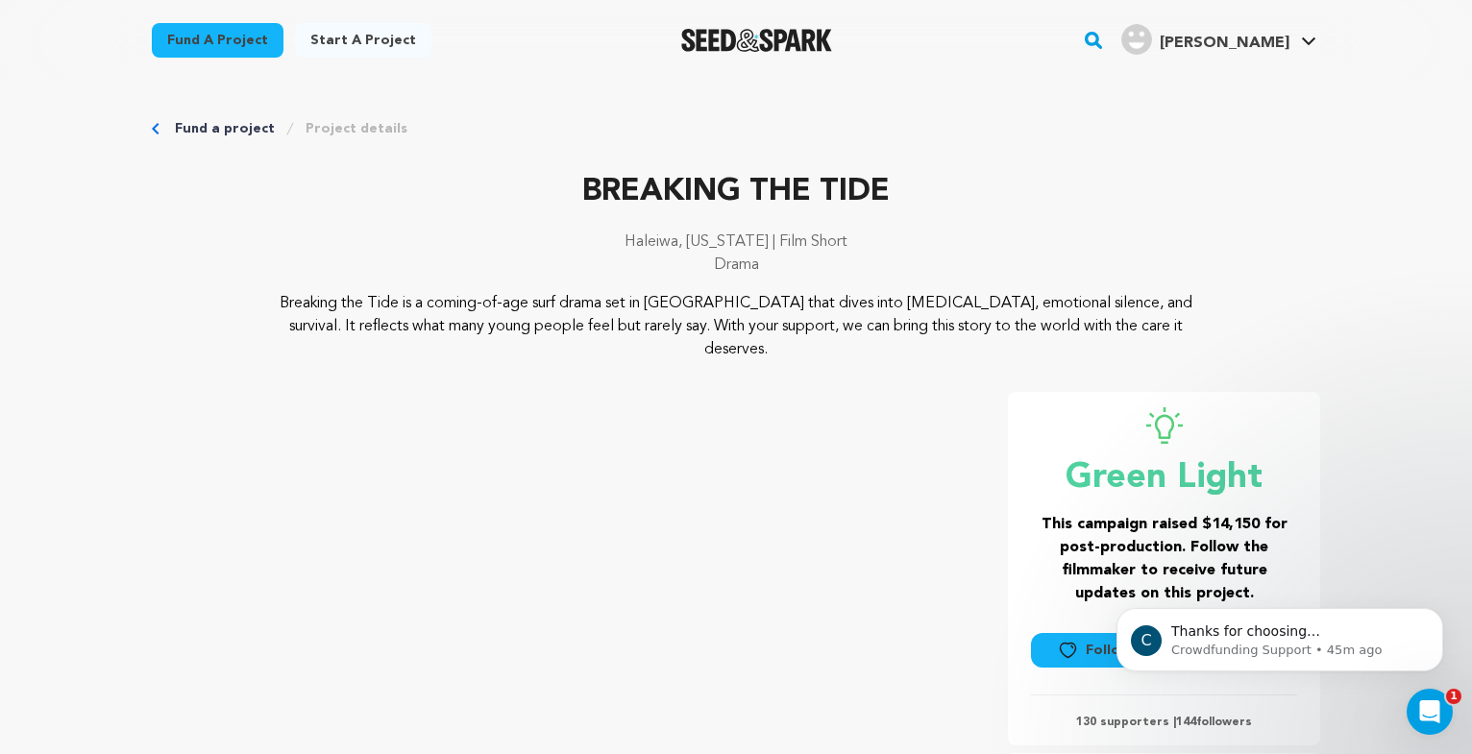
scroll to position [882, 0]
